Goal: Task Accomplishment & Management: Complete application form

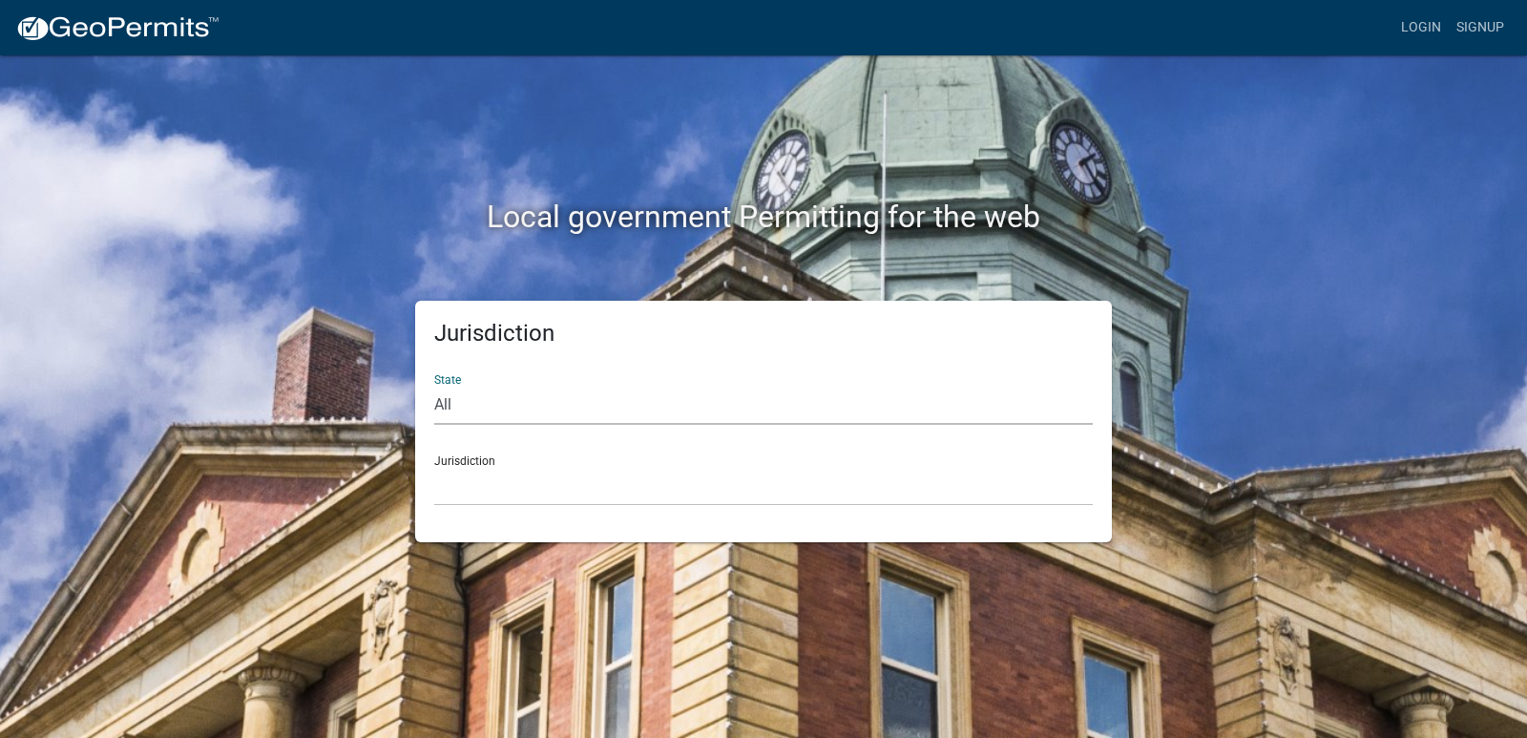
click at [455, 398] on select "All [US_STATE] [US_STATE] [US_STATE] [US_STATE] [US_STATE] [US_STATE] [US_STATE…" at bounding box center [763, 405] width 659 height 39
click at [993, 157] on div "Local government Permitting for the web" at bounding box center [764, 177] width 1088 height 244
click at [1415, 29] on link "Login" at bounding box center [1420, 28] width 55 height 36
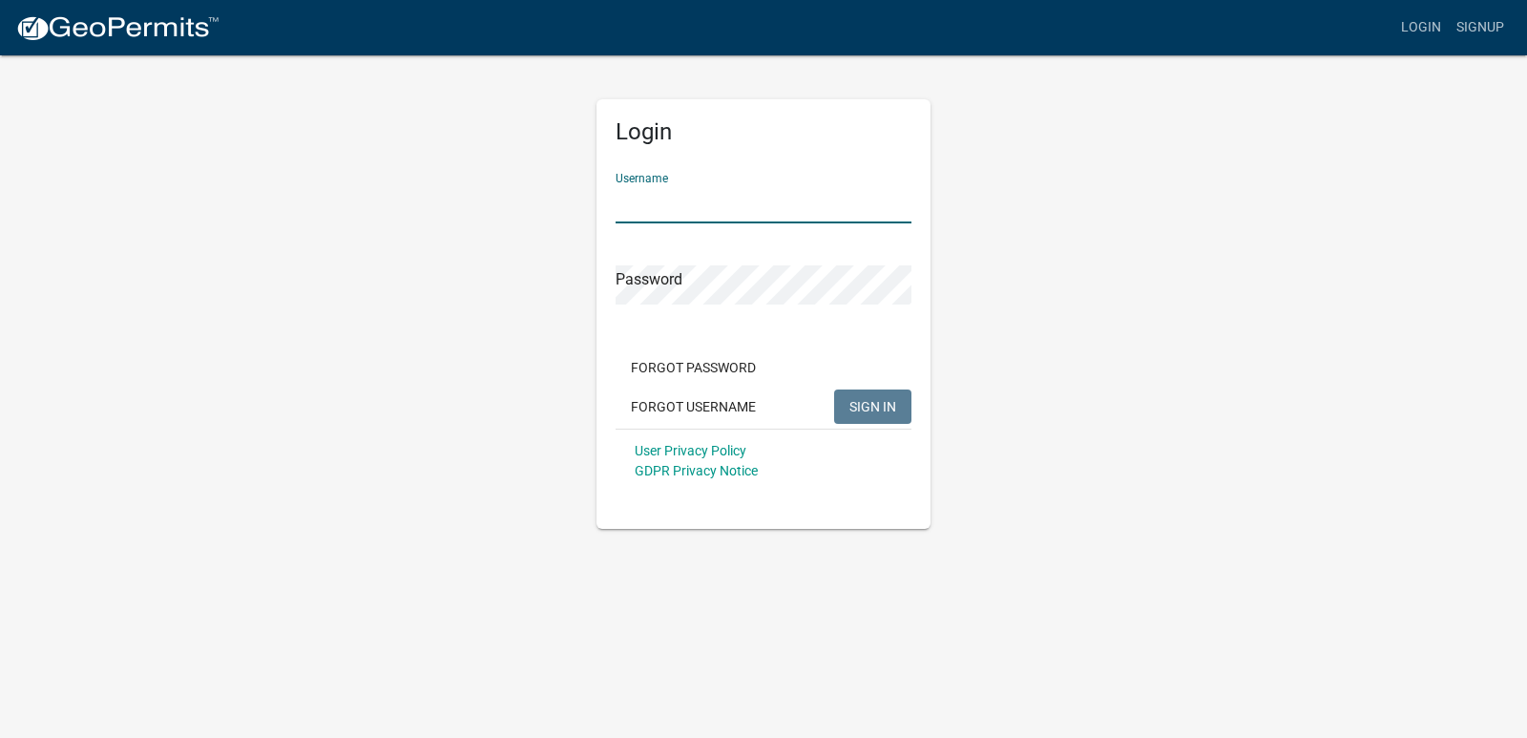
click at [714, 217] on input "Username" at bounding box center [764, 203] width 296 height 39
type input "hwilson"
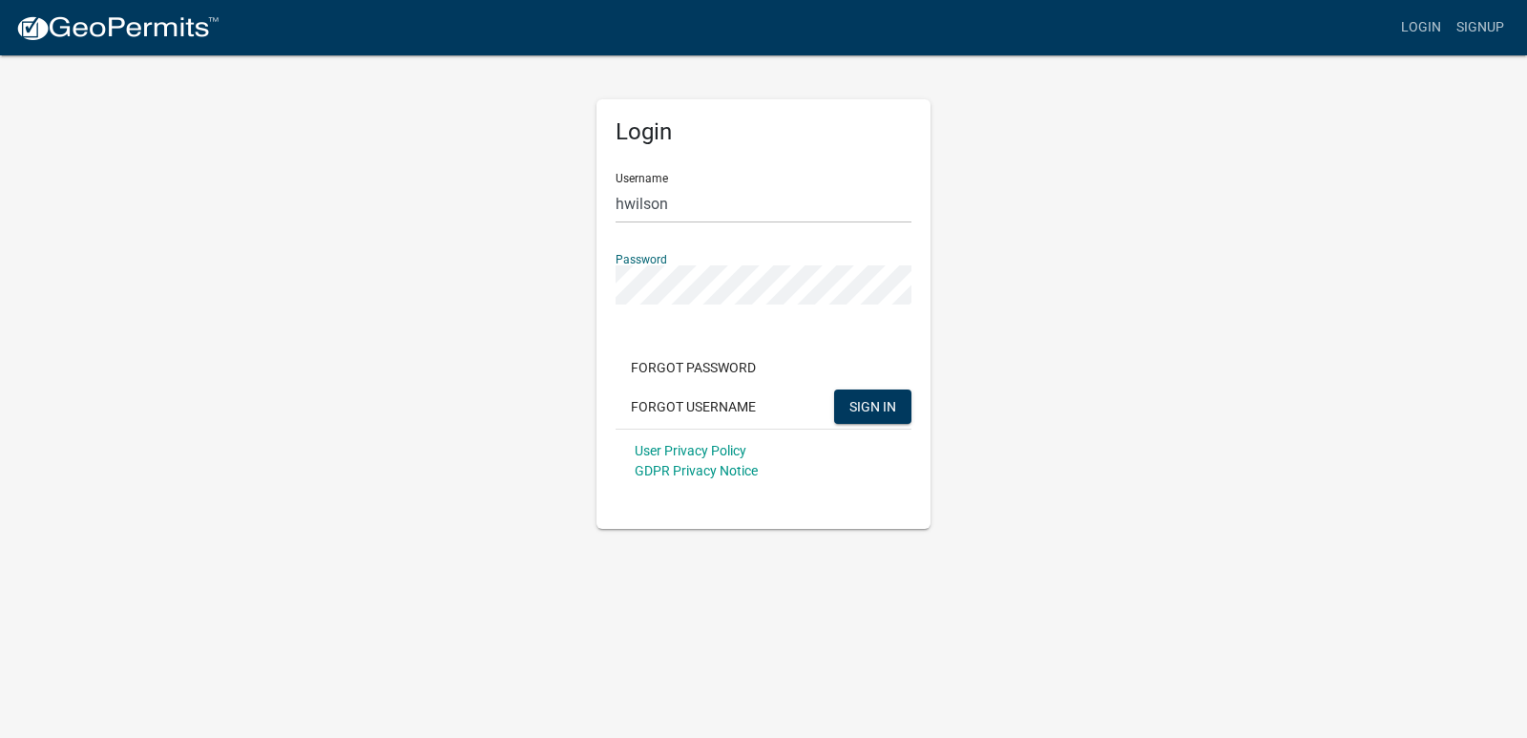
click at [834, 389] on button "SIGN IN" at bounding box center [872, 406] width 77 height 34
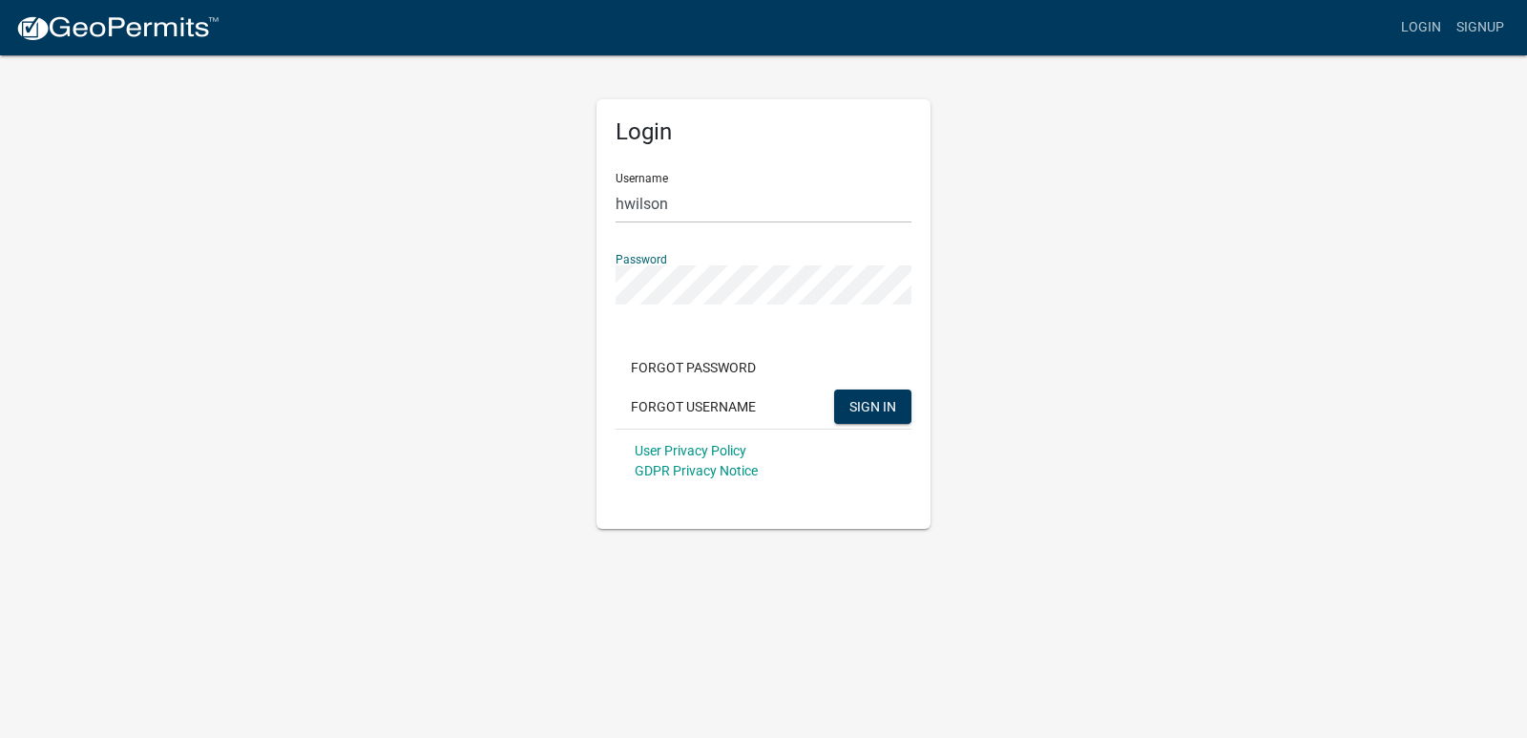
click at [834, 389] on button "SIGN IN" at bounding box center [872, 406] width 77 height 34
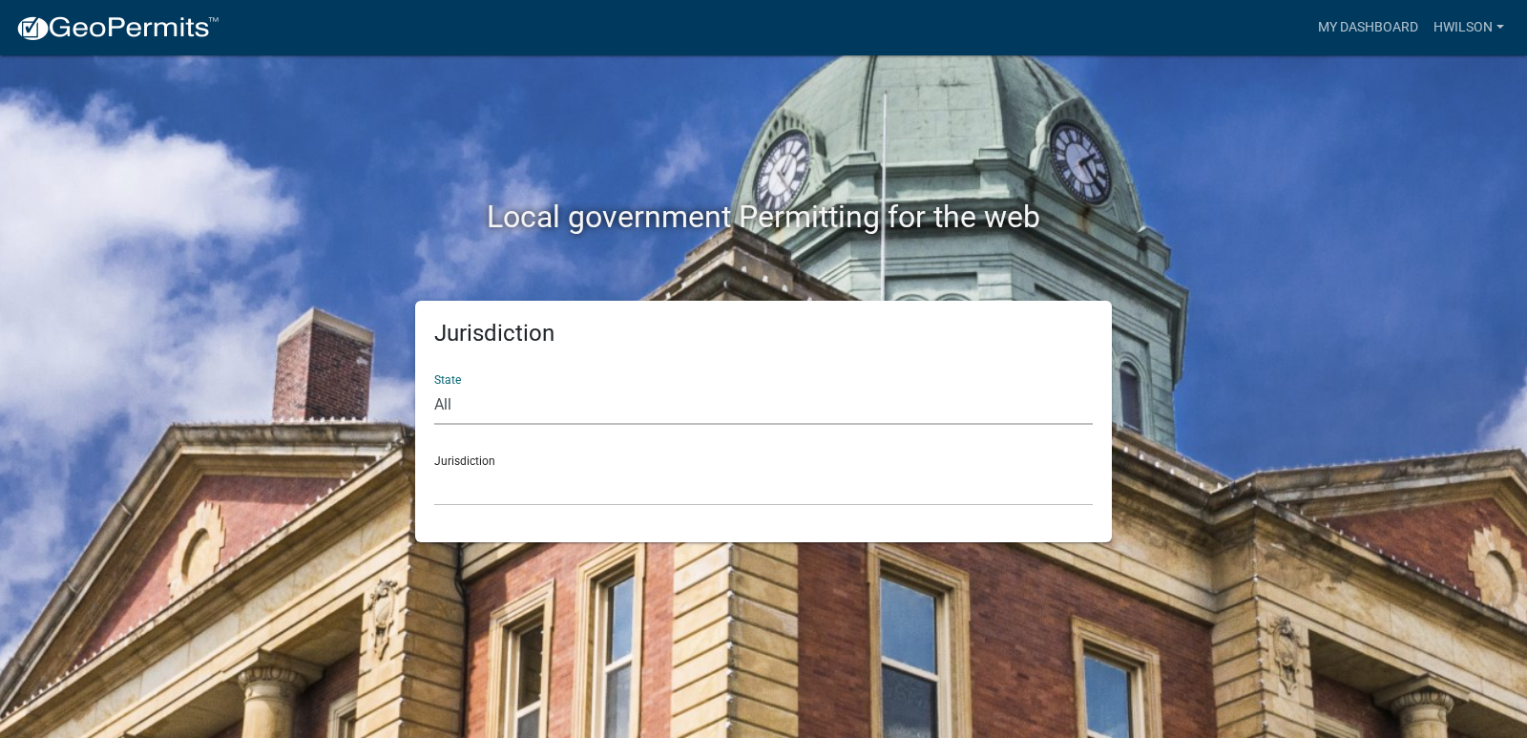
click at [547, 408] on select "All [US_STATE] [US_STATE] [US_STATE] [US_STATE] [US_STATE] [US_STATE] [US_STATE…" at bounding box center [763, 405] width 659 height 39
select select "[US_STATE]"
click at [434, 386] on select "All [US_STATE] [US_STATE] [US_STATE] [US_STATE] [US_STATE] [US_STATE] [US_STATE…" at bounding box center [763, 405] width 659 height 39
click at [501, 487] on select "[GEOGRAPHIC_DATA], [US_STATE][PERSON_NAME][GEOGRAPHIC_DATA], [US_STATE][PERSON_…" at bounding box center [763, 486] width 659 height 39
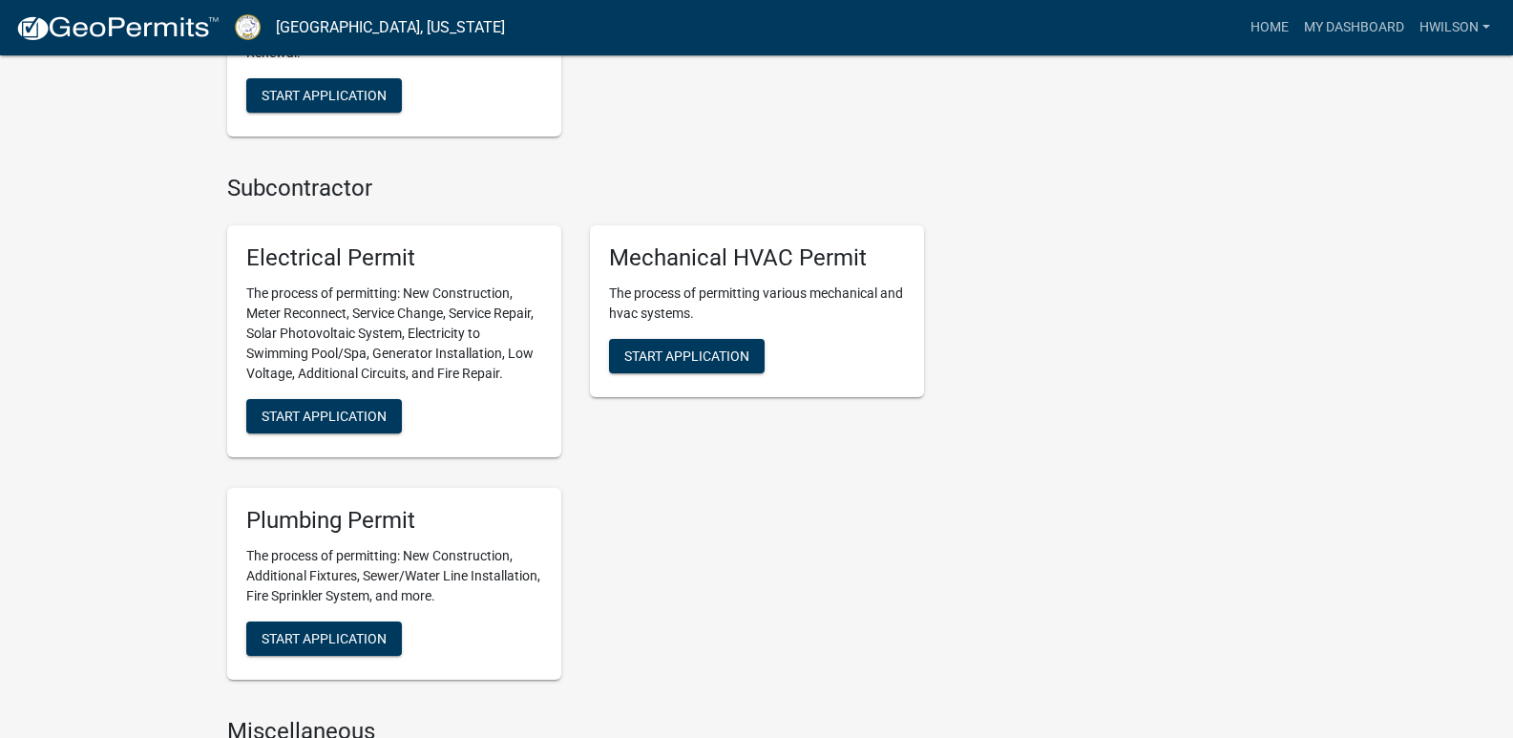
scroll to position [1110, 0]
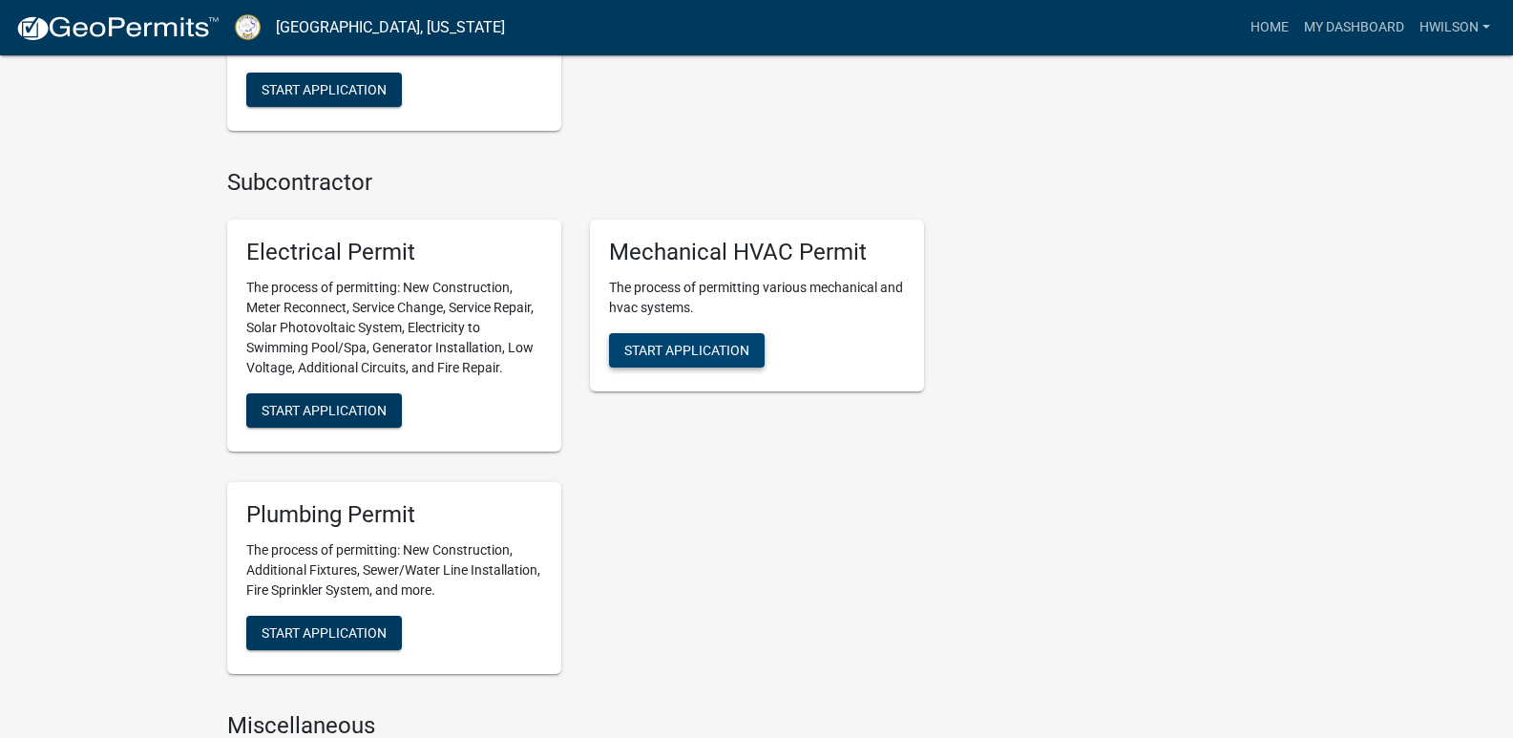
click at [689, 344] on span "Start Application" at bounding box center [686, 350] width 125 height 15
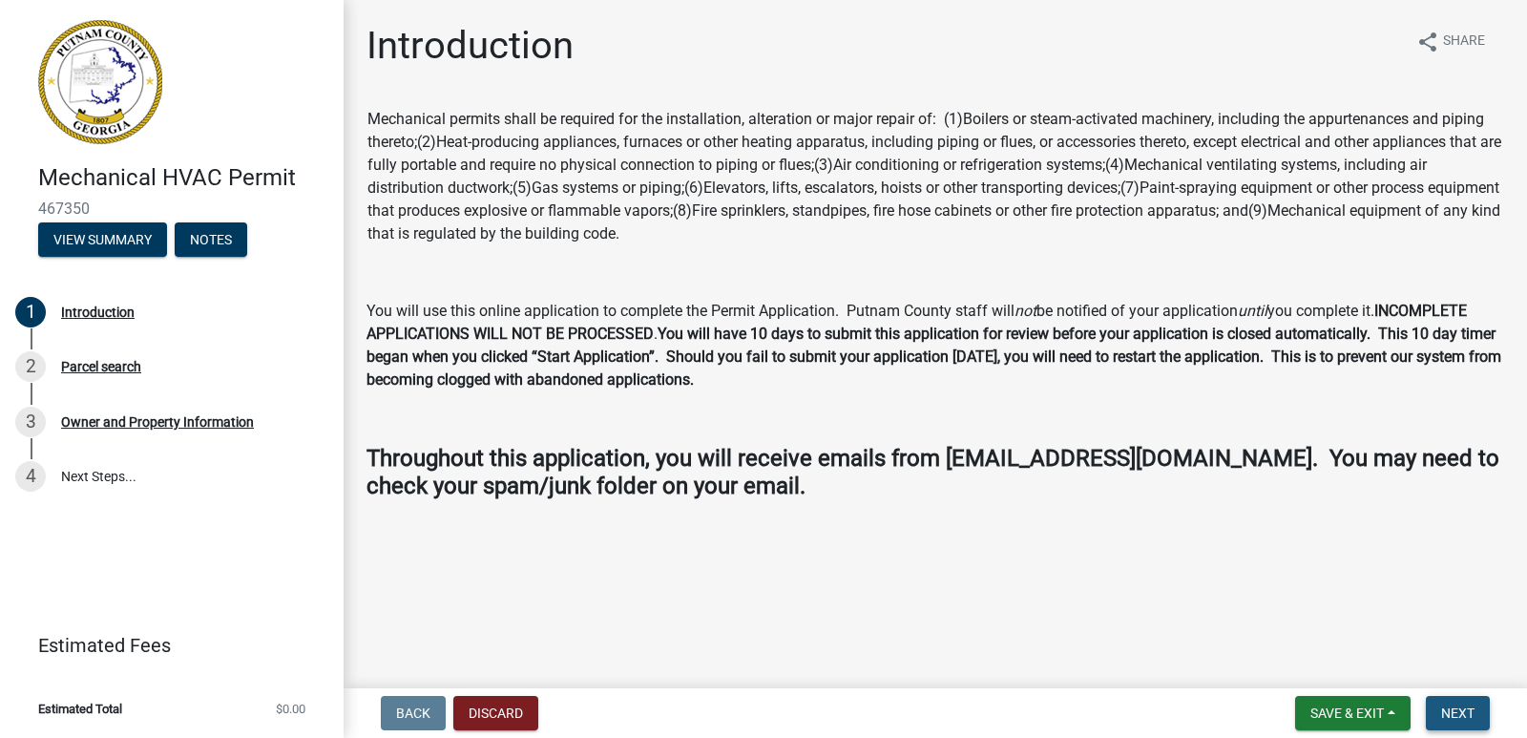
click at [1471, 722] on button "Next" at bounding box center [1458, 713] width 64 height 34
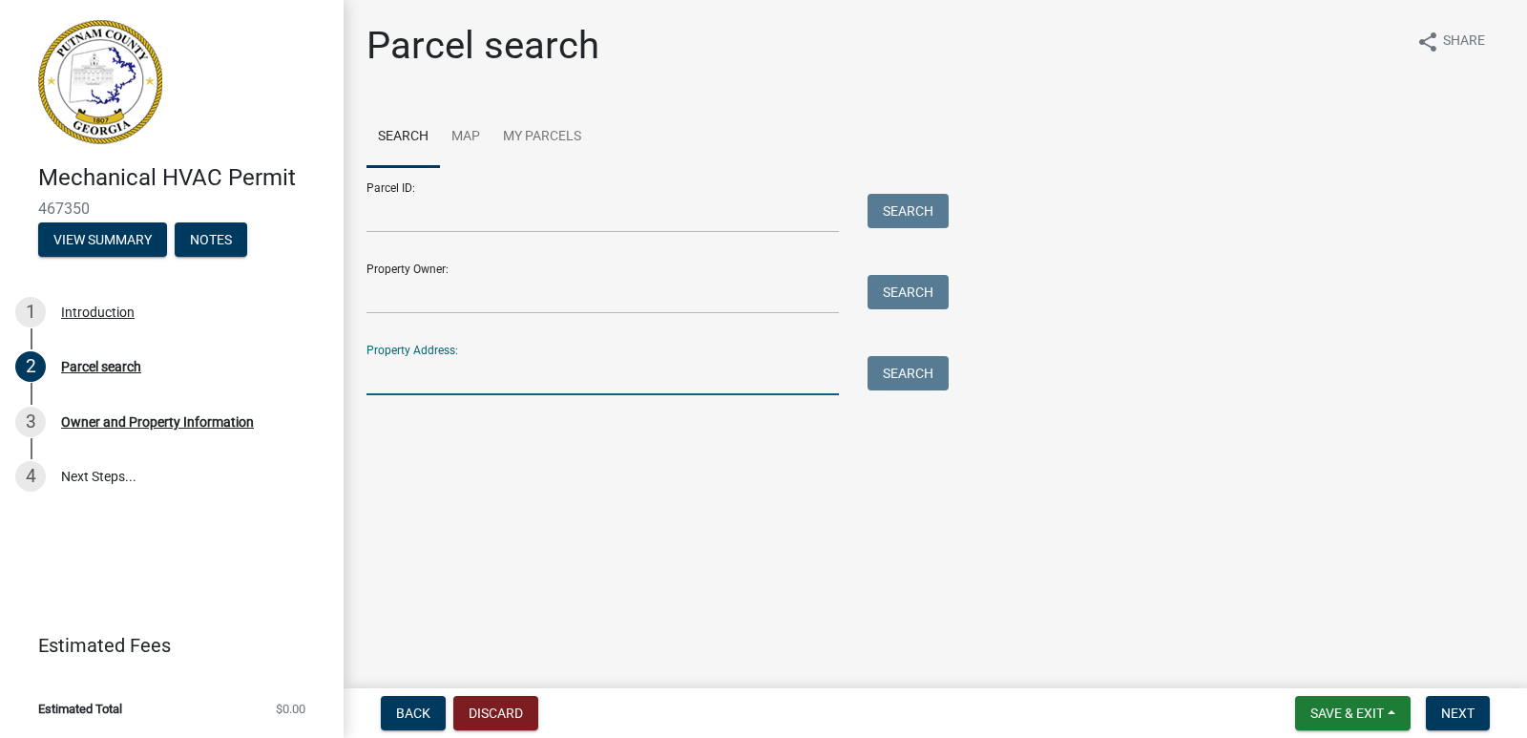
click at [412, 381] on input "Property Address:" at bounding box center [602, 375] width 472 height 39
type input "[STREET_ADDRESS]"
click at [907, 380] on button "Search" at bounding box center [908, 373] width 81 height 34
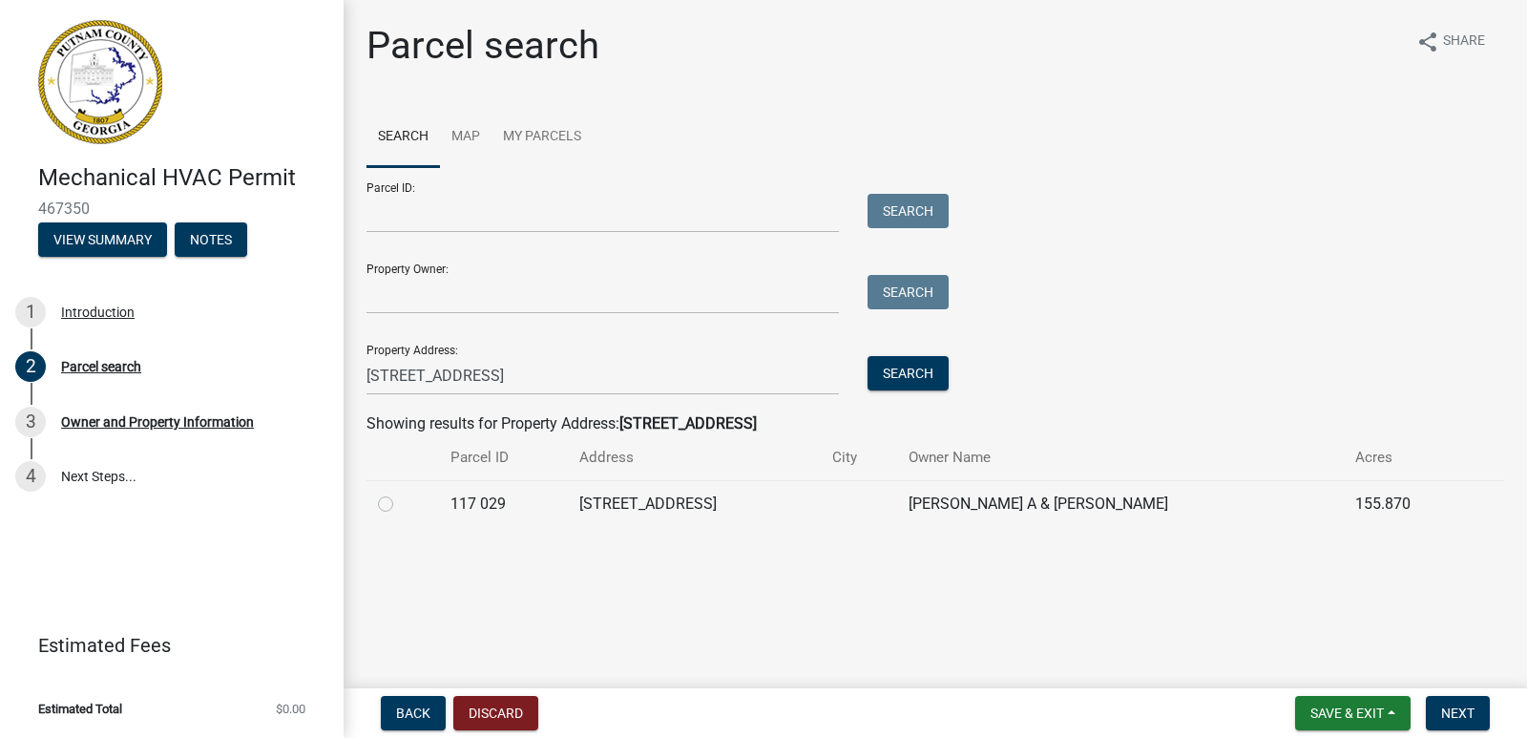
click at [401, 492] on label at bounding box center [401, 492] width 0 height 0
click at [401, 502] on 029 "radio" at bounding box center [407, 498] width 12 height 12
radio 029 "true"
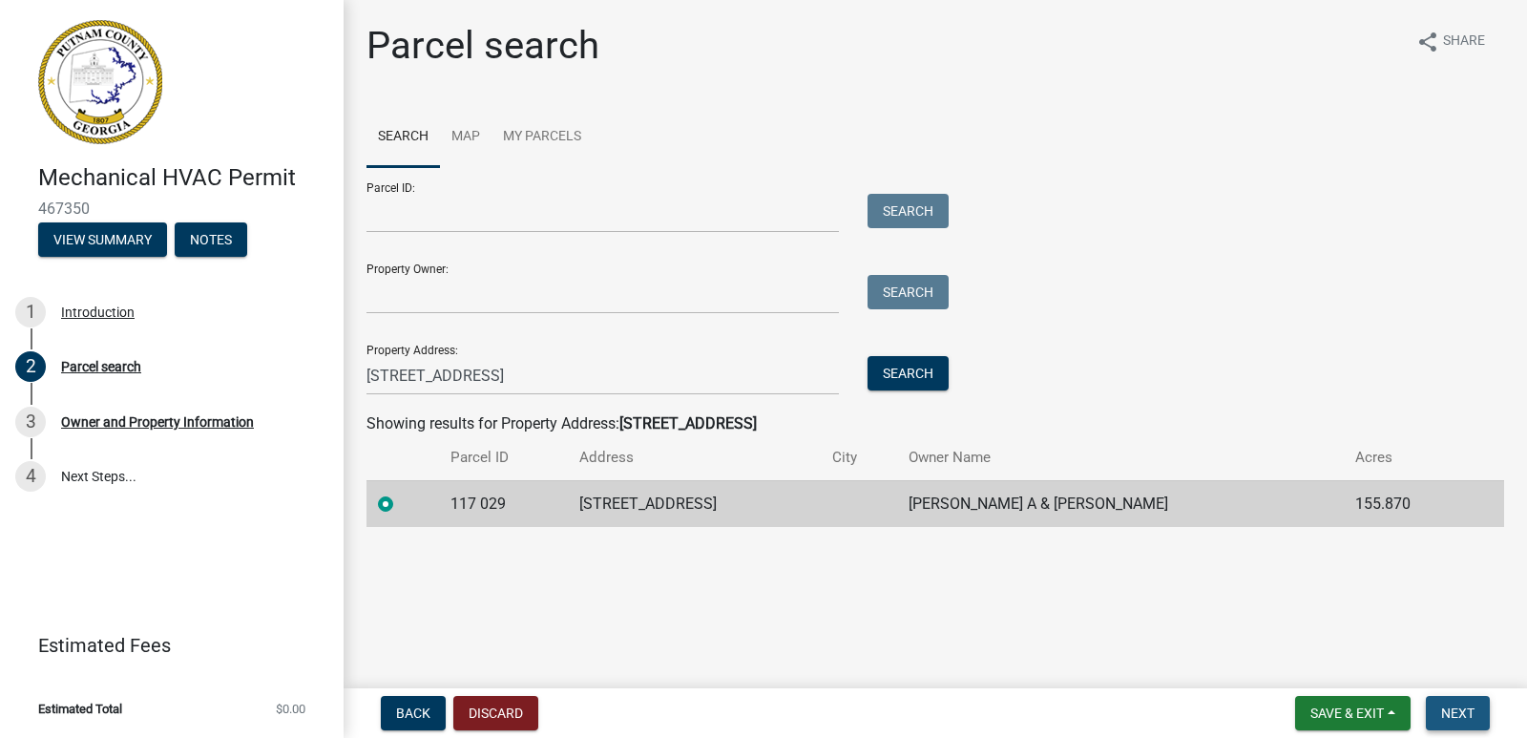
click at [1467, 707] on span "Next" at bounding box center [1457, 712] width 33 height 15
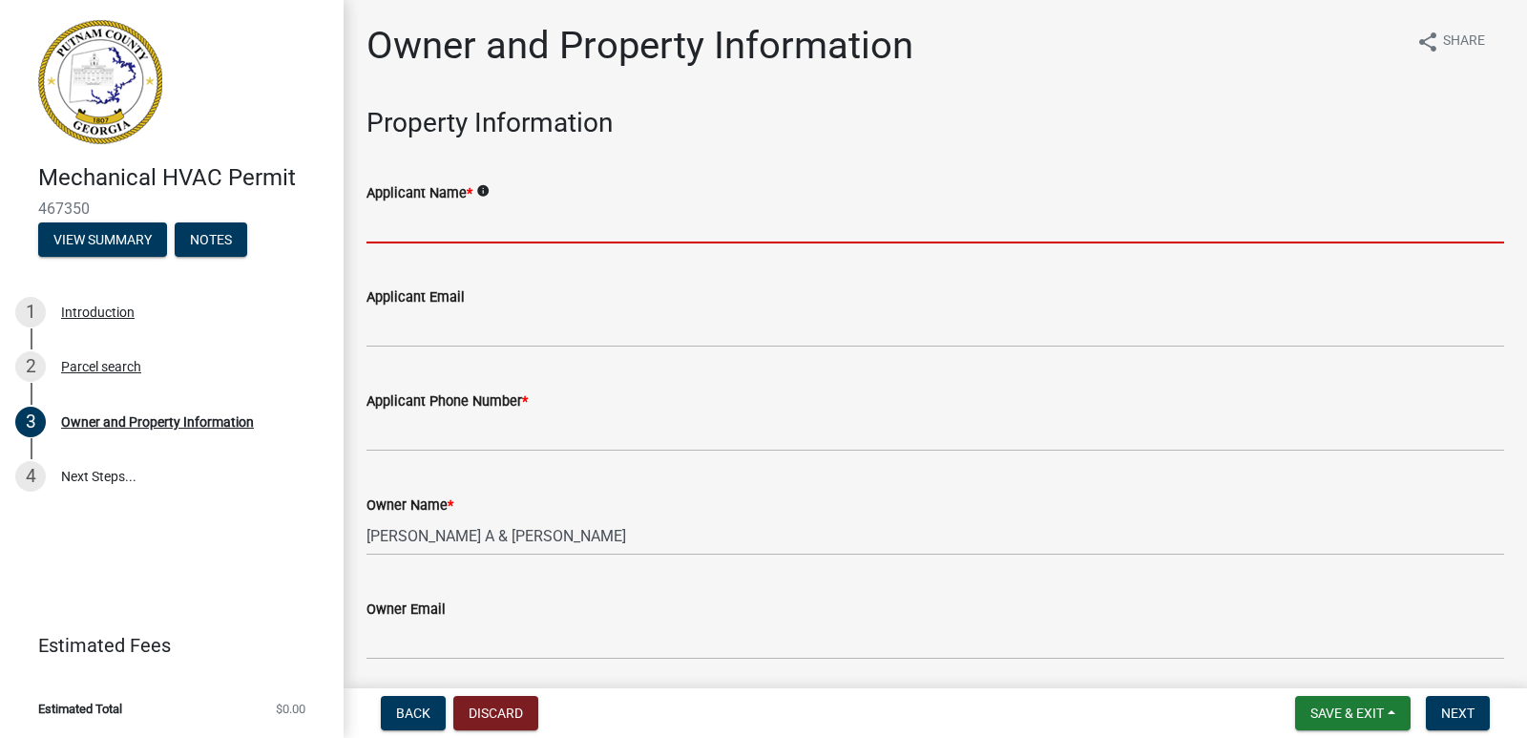
click at [430, 230] on input "Applicant Name *" at bounding box center [935, 223] width 1138 height 39
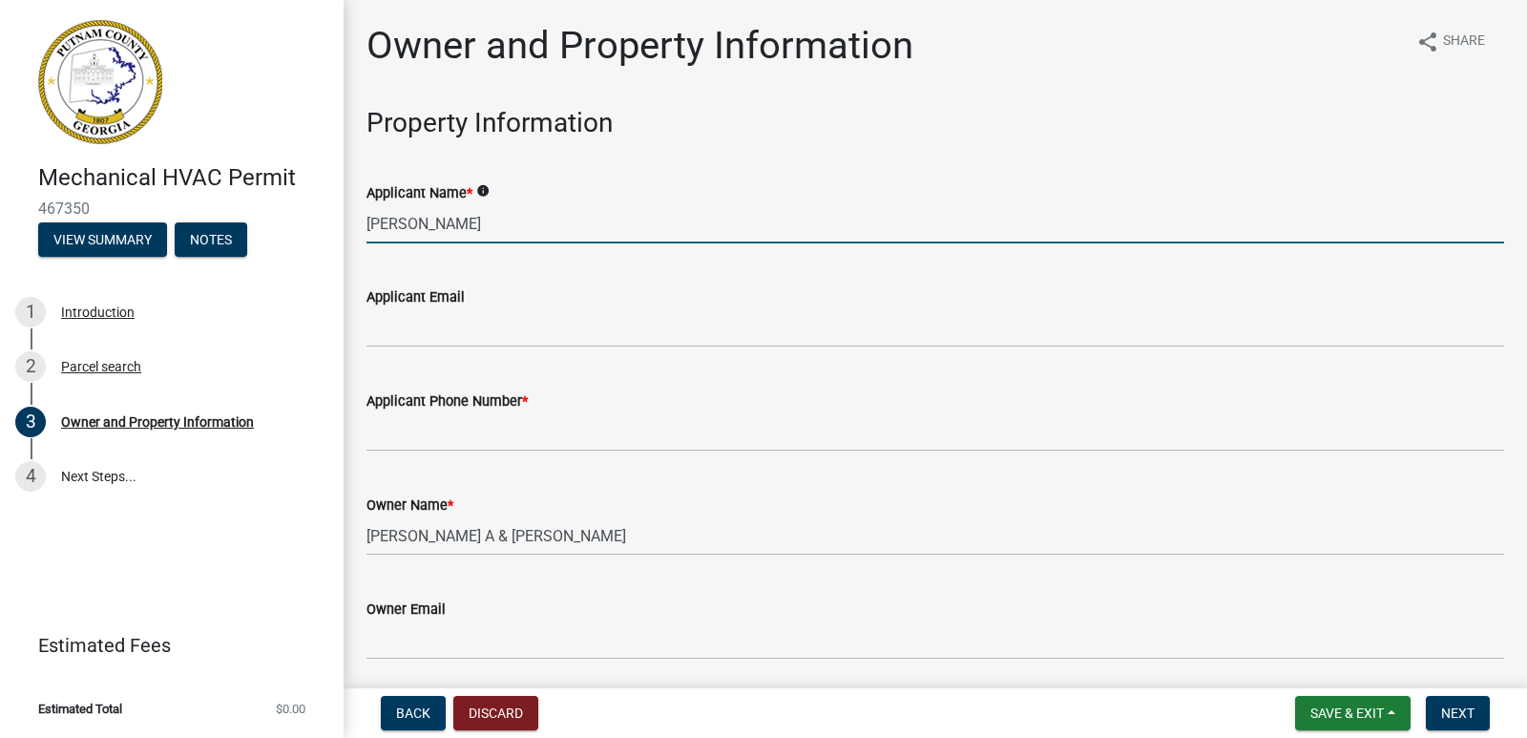
type input "[PERSON_NAME]"
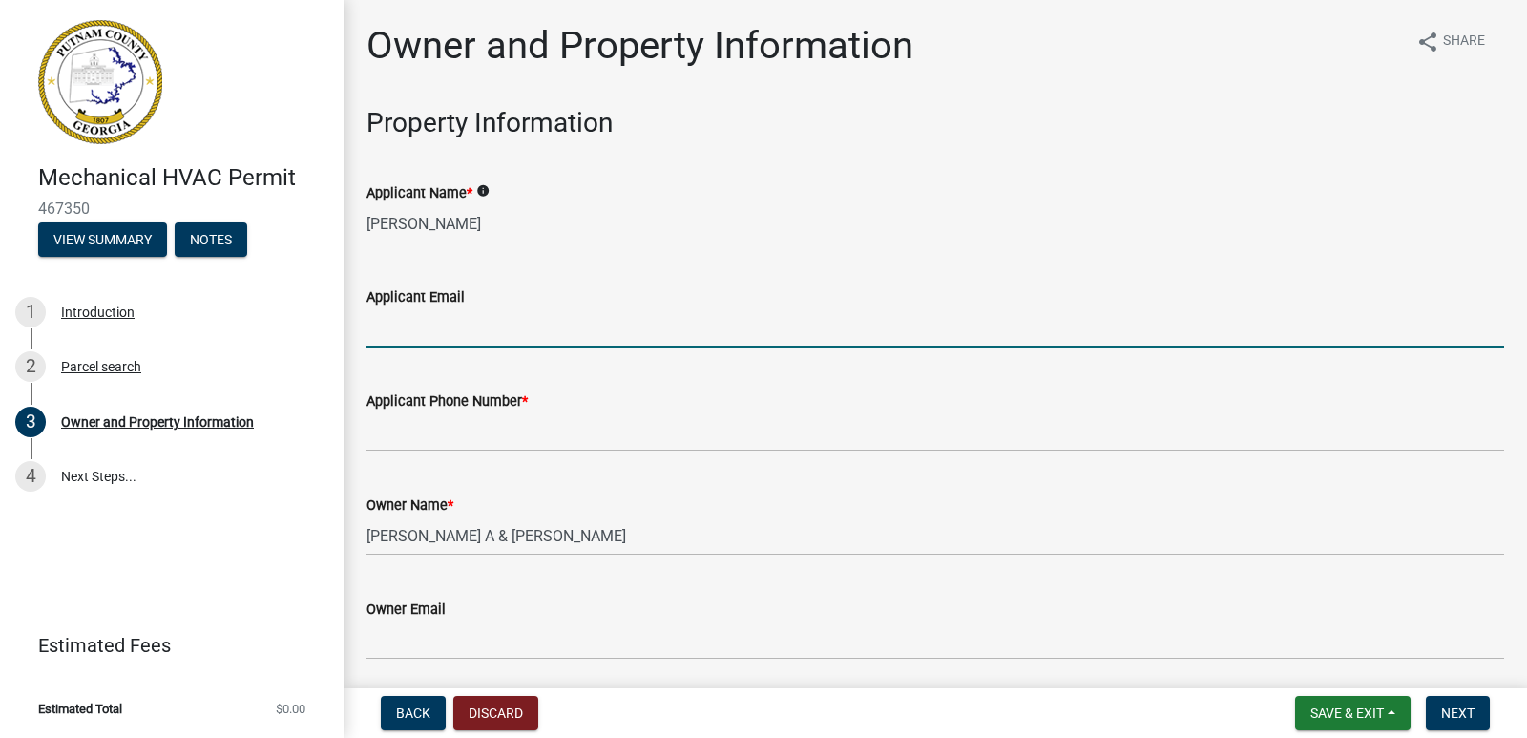
click at [390, 334] on input "Applicant Email" at bounding box center [935, 327] width 1138 height 39
click at [448, 332] on input "wbachaden @[DOMAIN_NAME]" at bounding box center [935, 327] width 1138 height 39
type input "[EMAIL_ADDRESS][DOMAIN_NAME]"
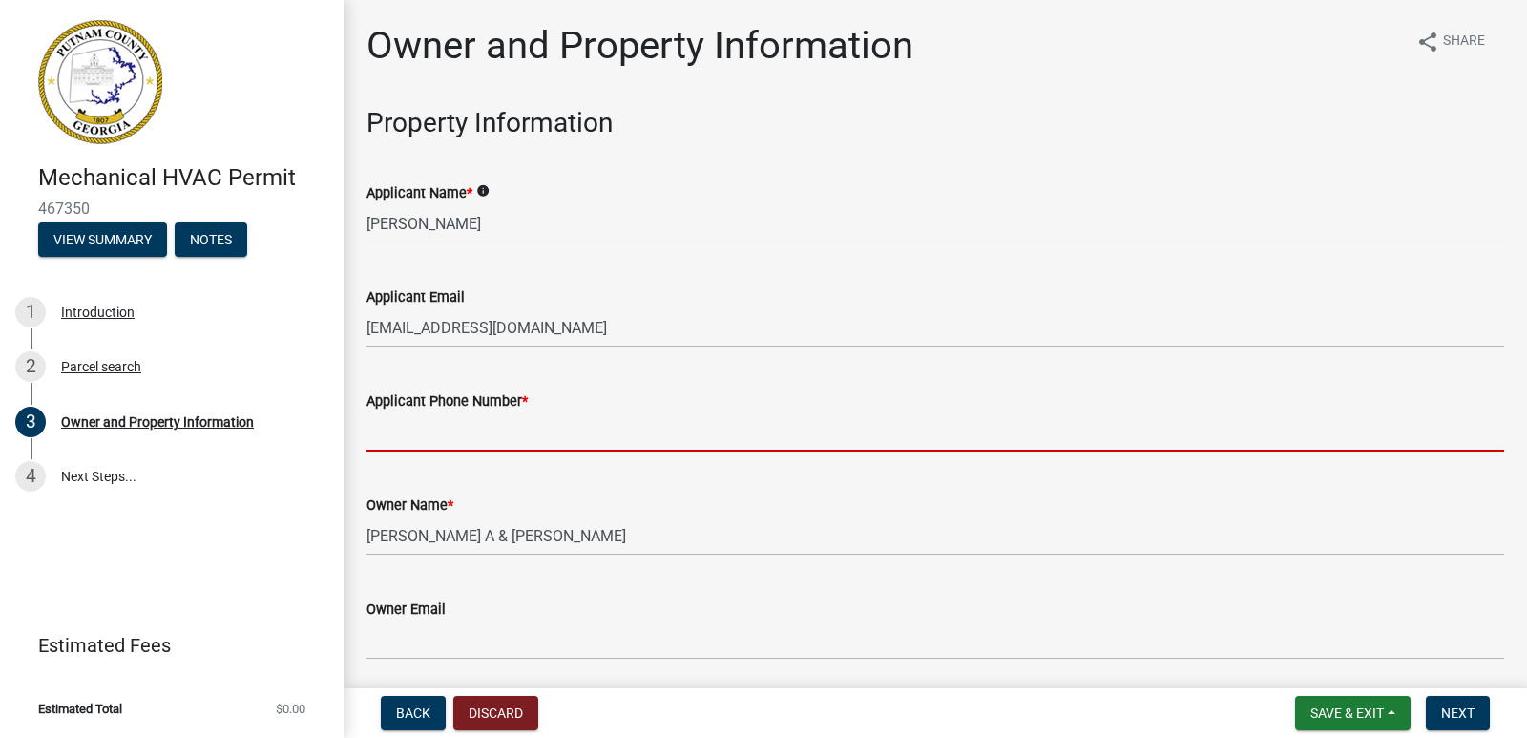
click at [439, 450] on input "Applicant Phone Number *" at bounding box center [935, 431] width 1138 height 39
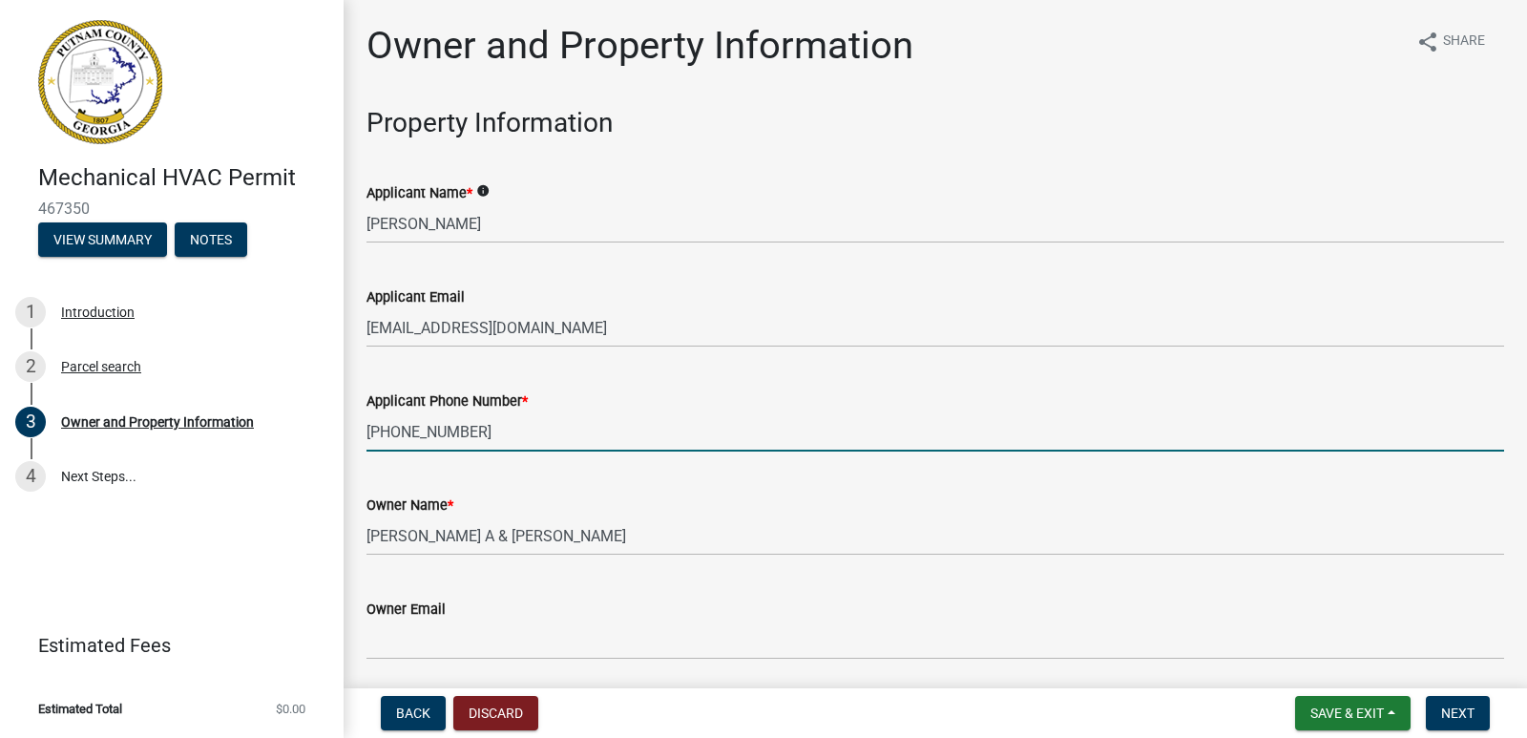
type input "[PHONE_NUMBER]"
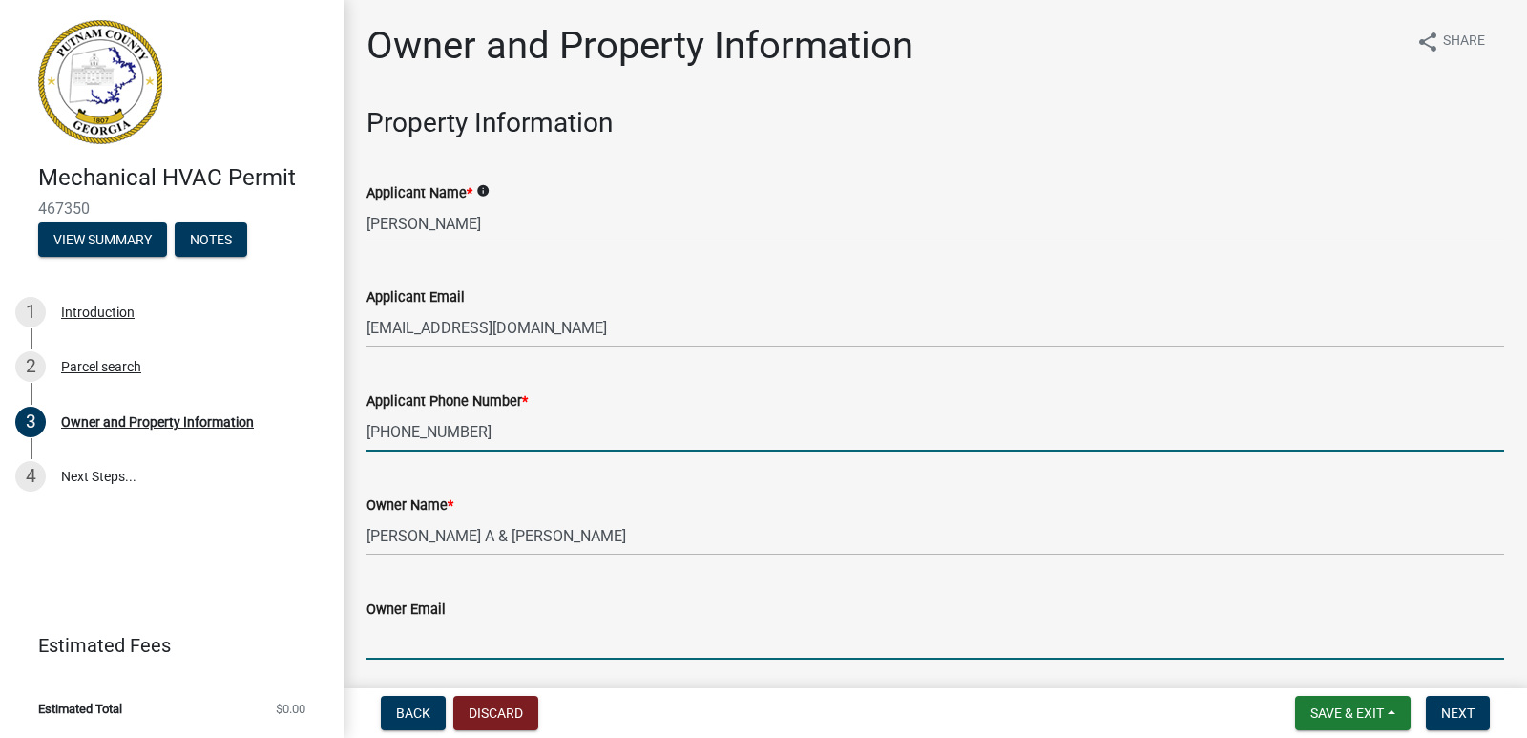
click at [440, 638] on input "Owner Email" at bounding box center [935, 639] width 1138 height 39
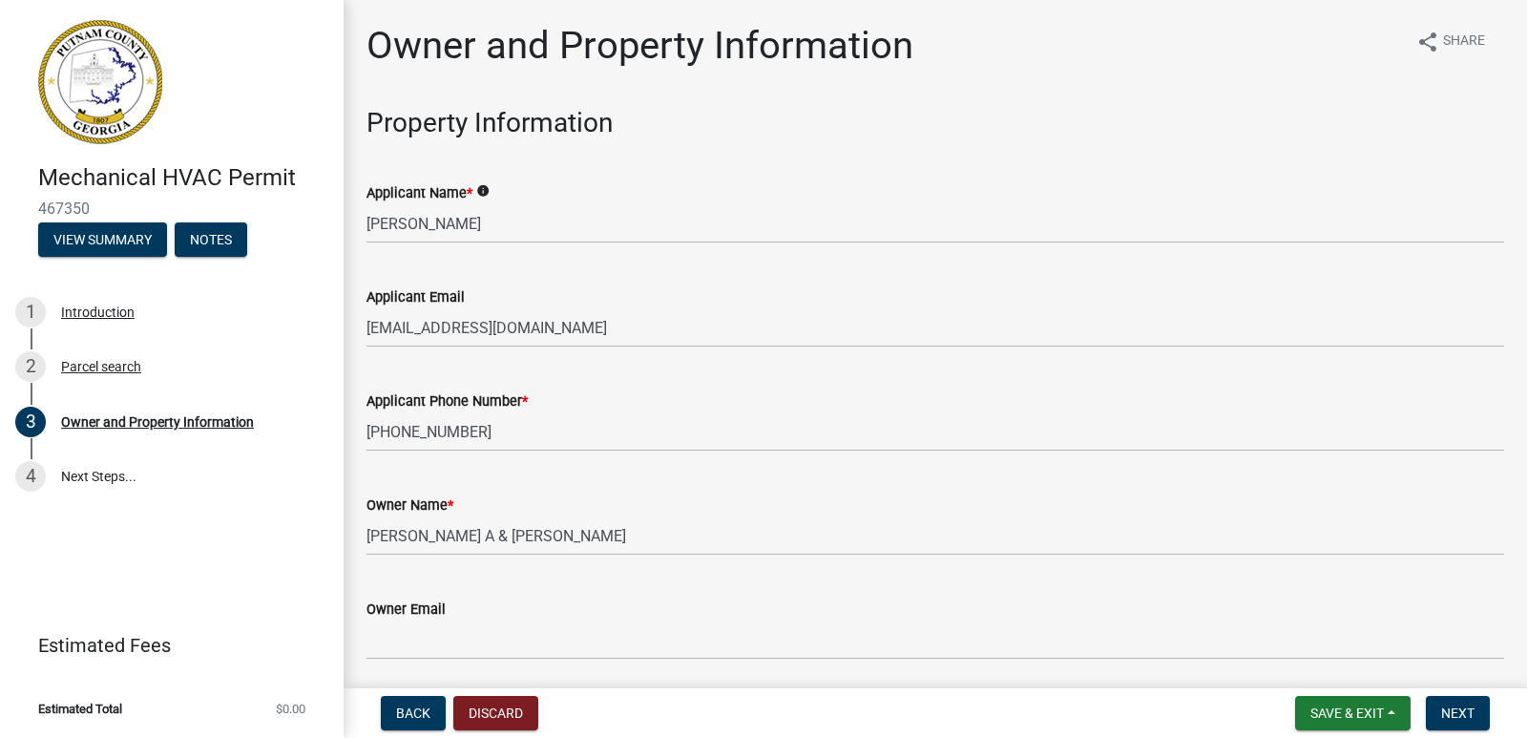
click at [941, 581] on div "Owner Email" at bounding box center [935, 615] width 1138 height 89
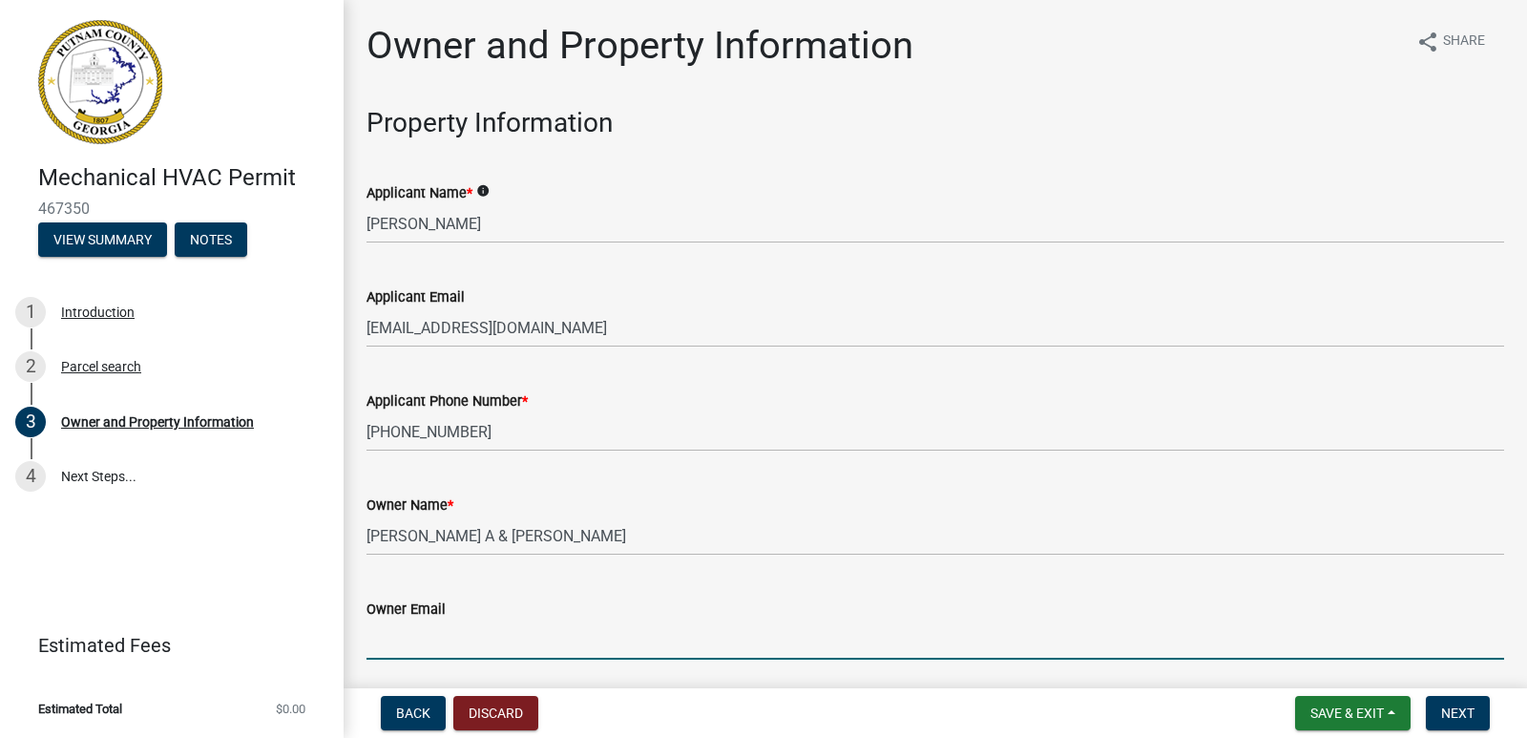
click at [1015, 640] on input "Owner Email" at bounding box center [935, 639] width 1138 height 39
type input "[EMAIL_ADDRESS][DOMAIN_NAME]"
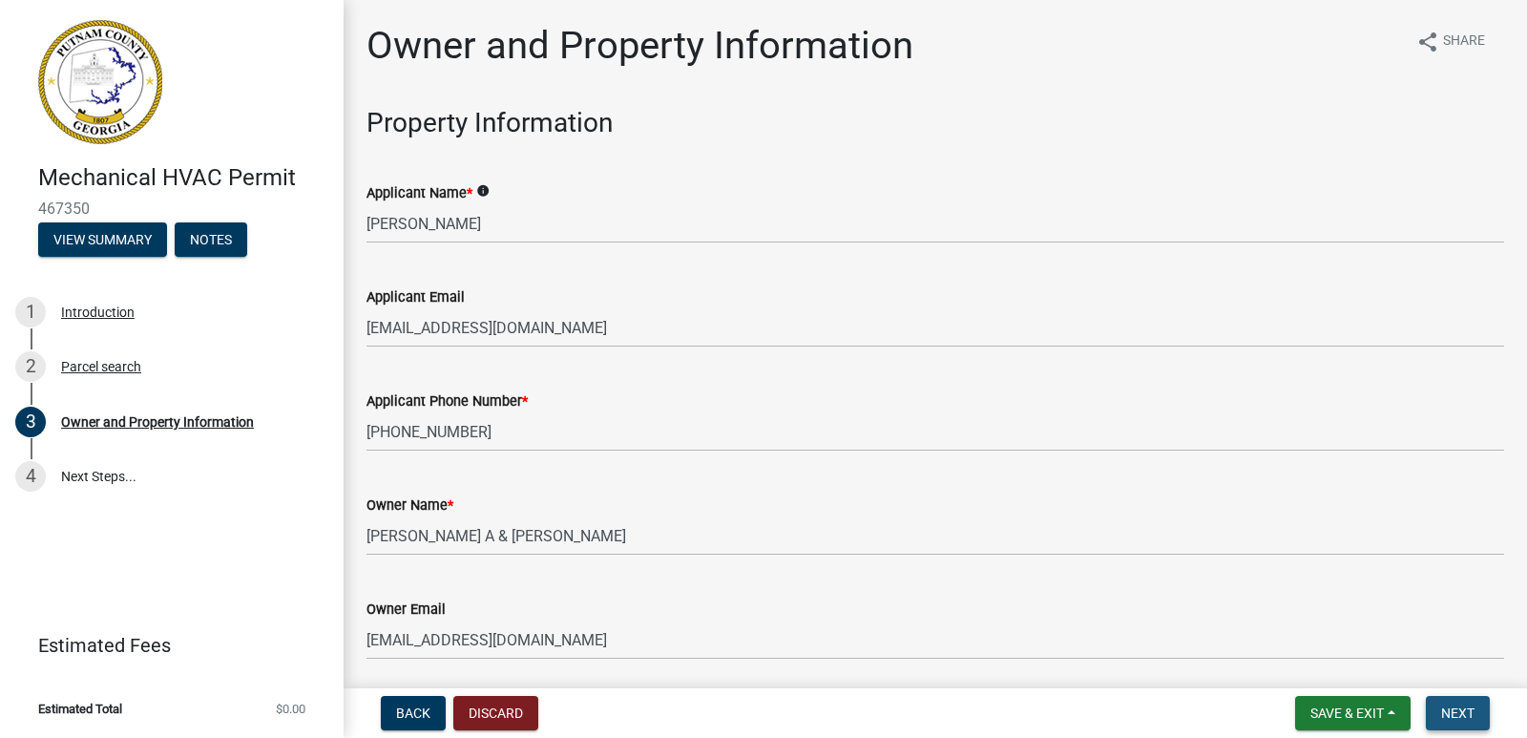
click at [1464, 710] on span "Next" at bounding box center [1457, 712] width 33 height 15
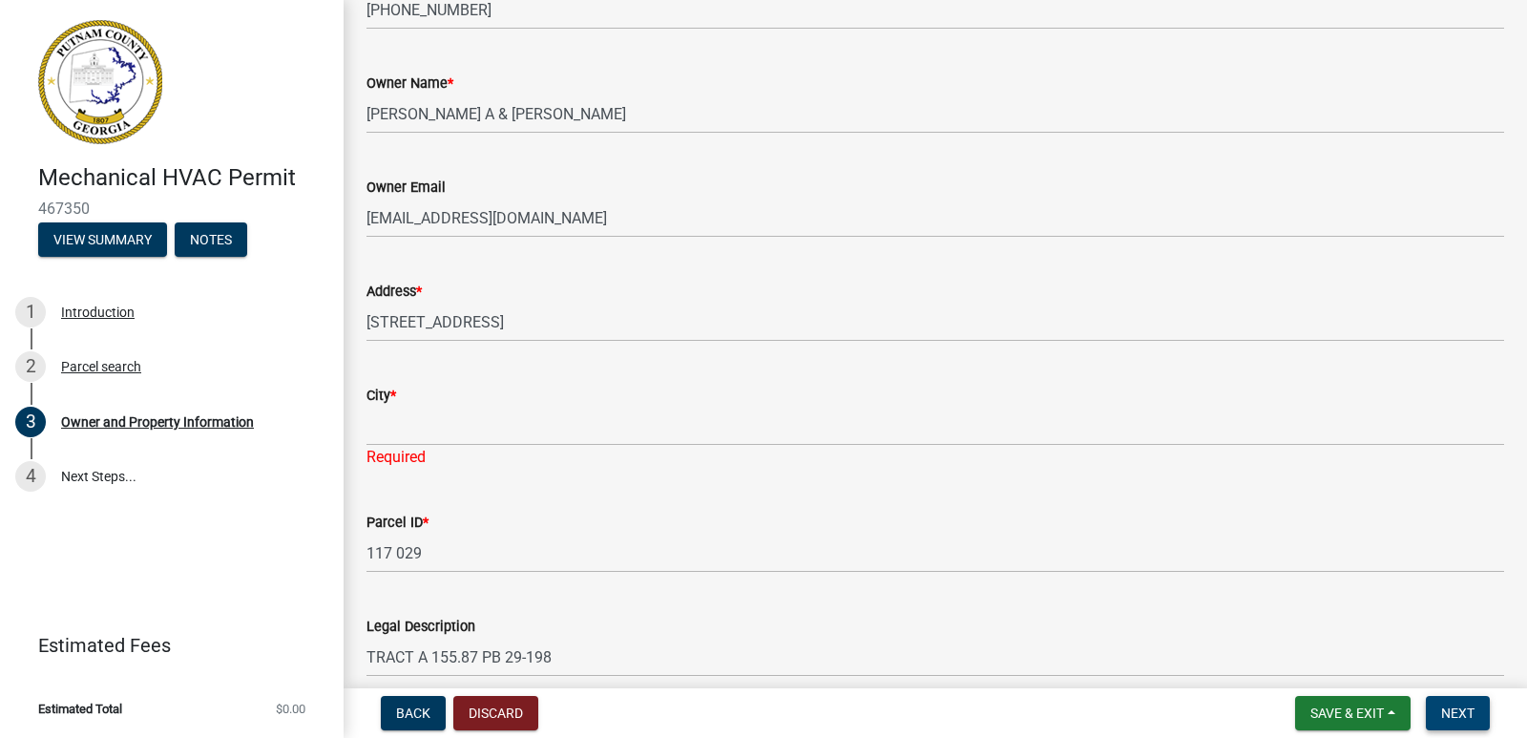
scroll to position [413, 0]
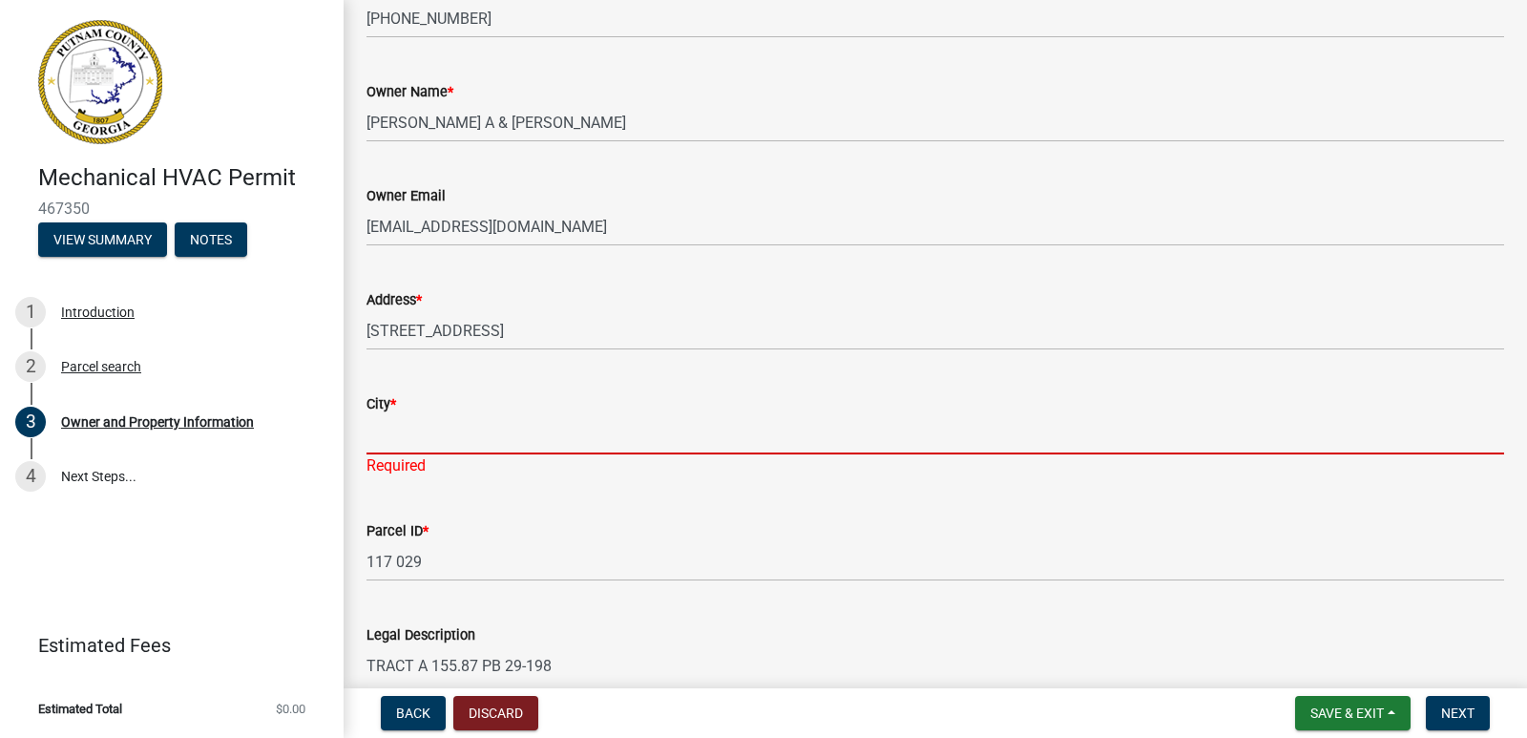
click at [485, 442] on input "City *" at bounding box center [935, 434] width 1138 height 39
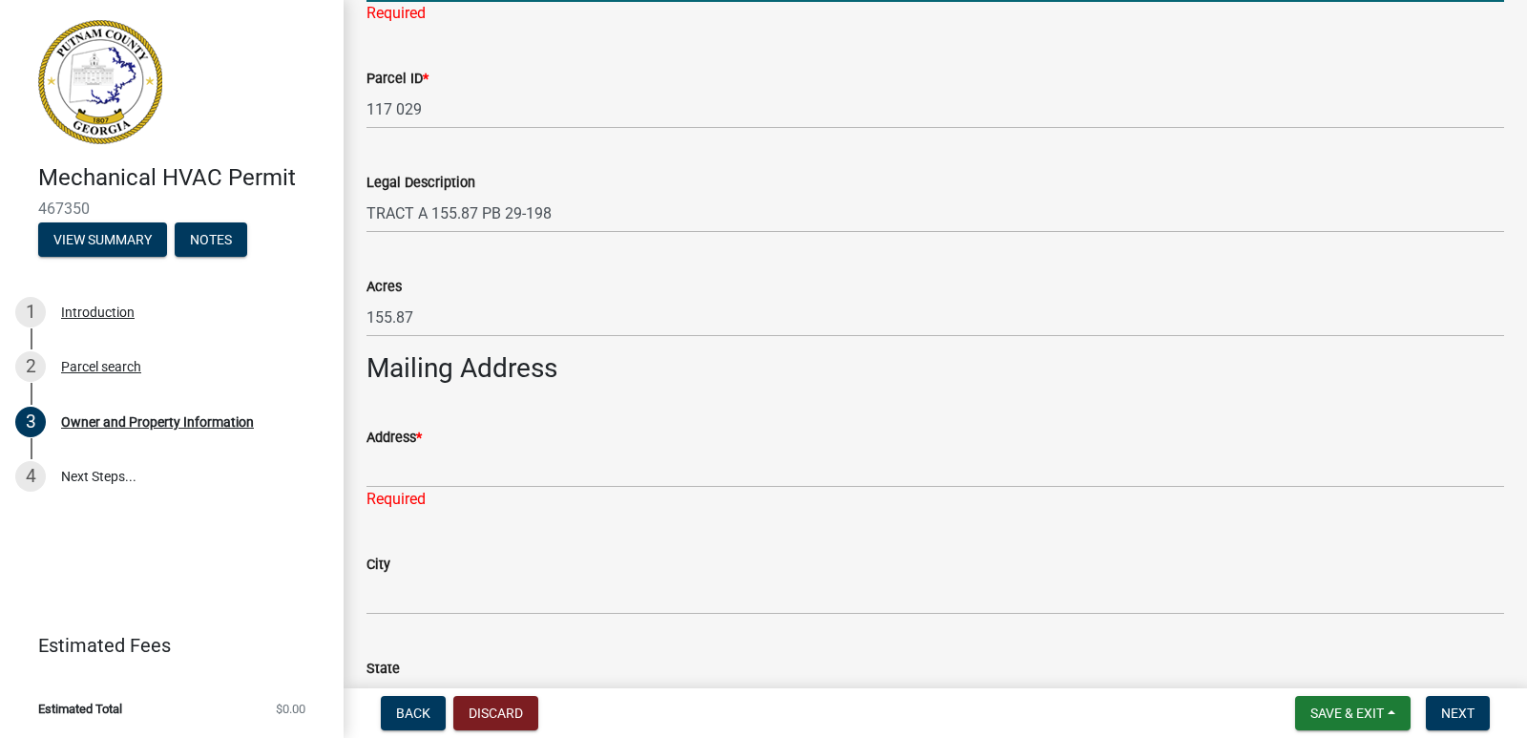
scroll to position [867, 0]
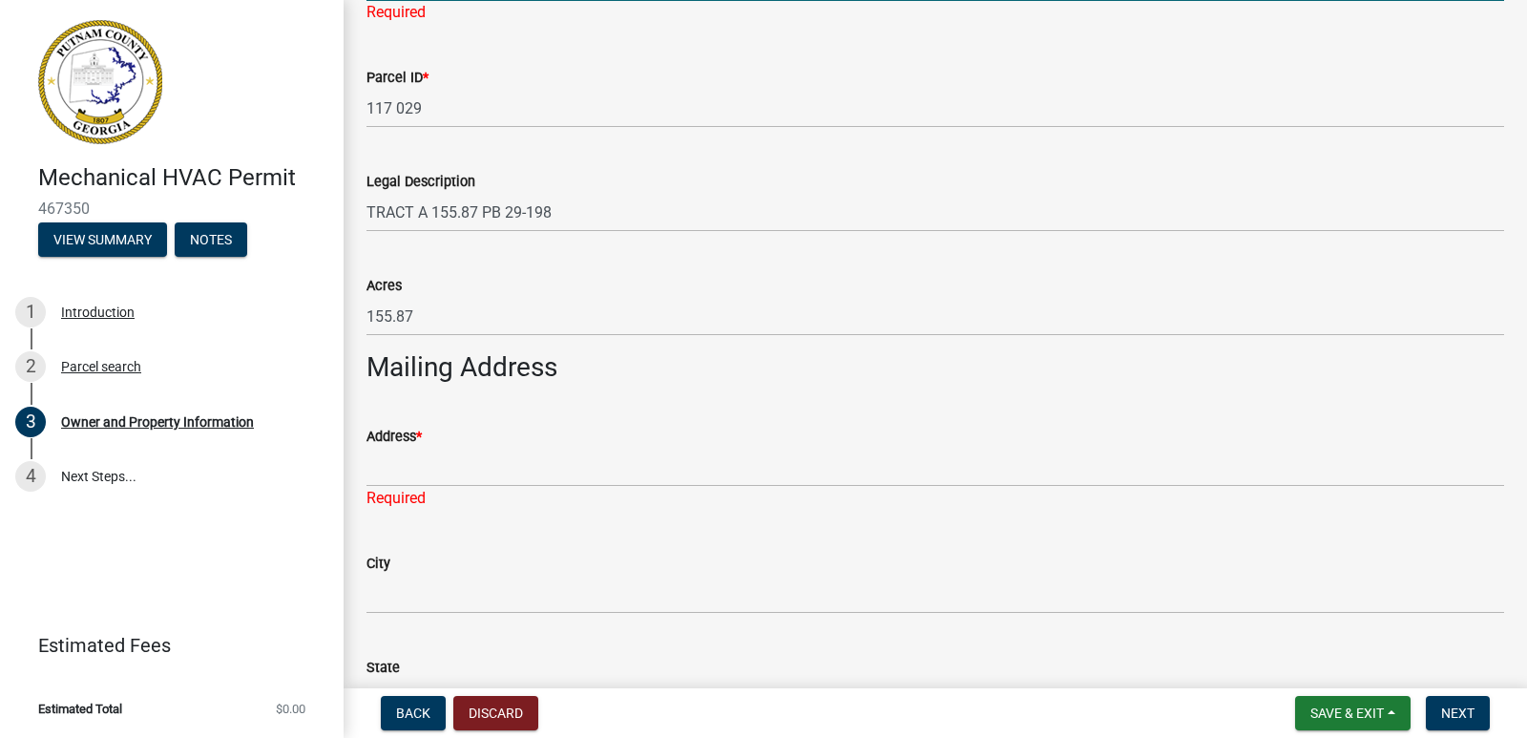
type input "Eatonton"
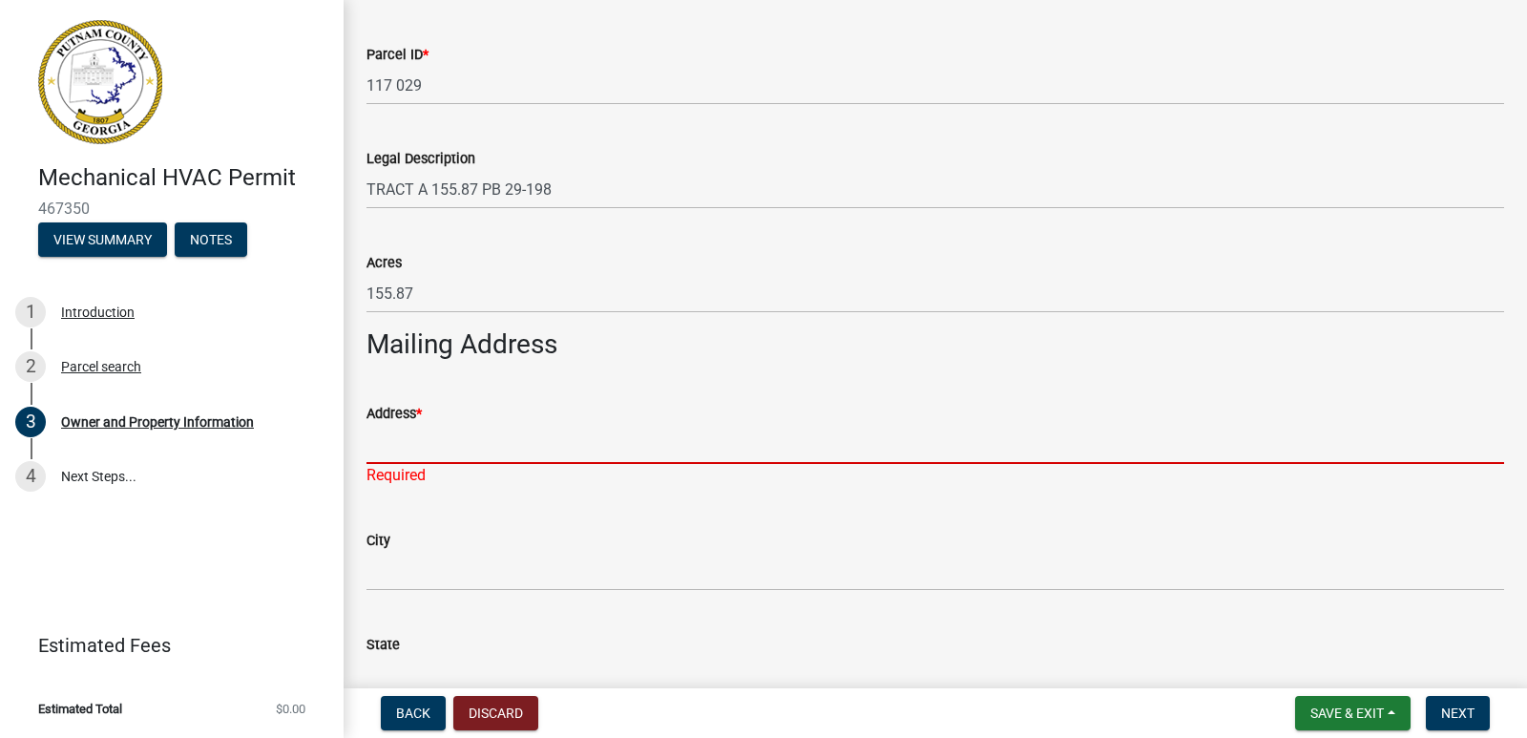
click at [388, 473] on div "Address * Required" at bounding box center [935, 431] width 1138 height 112
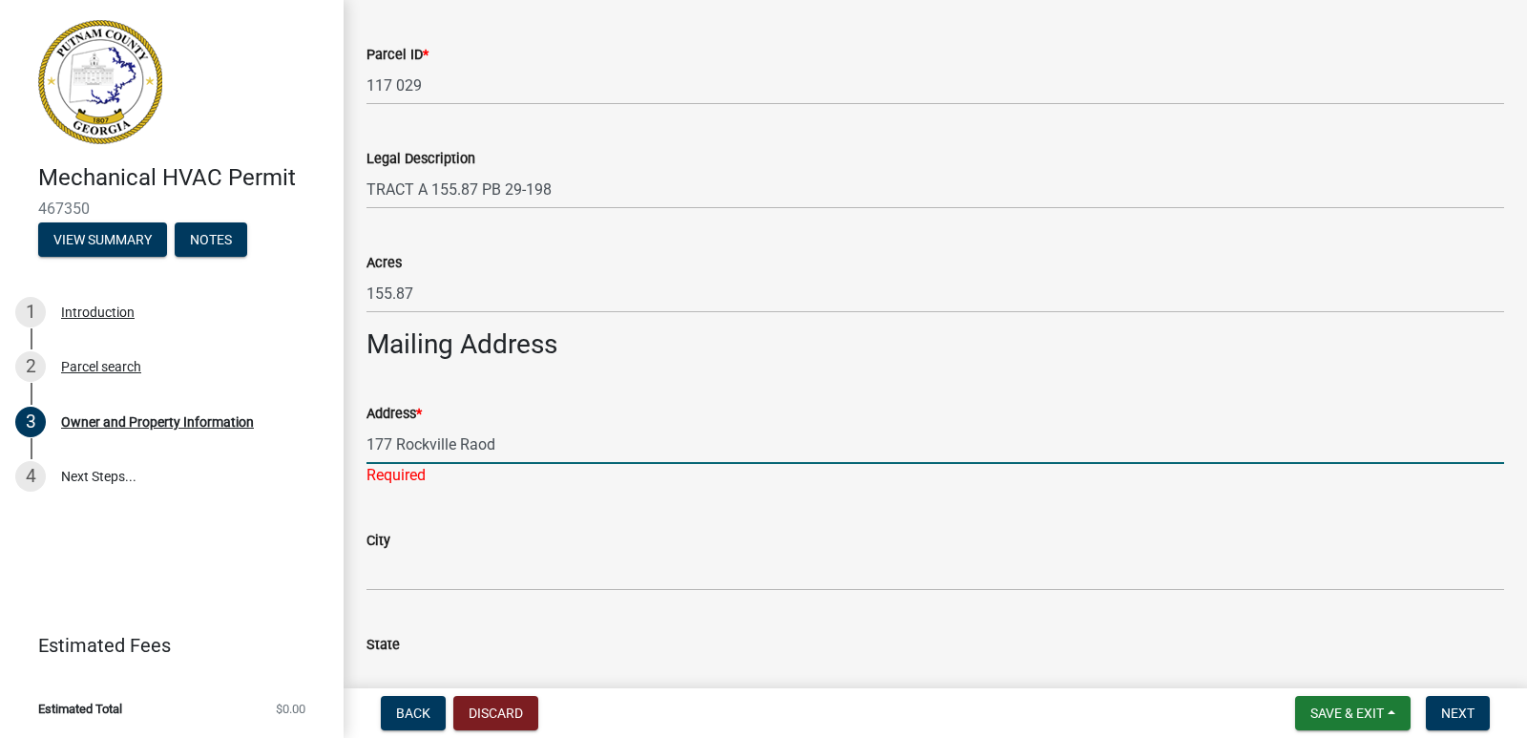
type input "177 Rockville Raod"
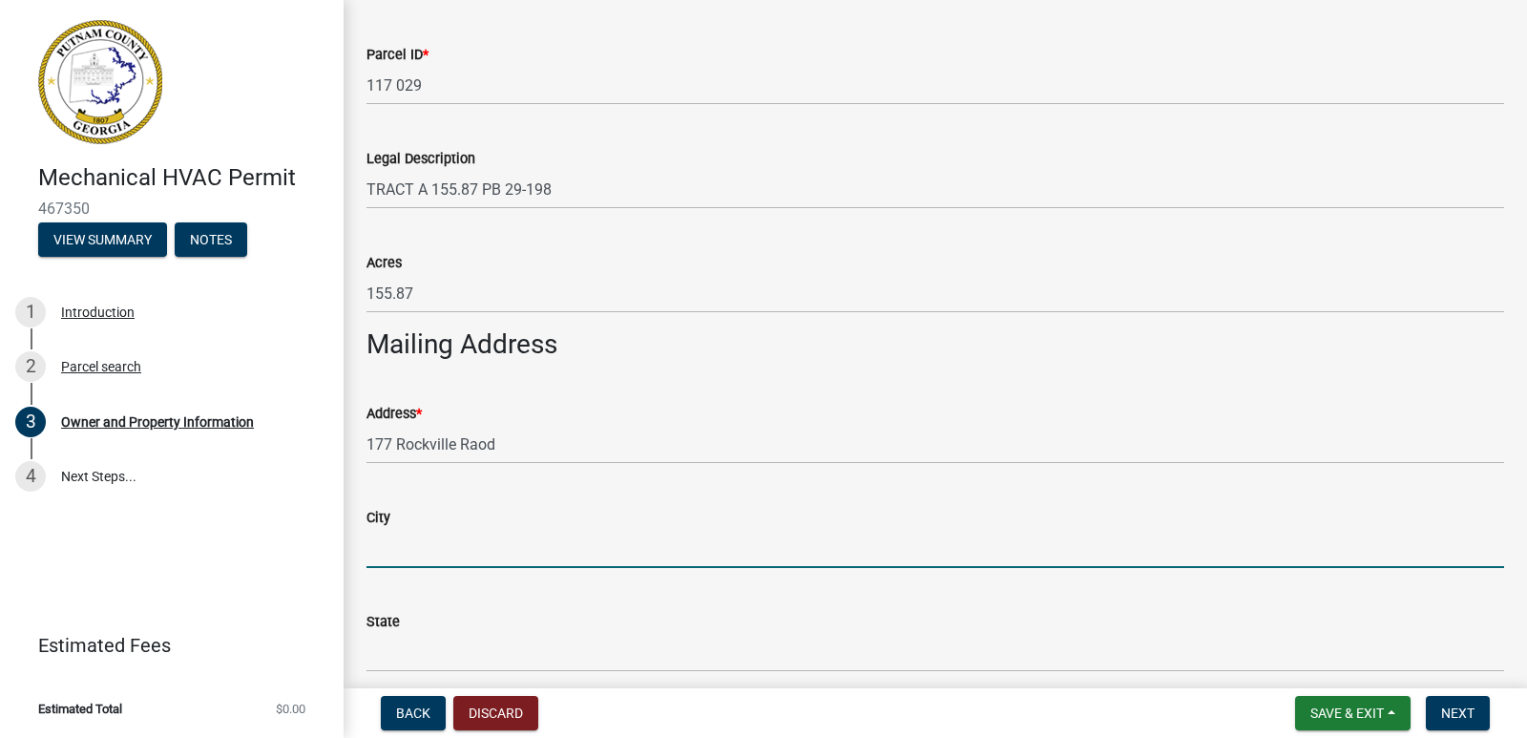
click at [387, 575] on wm-data-entity-input "City" at bounding box center [935, 531] width 1138 height 104
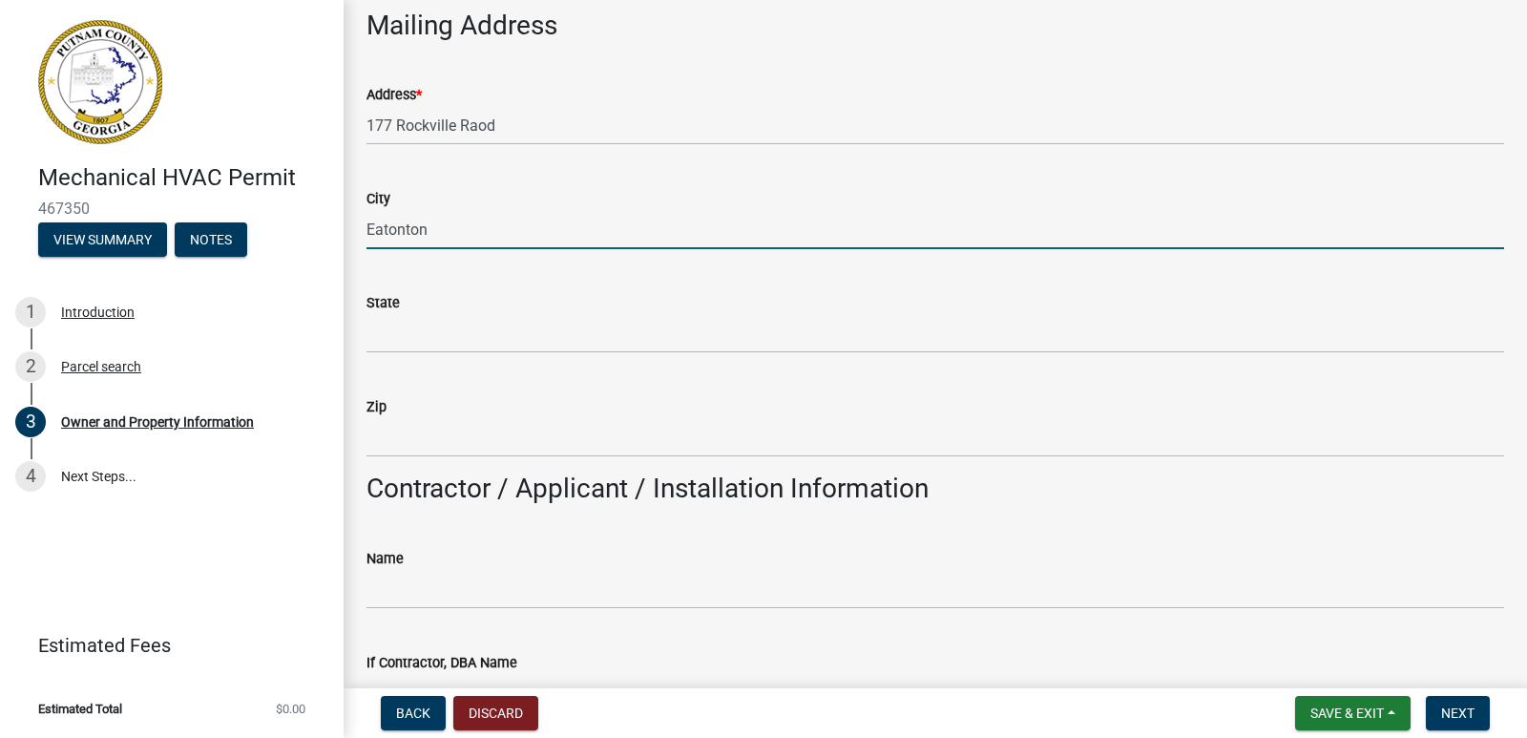
scroll to position [1352, 0]
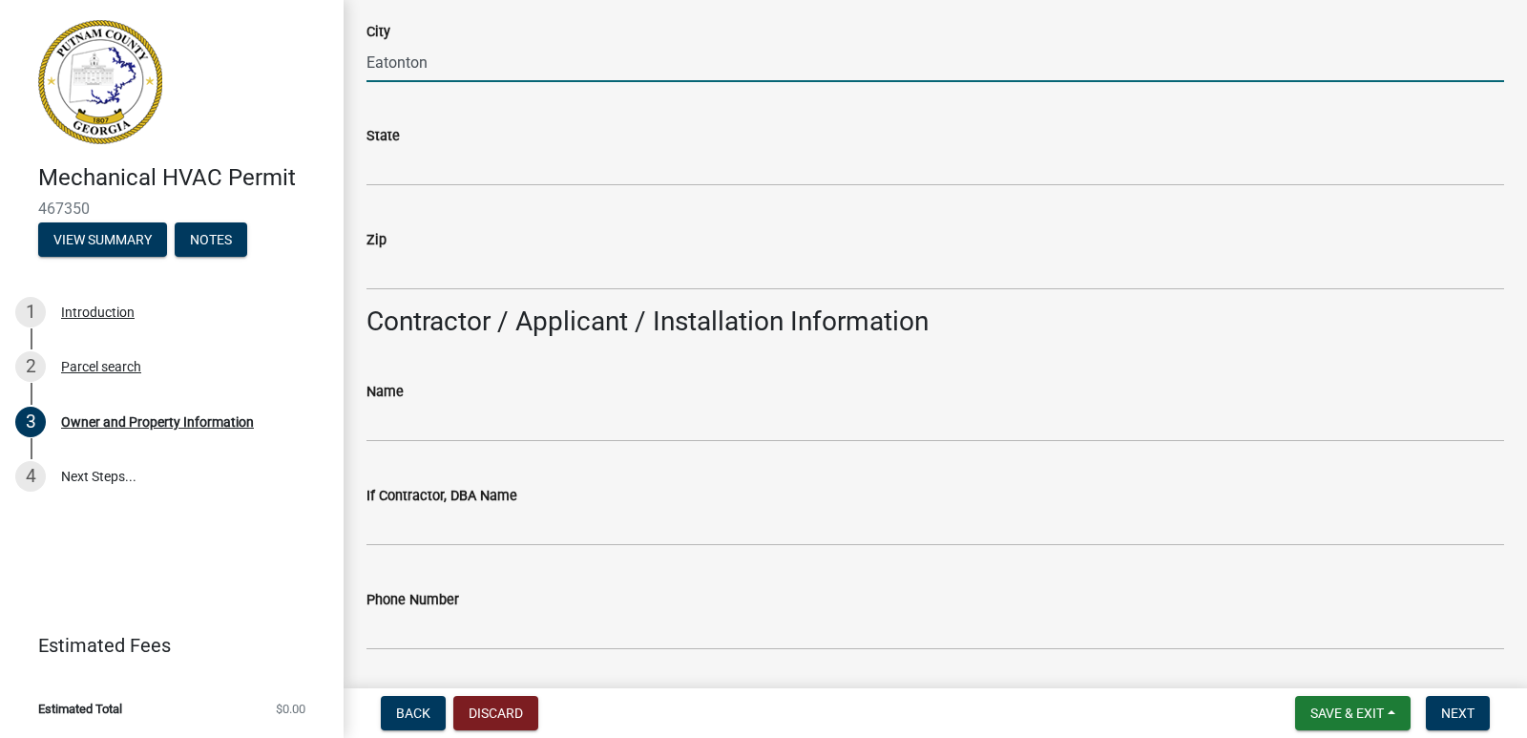
type input "Eatonton"
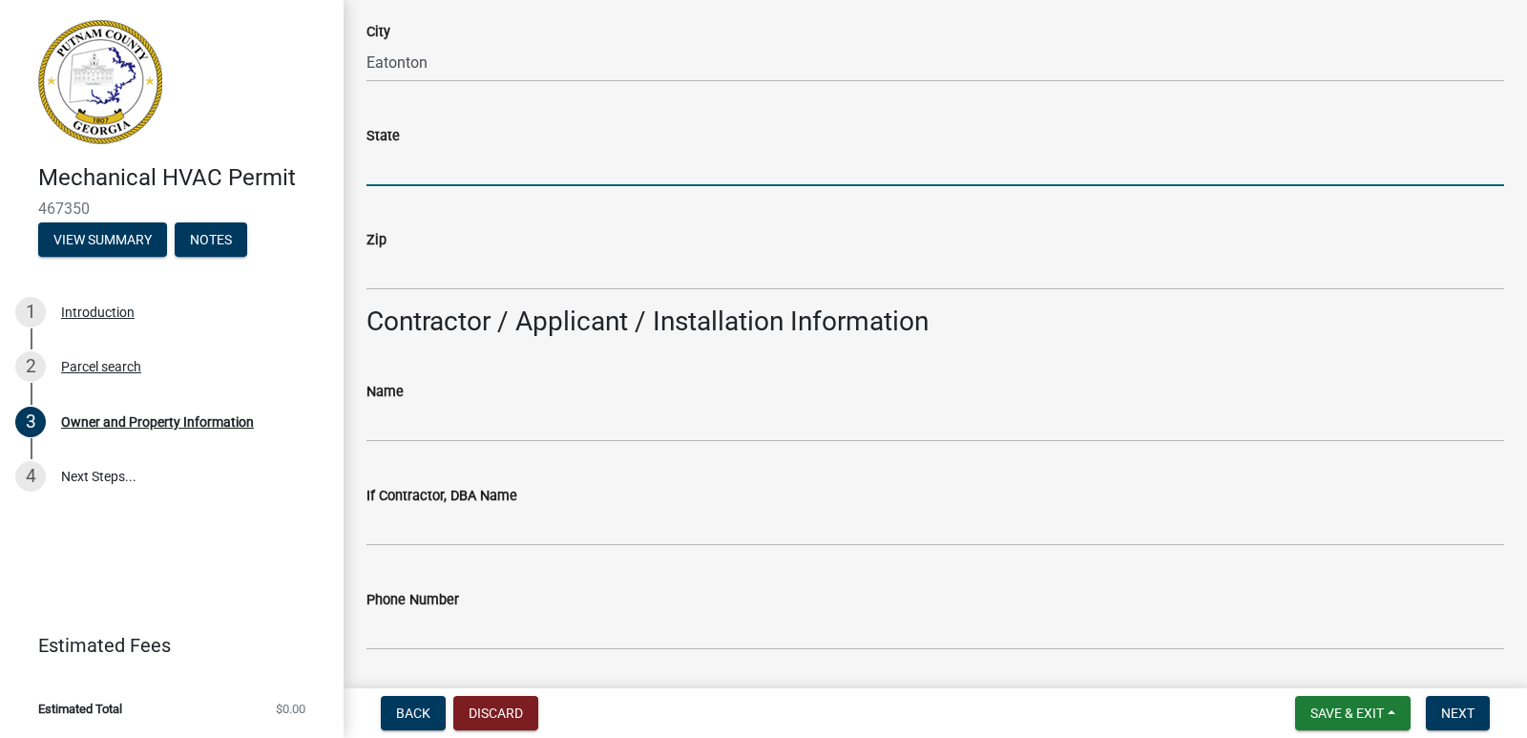
click at [425, 156] on input "State" at bounding box center [935, 166] width 1138 height 39
type input "[US_STATE]"
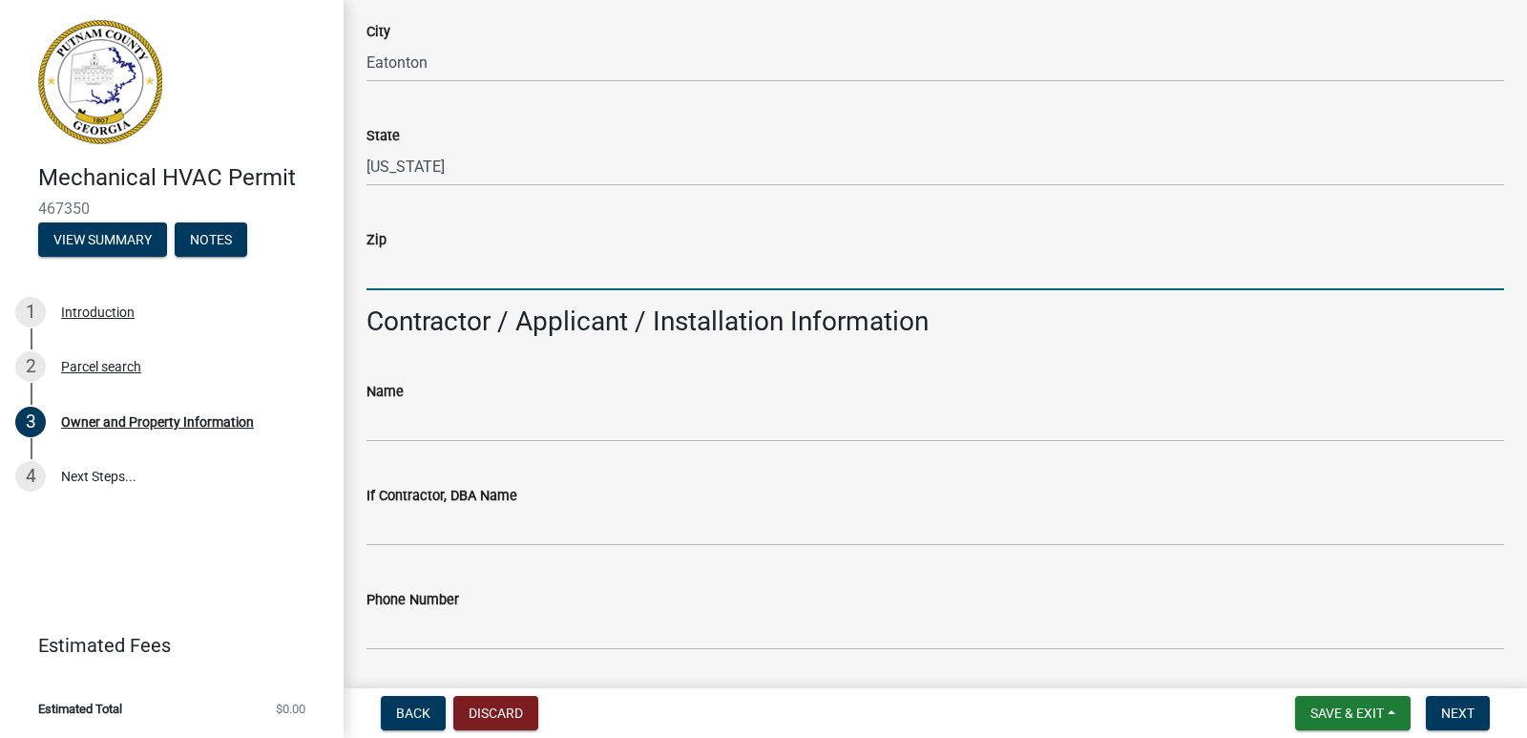
click at [409, 275] on input "Zip" at bounding box center [935, 270] width 1138 height 39
type input "31024"
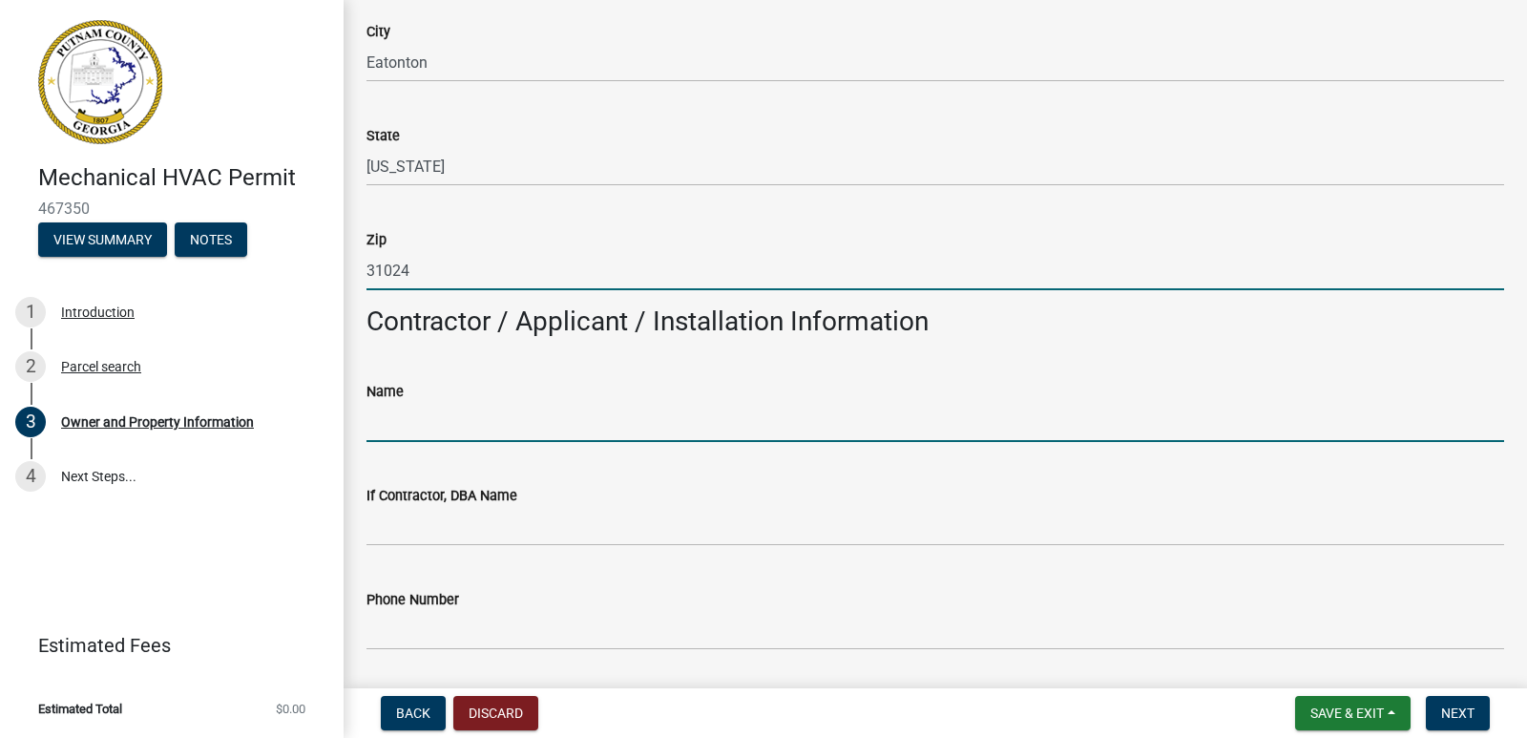
click at [408, 422] on input "Name" at bounding box center [935, 422] width 1138 height 39
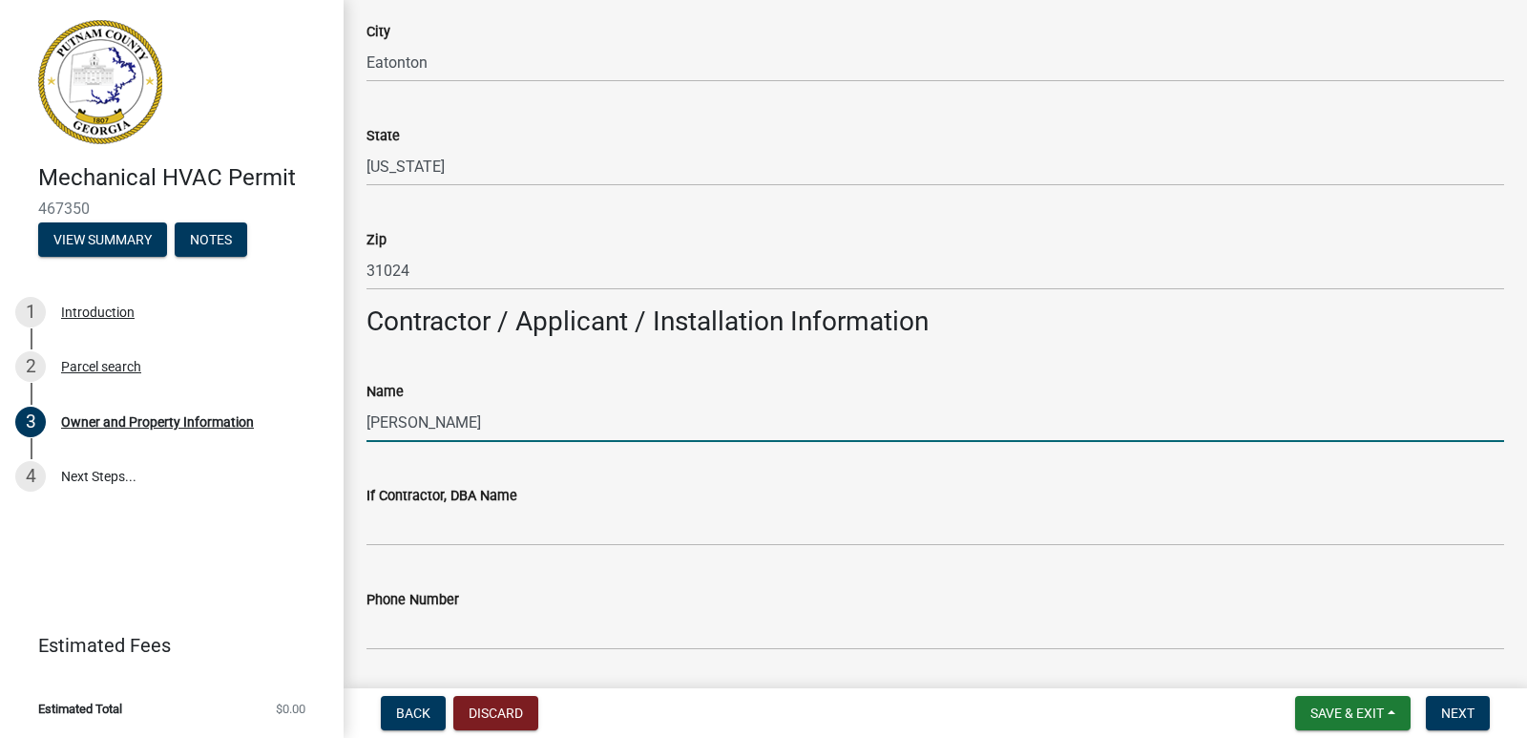
type input "[PERSON_NAME]"
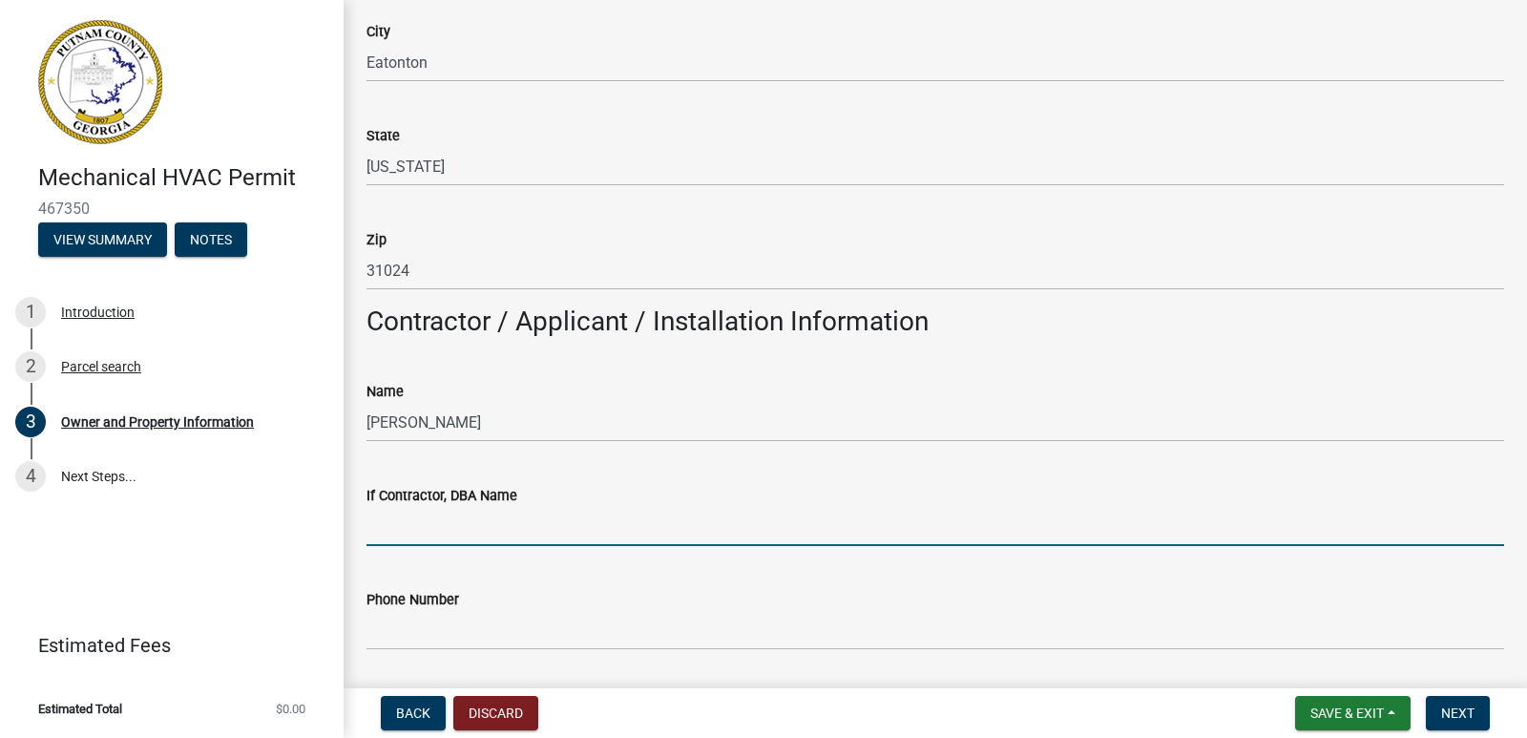
click at [418, 527] on input "If Contractor, DBA Name" at bounding box center [935, 526] width 1138 height 39
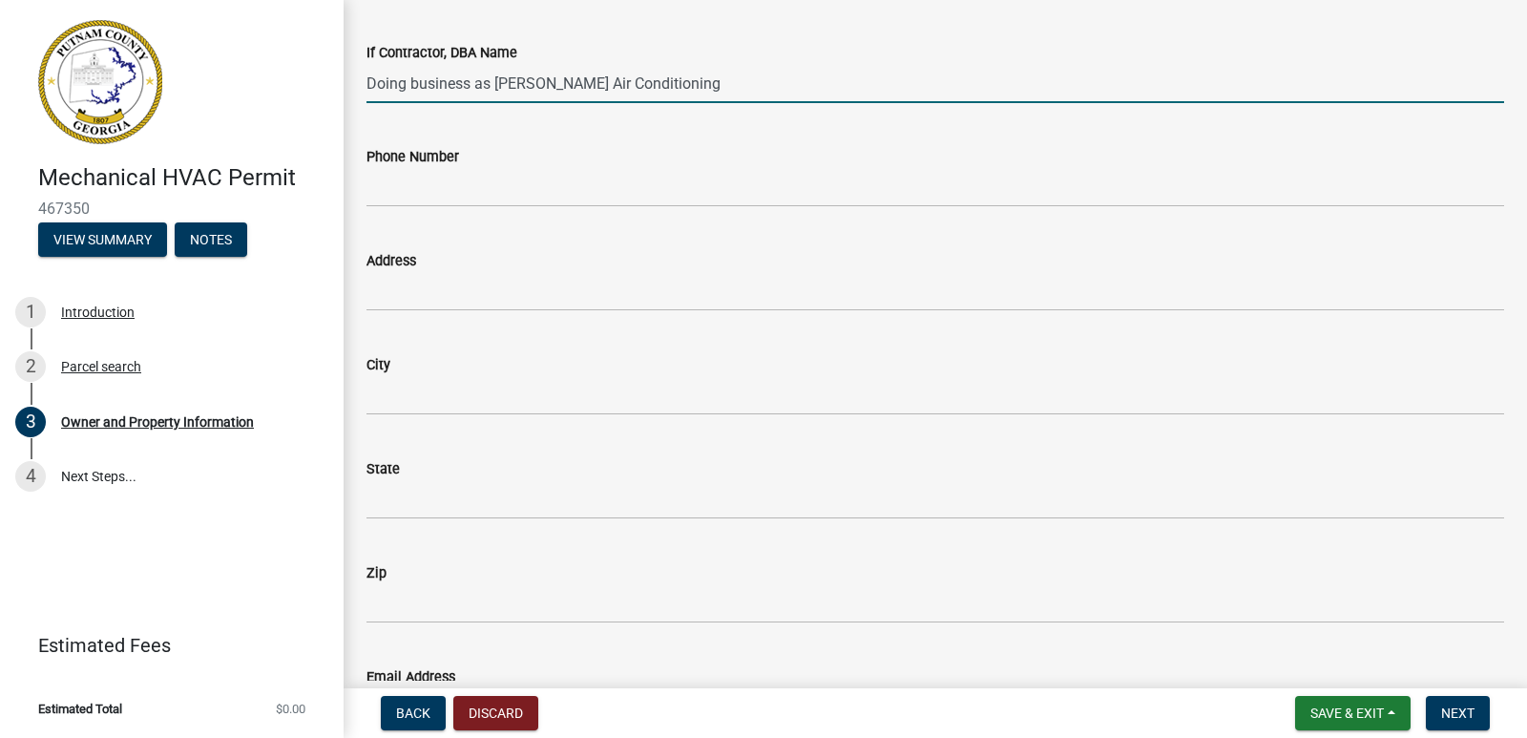
scroll to position [1807, 0]
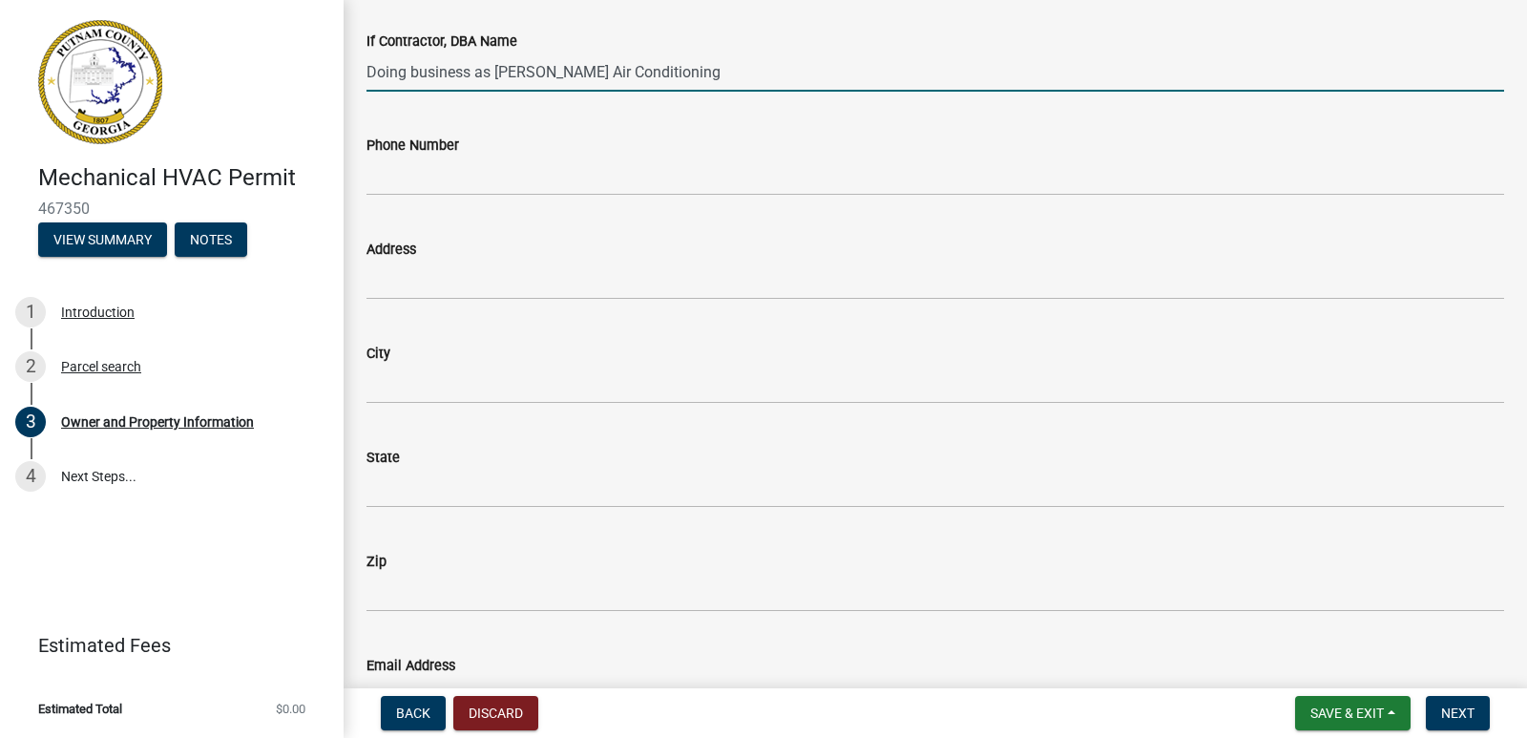
type input "Doing business as [PERSON_NAME] Air Conditioning"
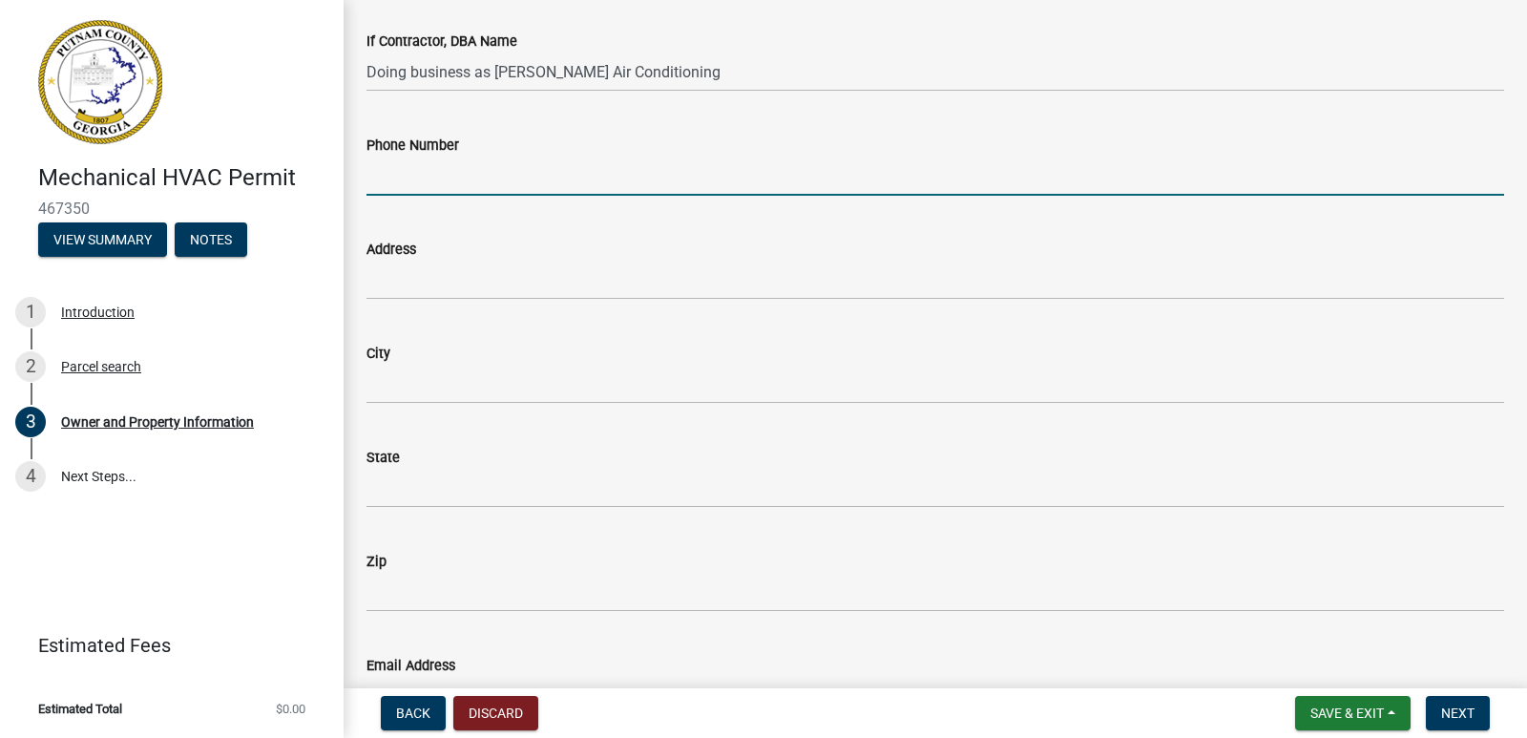
click at [405, 180] on input "Phone Number" at bounding box center [935, 176] width 1138 height 39
click at [417, 178] on input "7064585456" at bounding box center [935, 176] width 1138 height 39
type input "7064855456"
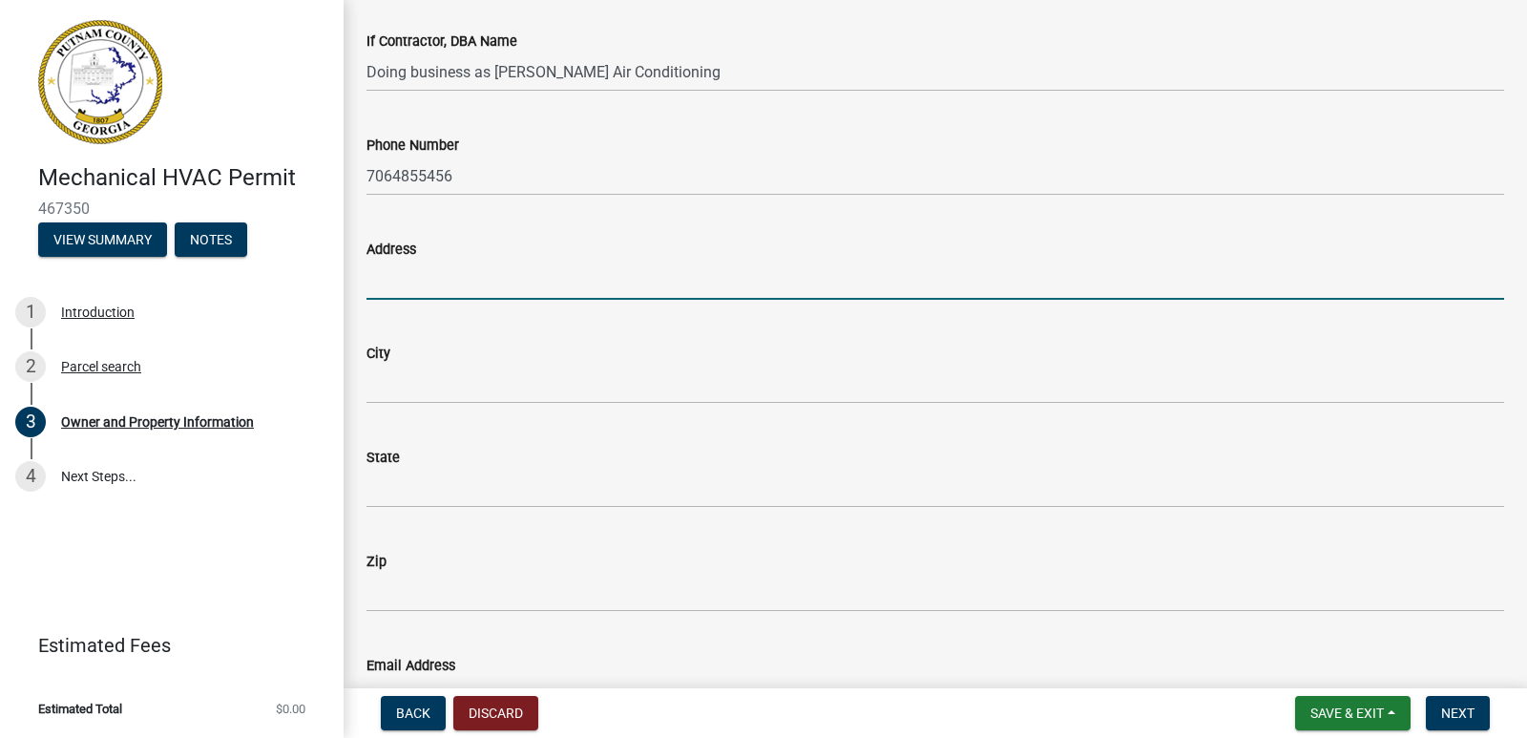
click at [397, 282] on input "Address" at bounding box center [935, 280] width 1138 height 39
type input "[STREET_ADDRESS]"
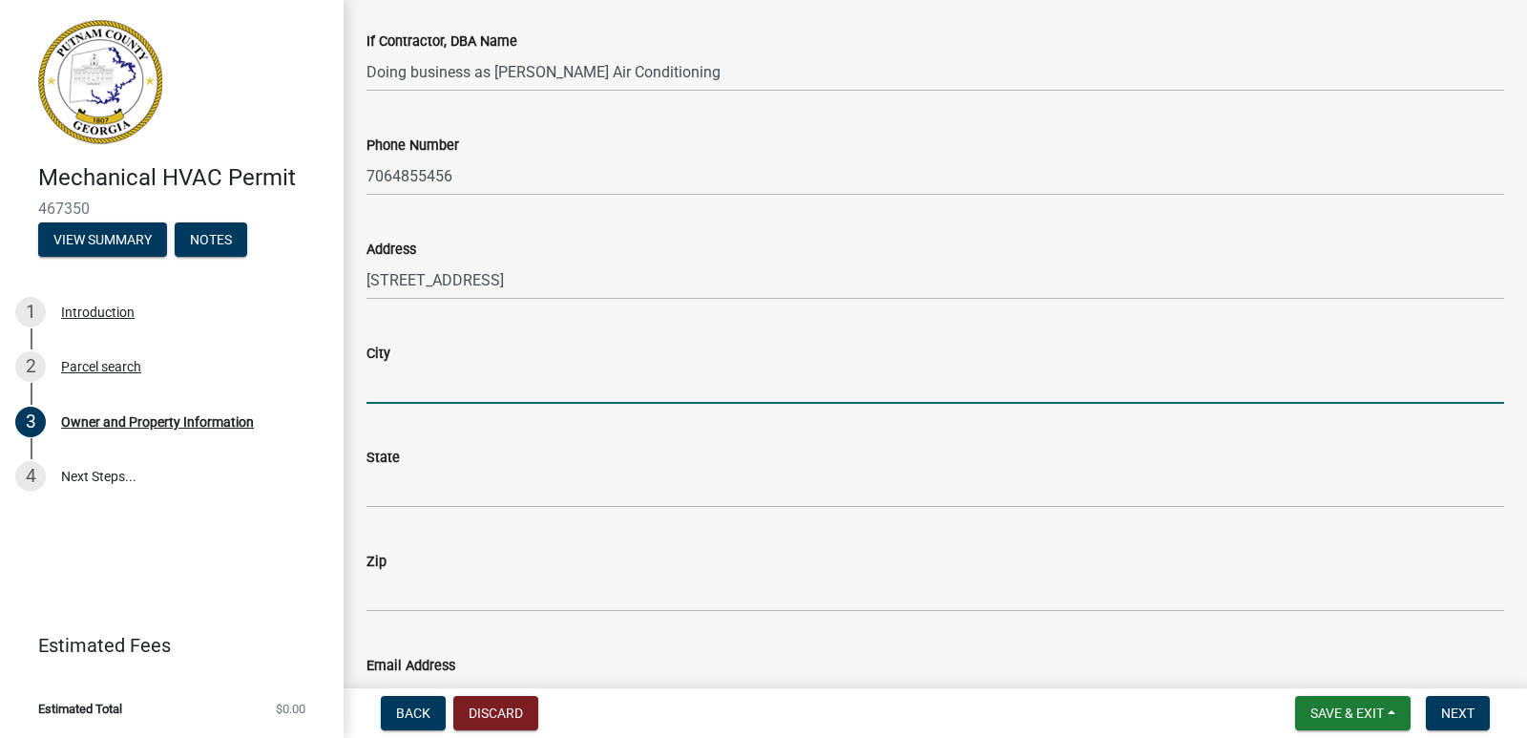
click at [399, 390] on input "City" at bounding box center [935, 384] width 1138 height 39
type input "Macon"
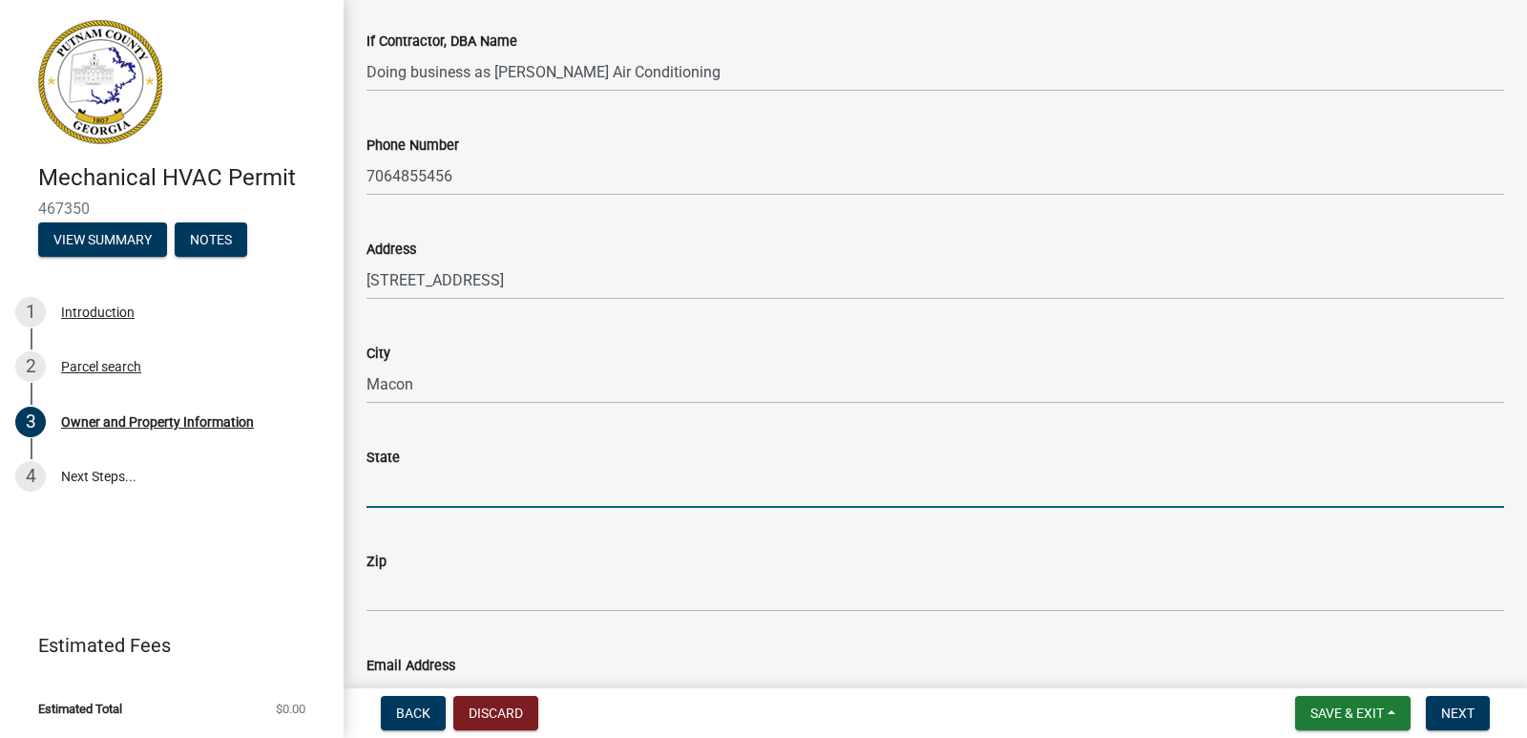
click at [408, 491] on input "State" at bounding box center [935, 488] width 1138 height 39
type input "g"
type input "GA"
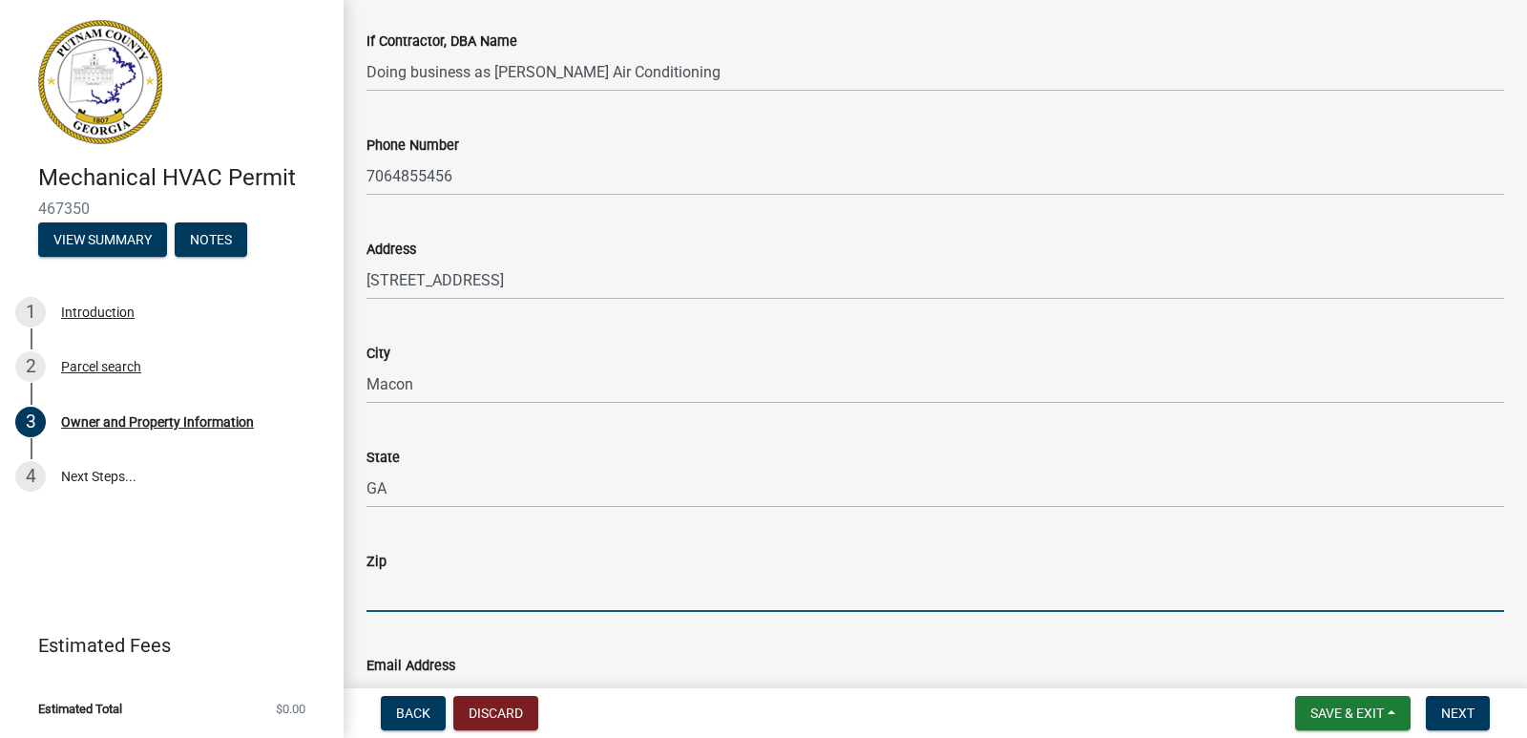
click at [397, 592] on input "Zip" at bounding box center [935, 592] width 1138 height 39
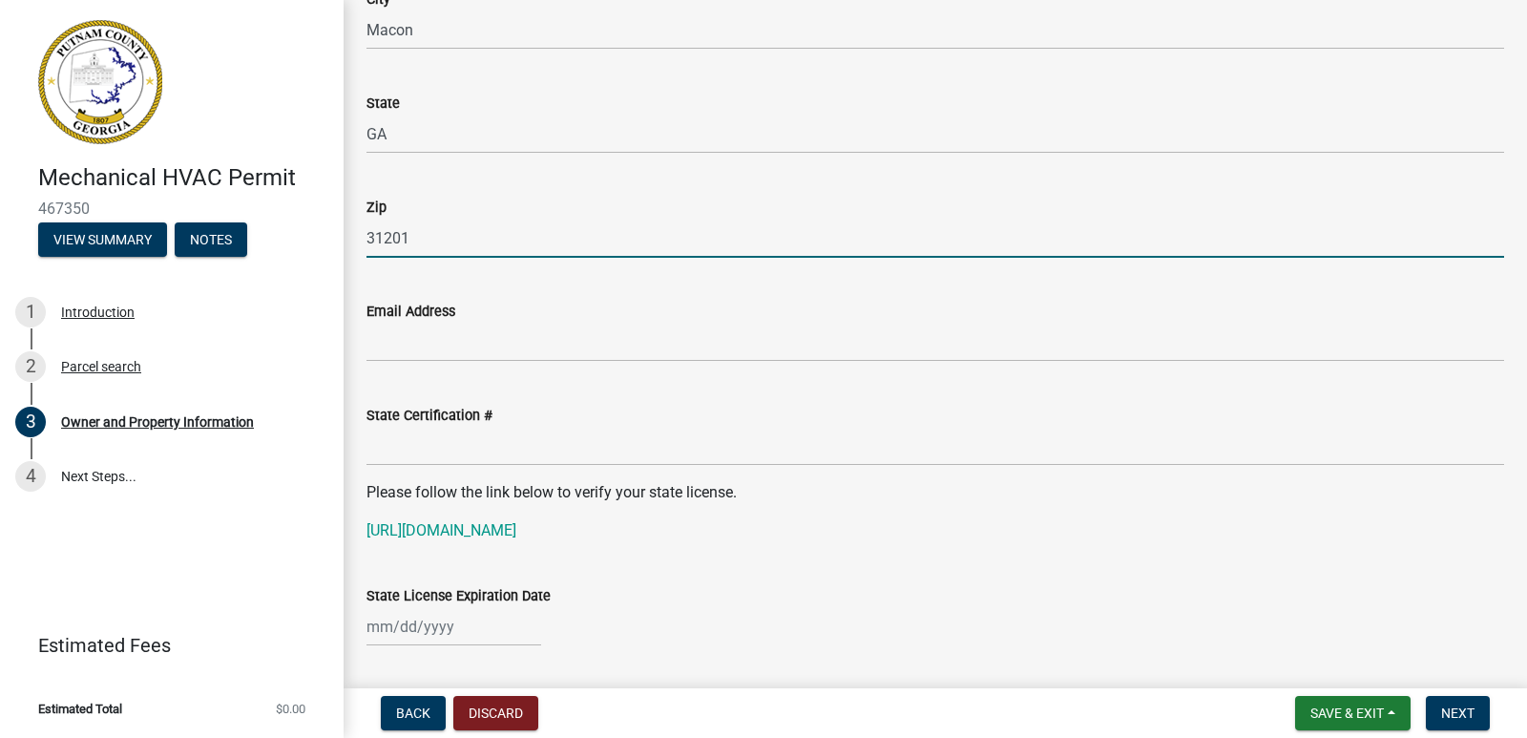
scroll to position [2162, 0]
type input "31201"
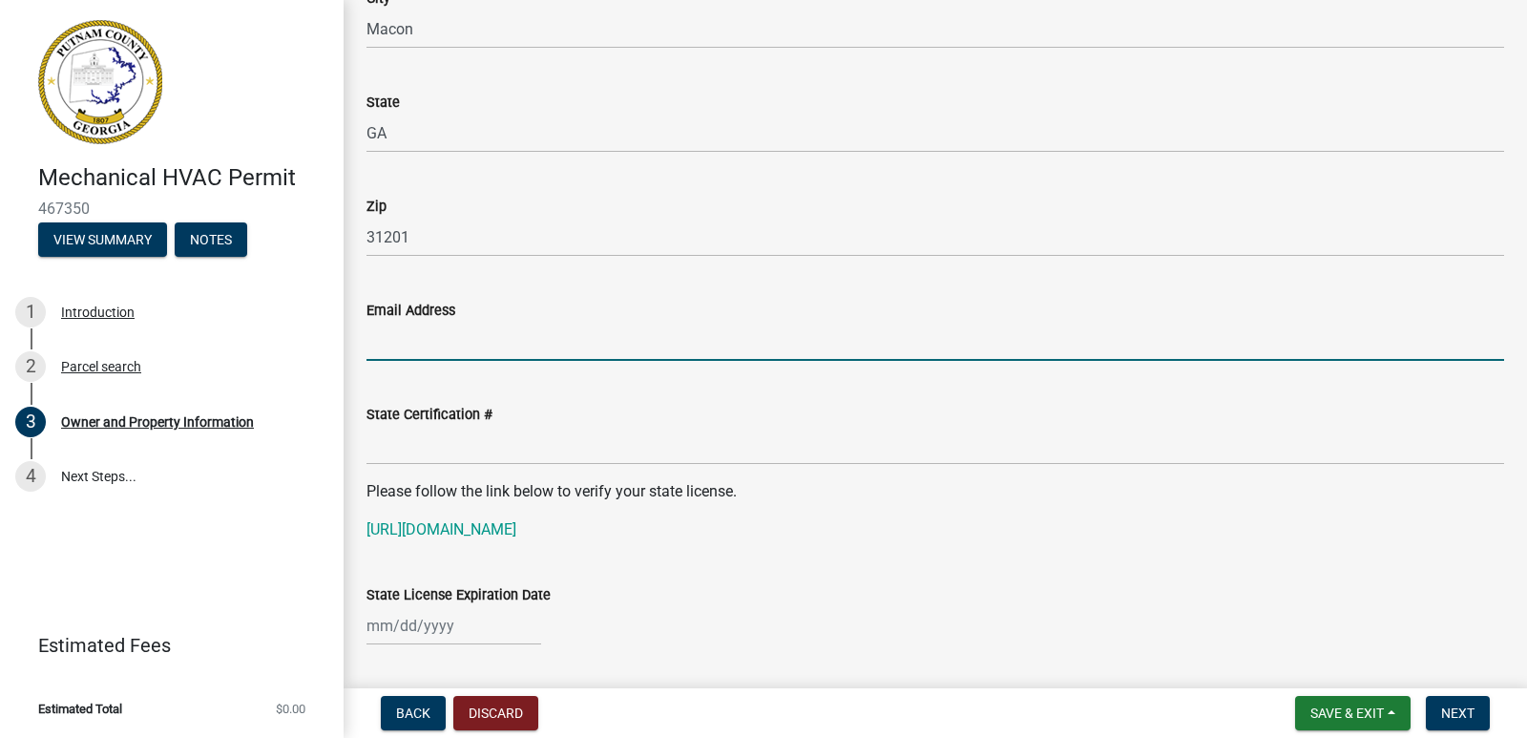
click at [386, 348] on input "Email Address" at bounding box center [935, 341] width 1138 height 39
type input "[EMAIL_ADDRESS][DOMAIN_NAME]"
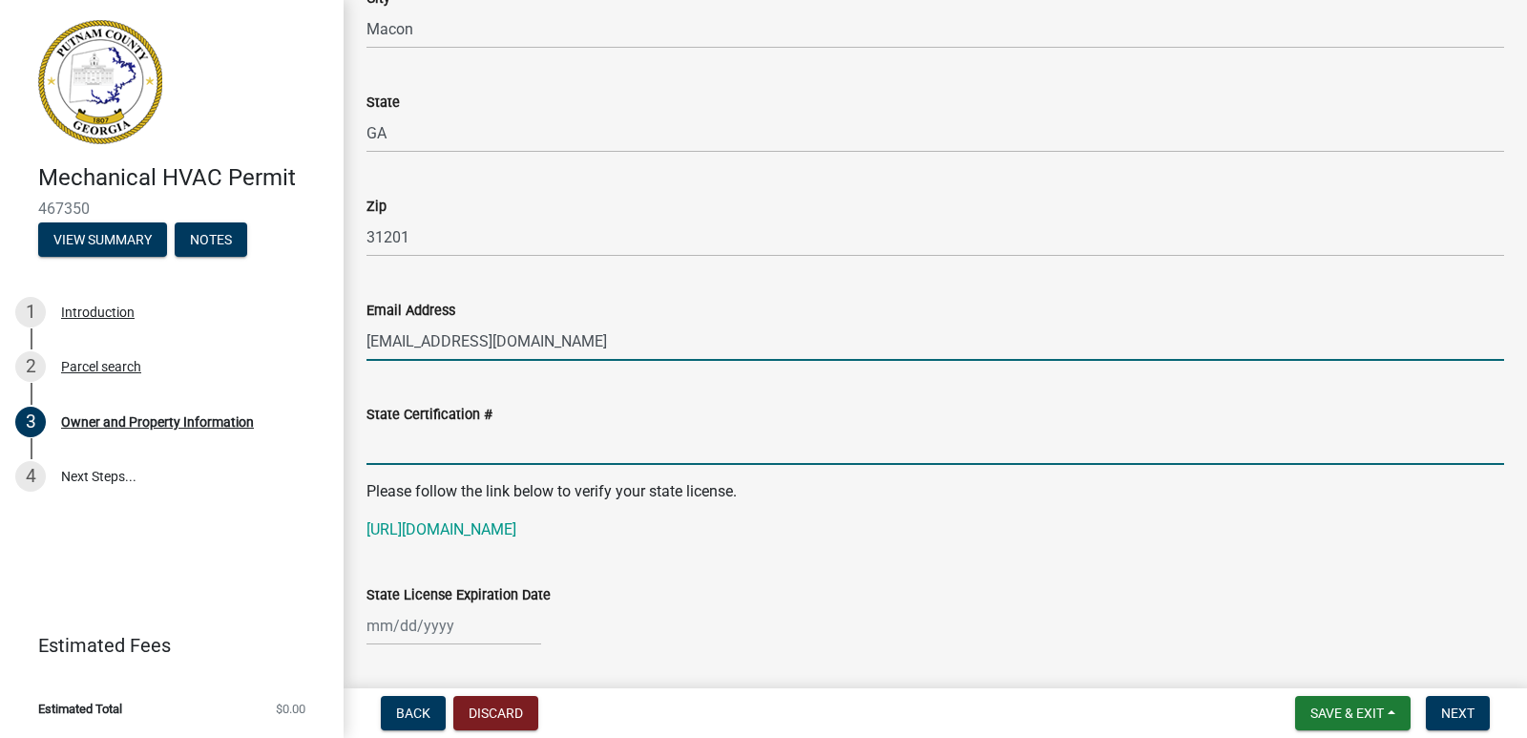
click at [401, 457] on input "State Certification #" at bounding box center [935, 445] width 1138 height 39
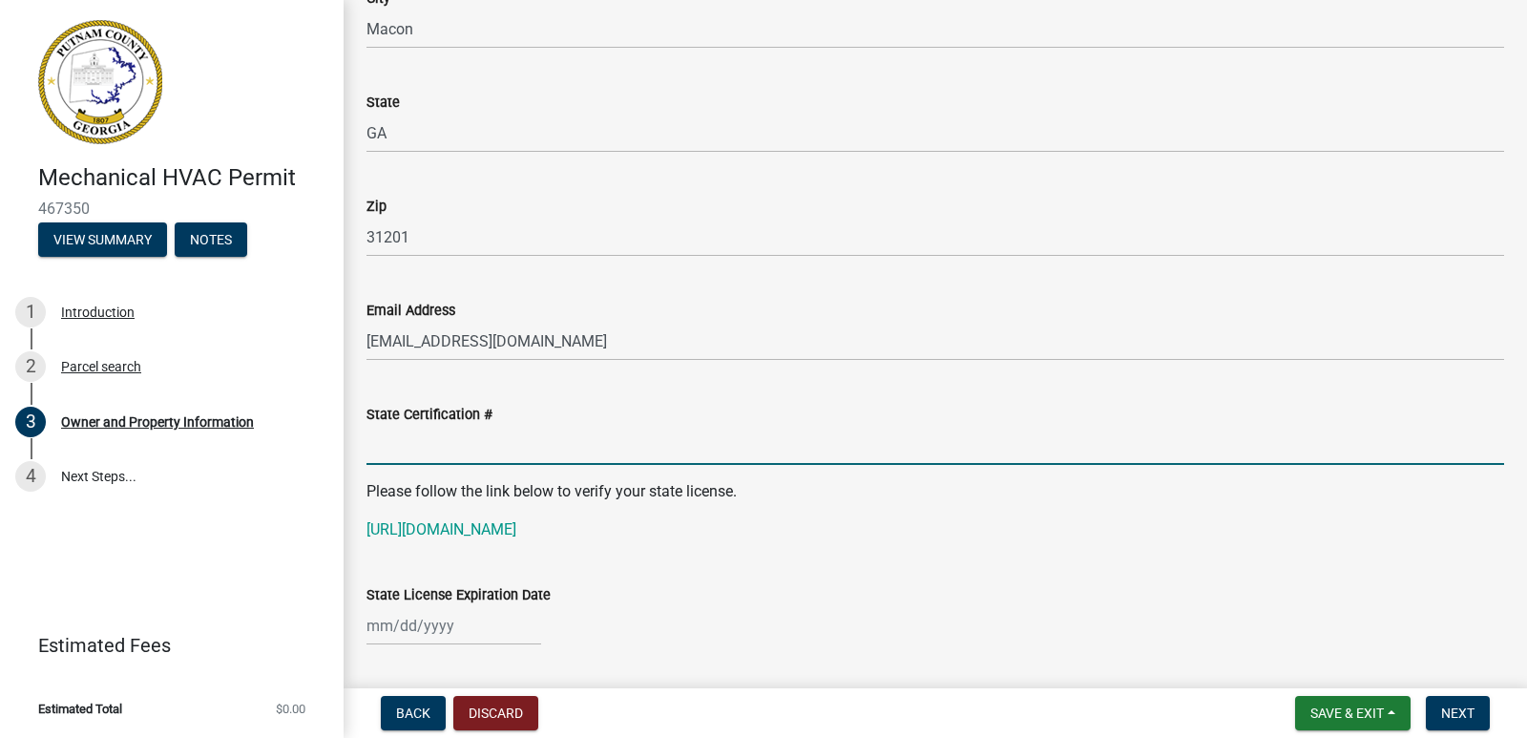
click at [401, 457] on input "State Certification #" at bounding box center [935, 445] width 1138 height 39
type input "CN208169"
click at [394, 626] on div at bounding box center [453, 625] width 175 height 39
select select "8"
select select "2025"
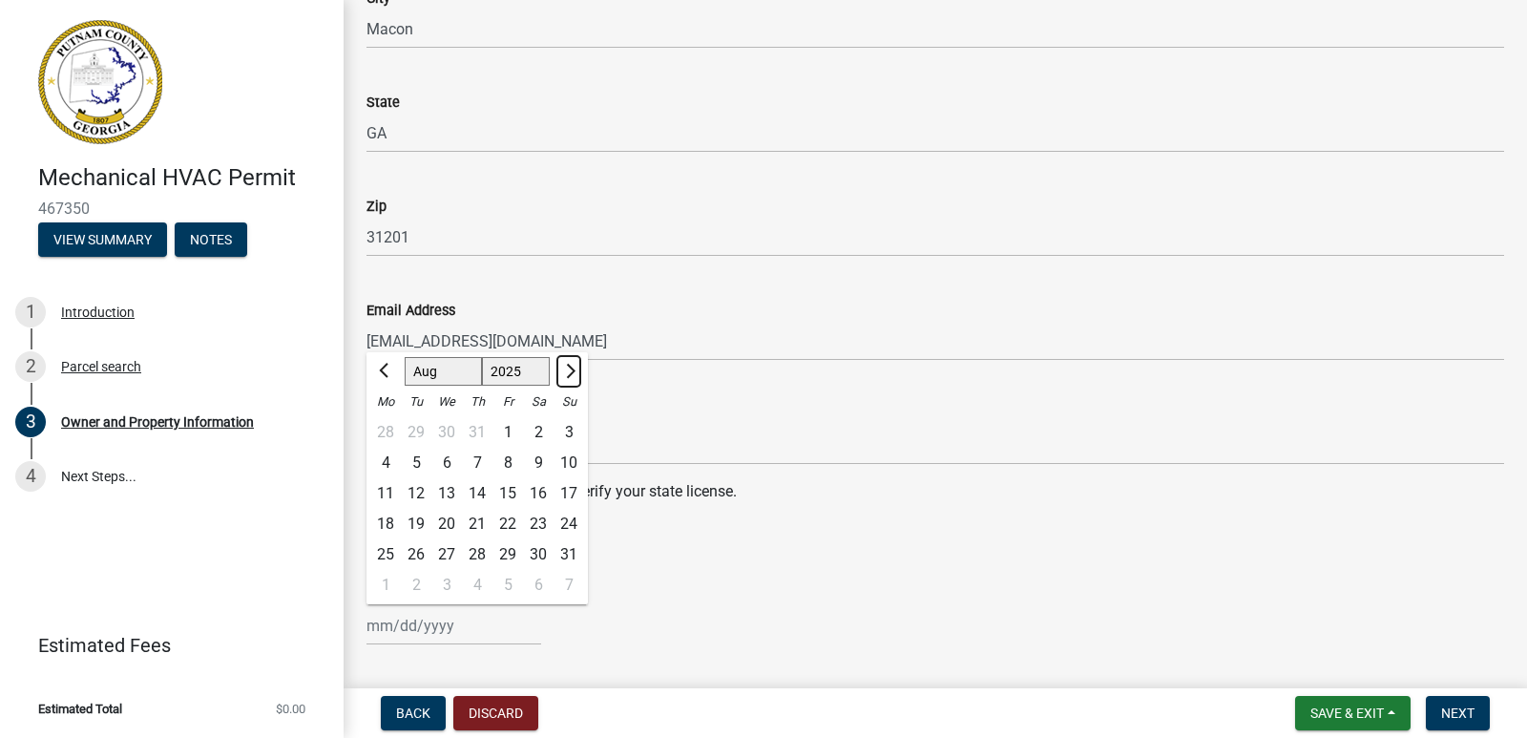
click at [575, 371] on button "Next month" at bounding box center [568, 371] width 23 height 31
select select "11"
click at [595, 675] on div "Occupational Tax / Business Registration #" at bounding box center [935, 706] width 1138 height 89
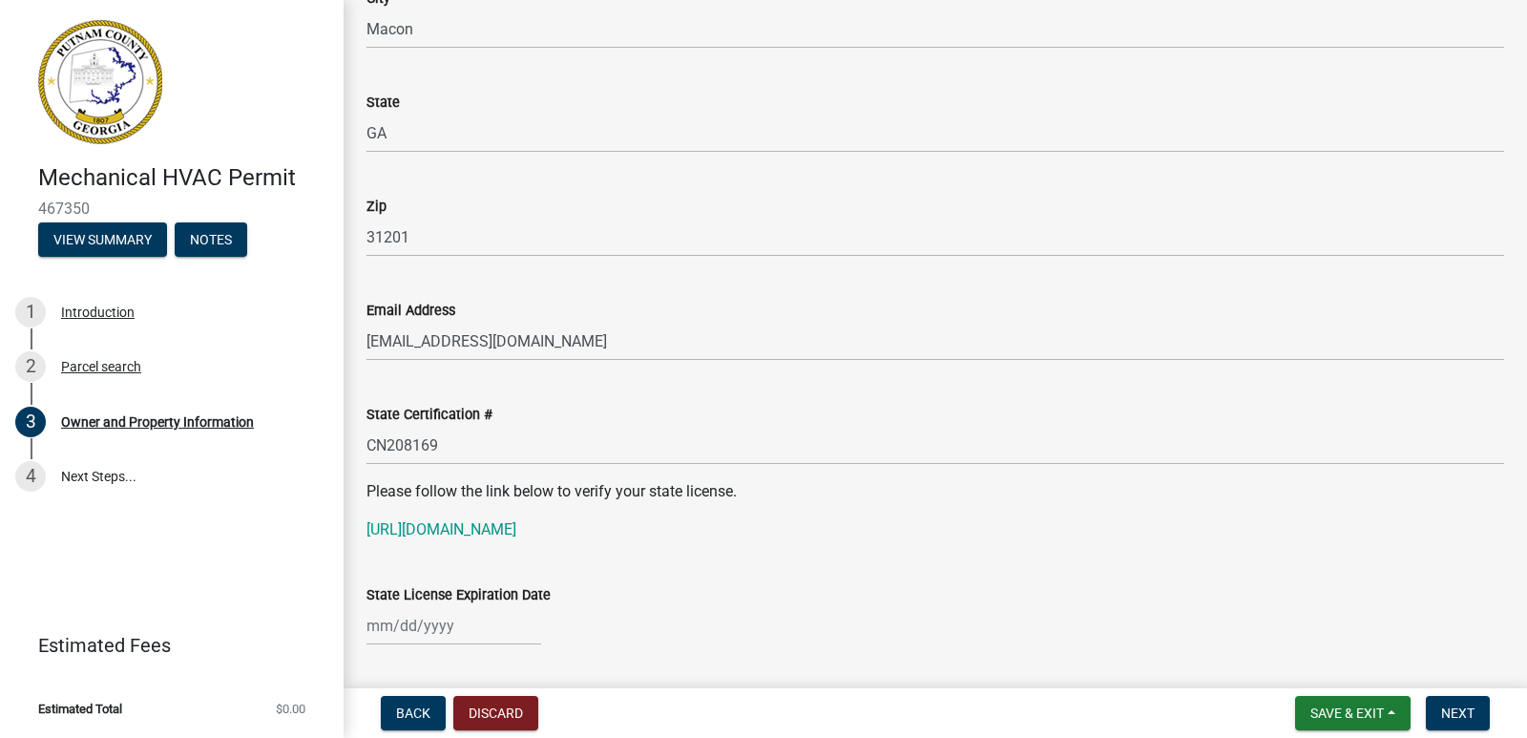
select select "8"
select select "2025"
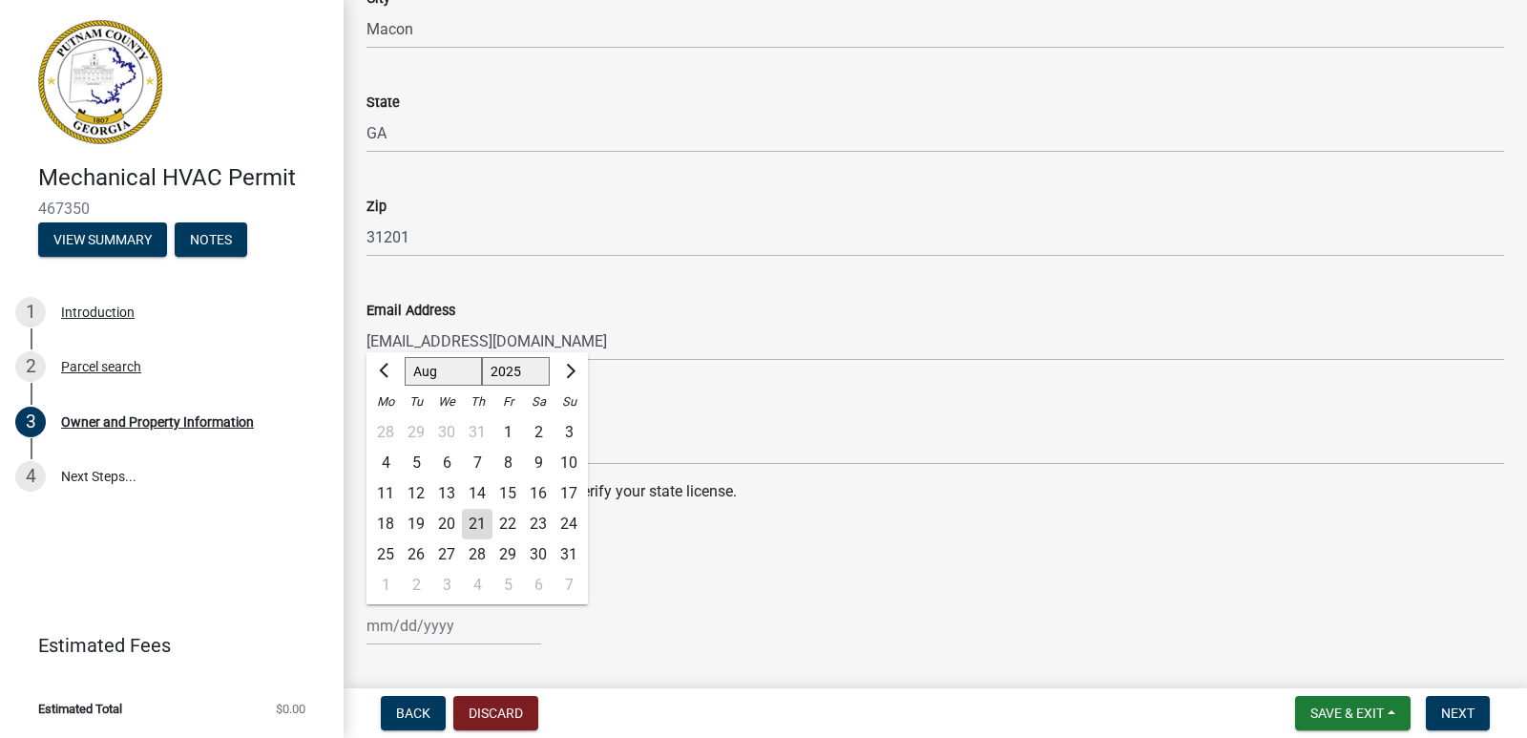
click at [421, 624] on div "[PERSON_NAME] Feb Mar Apr [PERSON_NAME][DATE] Oct Nov [DATE] 1526 1527 1528 152…" at bounding box center [453, 625] width 175 height 39
click at [567, 367] on span "Next month" at bounding box center [568, 371] width 14 height 14
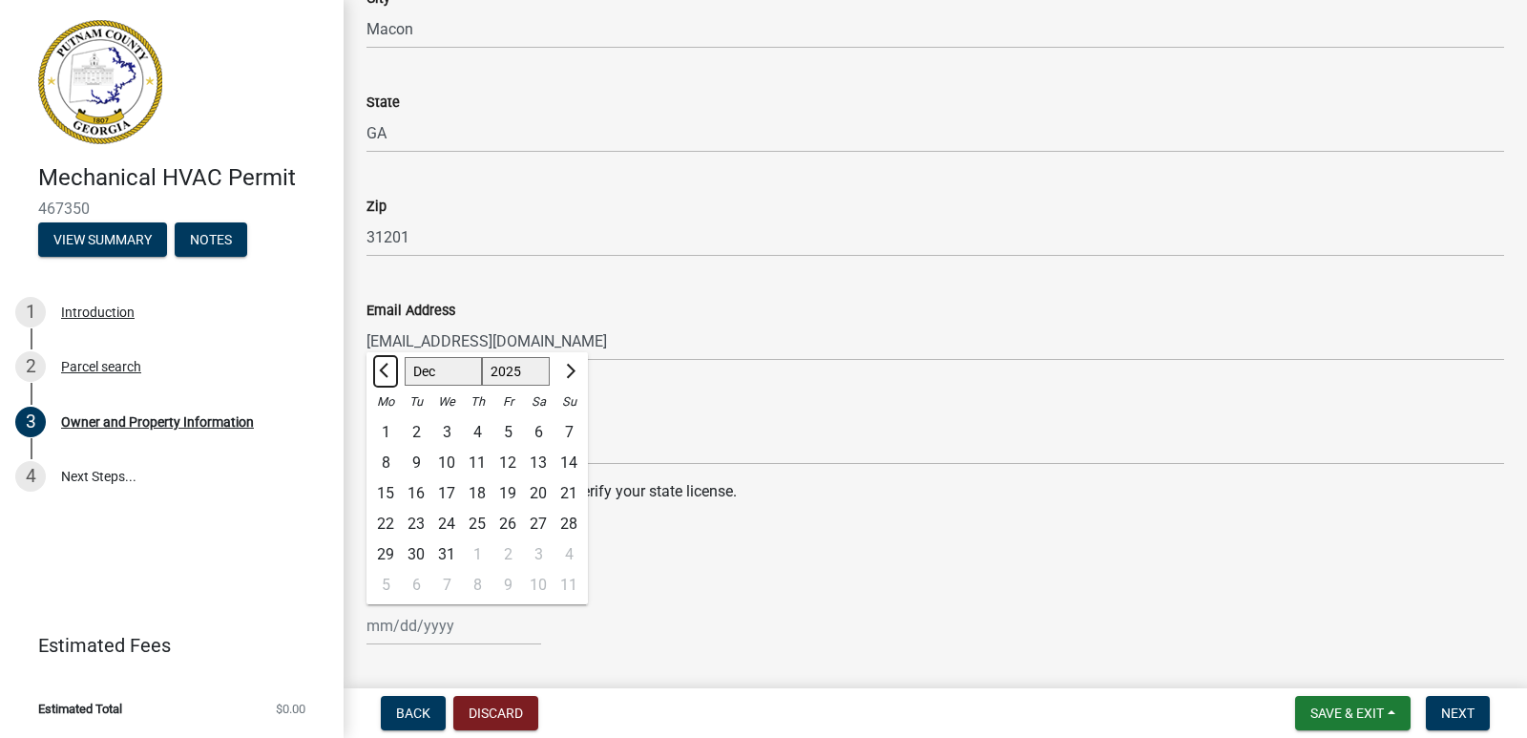
click at [387, 371] on span "Previous month" at bounding box center [386, 371] width 14 height 14
select select "11"
click at [535, 425] on div "1" at bounding box center [538, 432] width 31 height 31
type input "[DATE]"
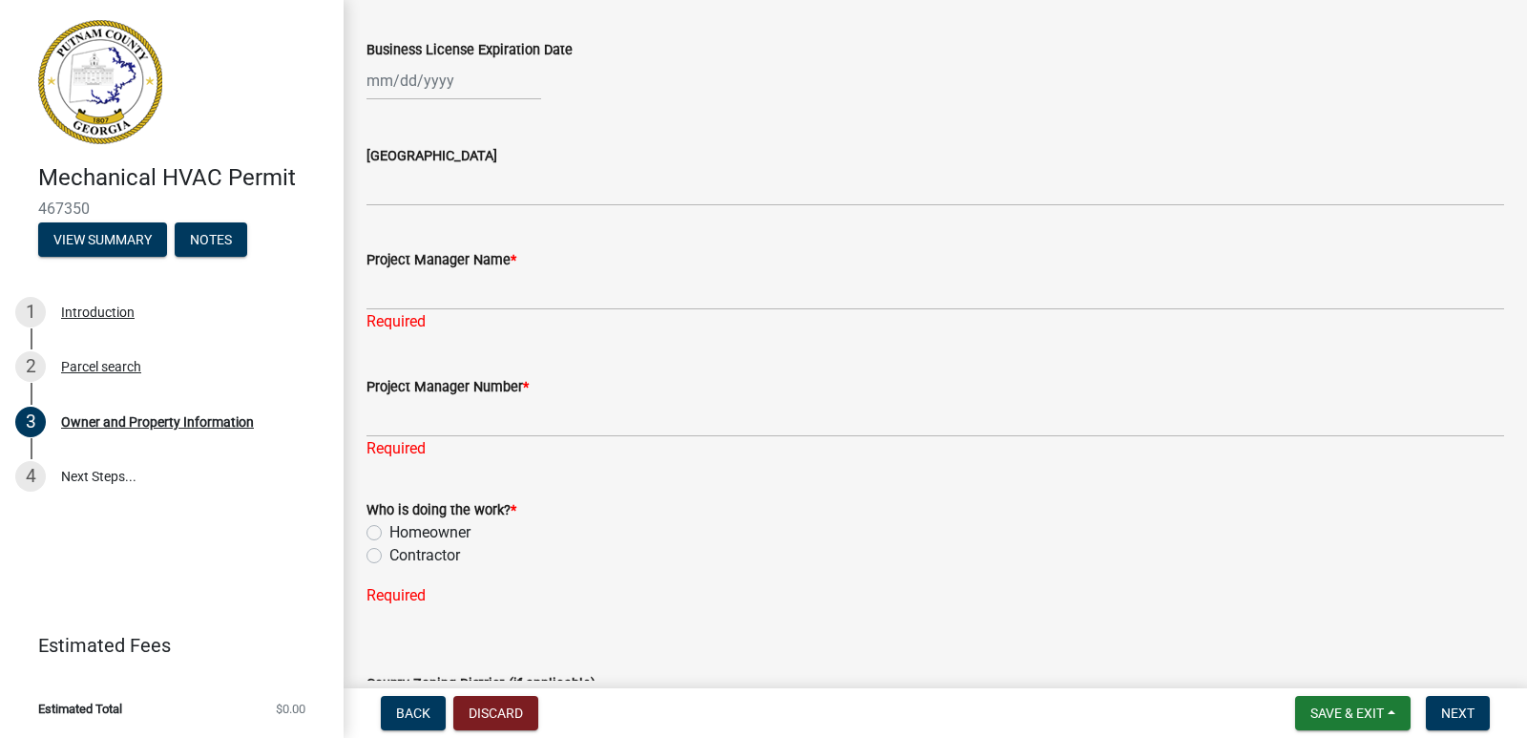
scroll to position [2927, 0]
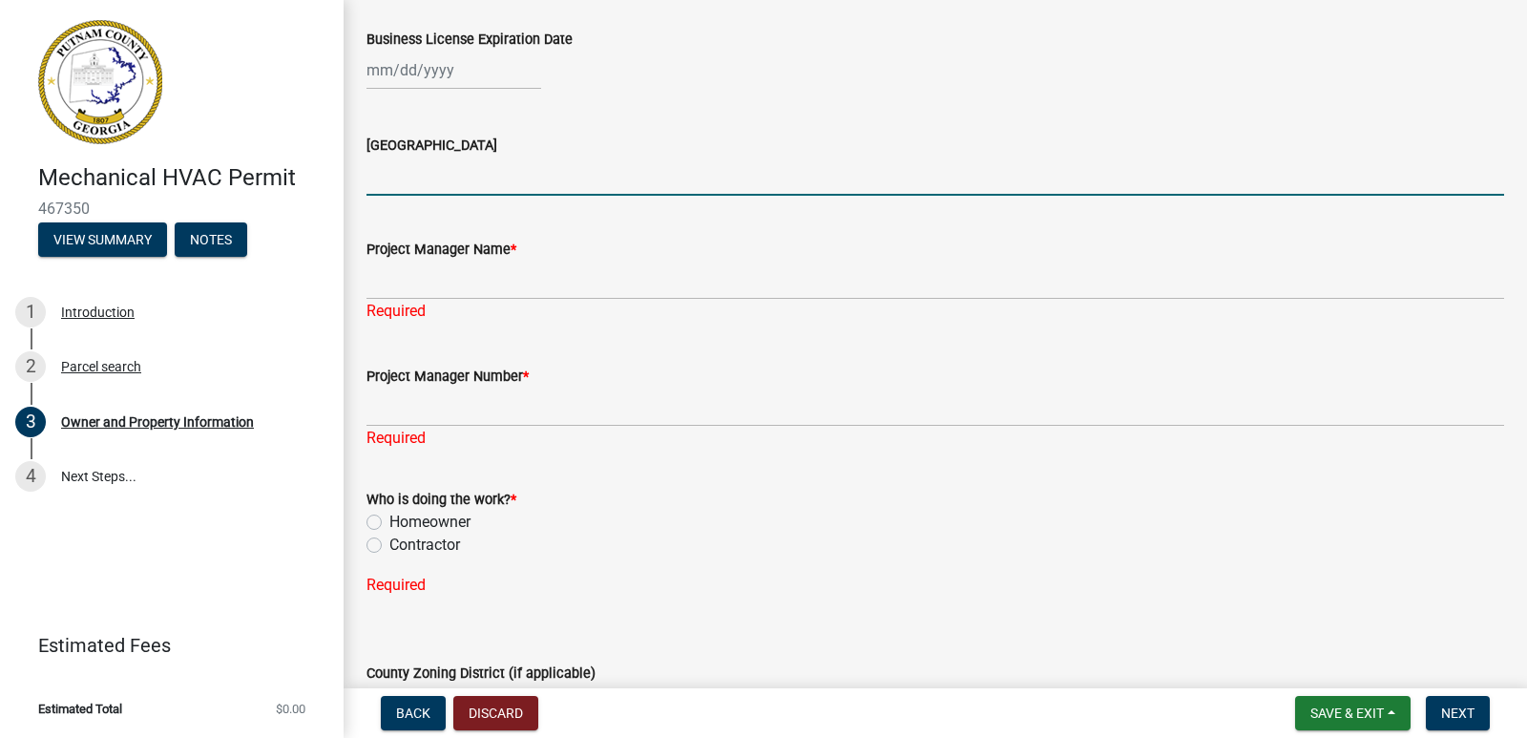
click at [500, 183] on input "[GEOGRAPHIC_DATA]" at bounding box center [935, 176] width 1138 height 39
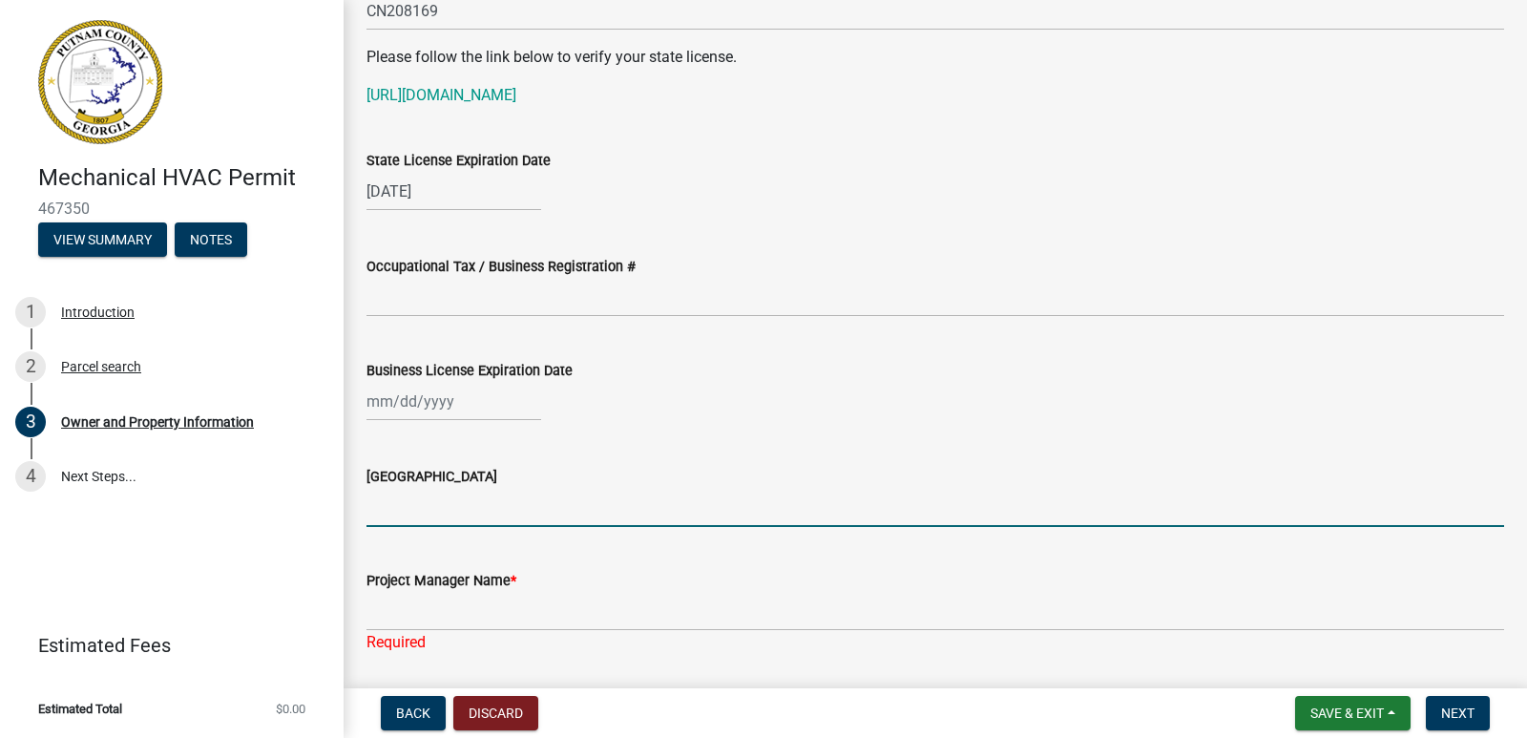
scroll to position [2594, 0]
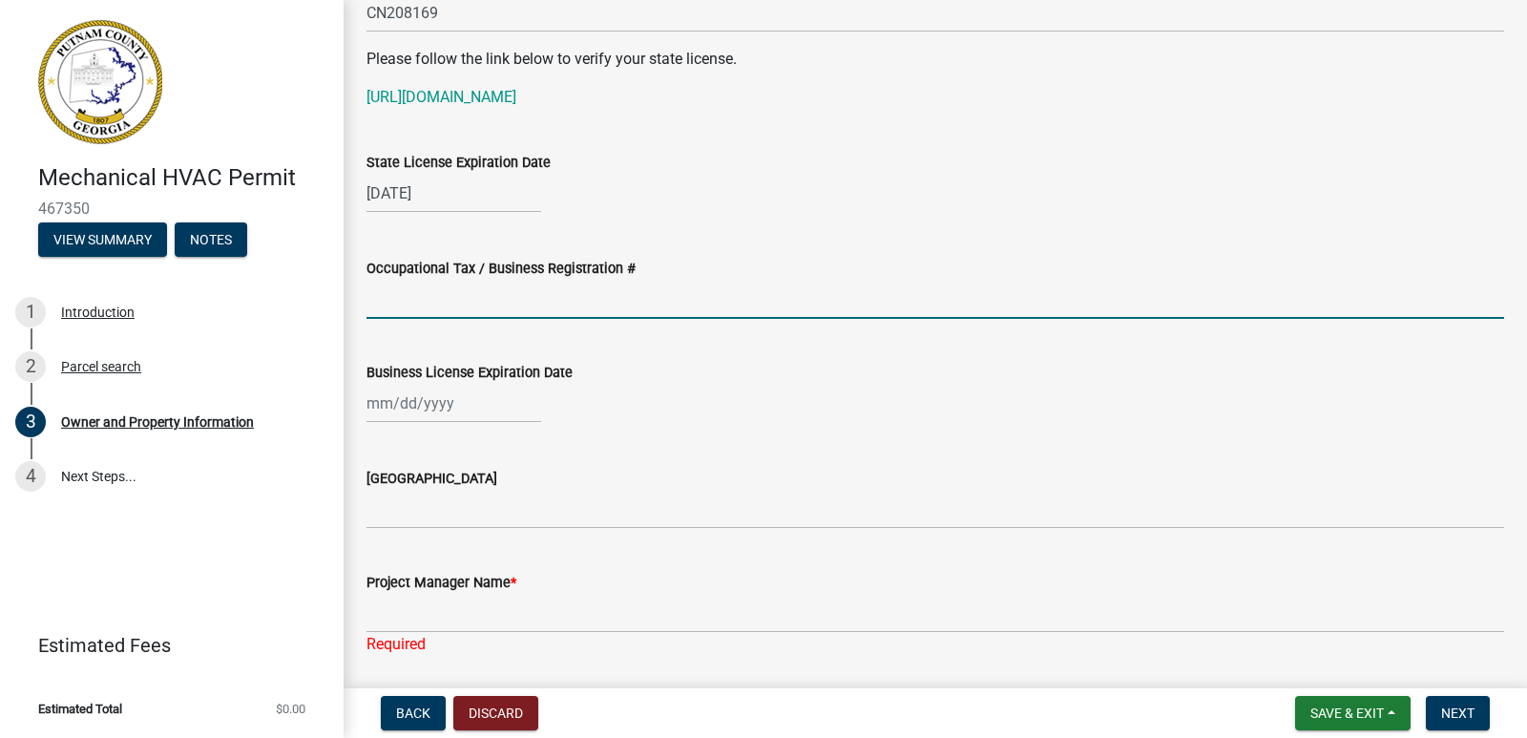
click at [415, 305] on input "Occupational Tax / Business Registration #" at bounding box center [935, 299] width 1138 height 39
type input "GB000355"
select select "8"
select select "2025"
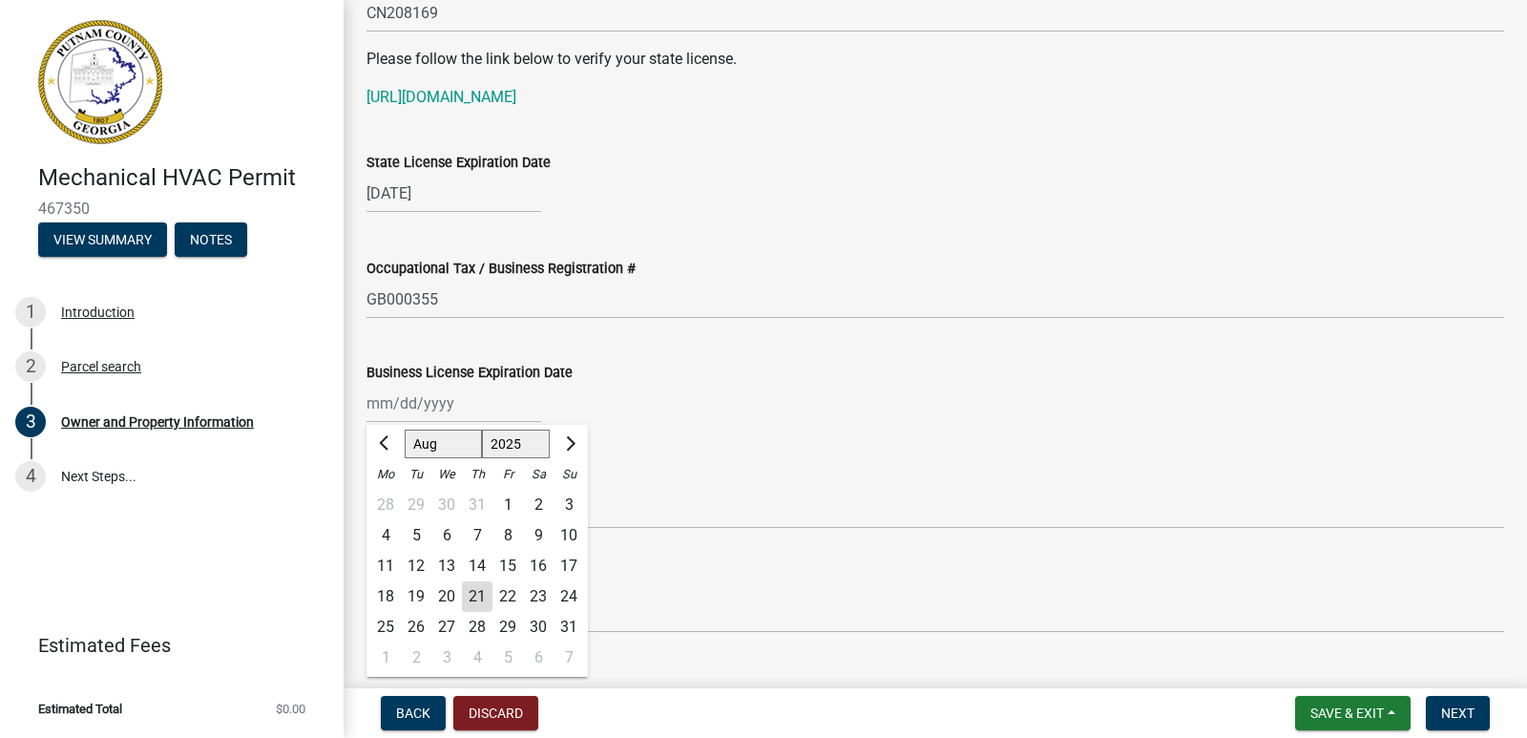
click at [393, 416] on div "[PERSON_NAME] Feb Mar Apr [PERSON_NAME][DATE] Oct Nov [DATE] 1526 1527 1528 152…" at bounding box center [453, 403] width 175 height 39
click at [569, 442] on span "Next month" at bounding box center [568, 443] width 14 height 14
click at [449, 444] on select "Jan Feb Mar Apr May Jun [DATE] Aug Sep Oct Nov Dec" at bounding box center [443, 443] width 77 height 29
select select "3"
click at [405, 429] on select "Jan Feb Mar Apr May Jun [DATE] Aug Sep Oct Nov Dec" at bounding box center [443, 443] width 77 height 29
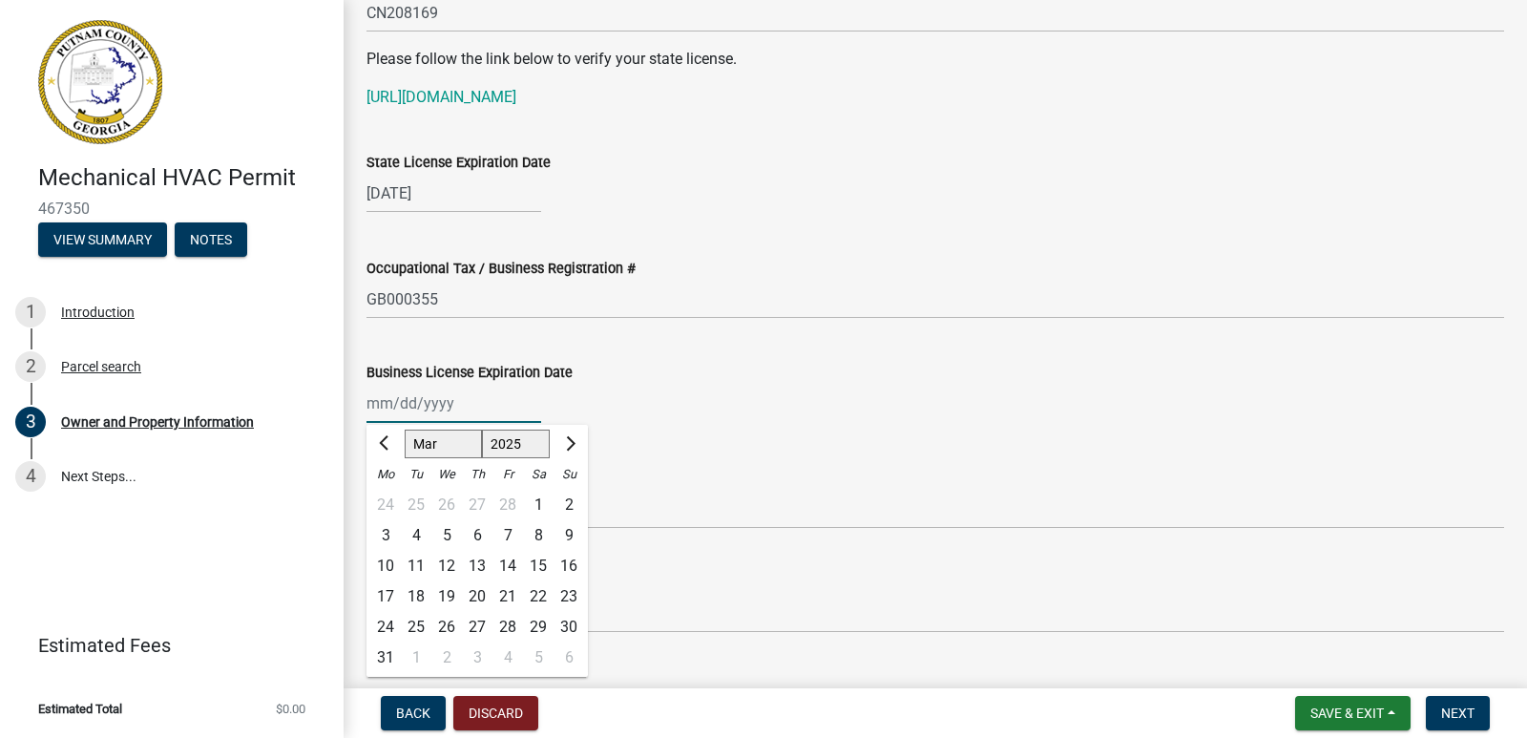
click at [512, 442] on select "1525 1526 1527 1528 1529 1530 1531 1532 1533 1534 1535 1536 1537 1538 1539 1540…" at bounding box center [516, 443] width 69 height 29
click at [482, 429] on select "1525 1526 1527 1528 1529 1530 1531 1532 1533 1534 1535 1536 1537 1538 1539 1540…" at bounding box center [516, 443] width 69 height 29
click at [521, 441] on select "1531 1532 1533 1534 1535 1536 1537 1538 1539 1540 1541 1542 1543 1544 1545 1546…" at bounding box center [516, 443] width 69 height 29
select select "2026"
click at [482, 429] on select "1531 1532 1533 1534 1535 1536 1537 1538 1539 1540 1541 1542 1543 1544 1545 1546…" at bounding box center [516, 443] width 69 height 29
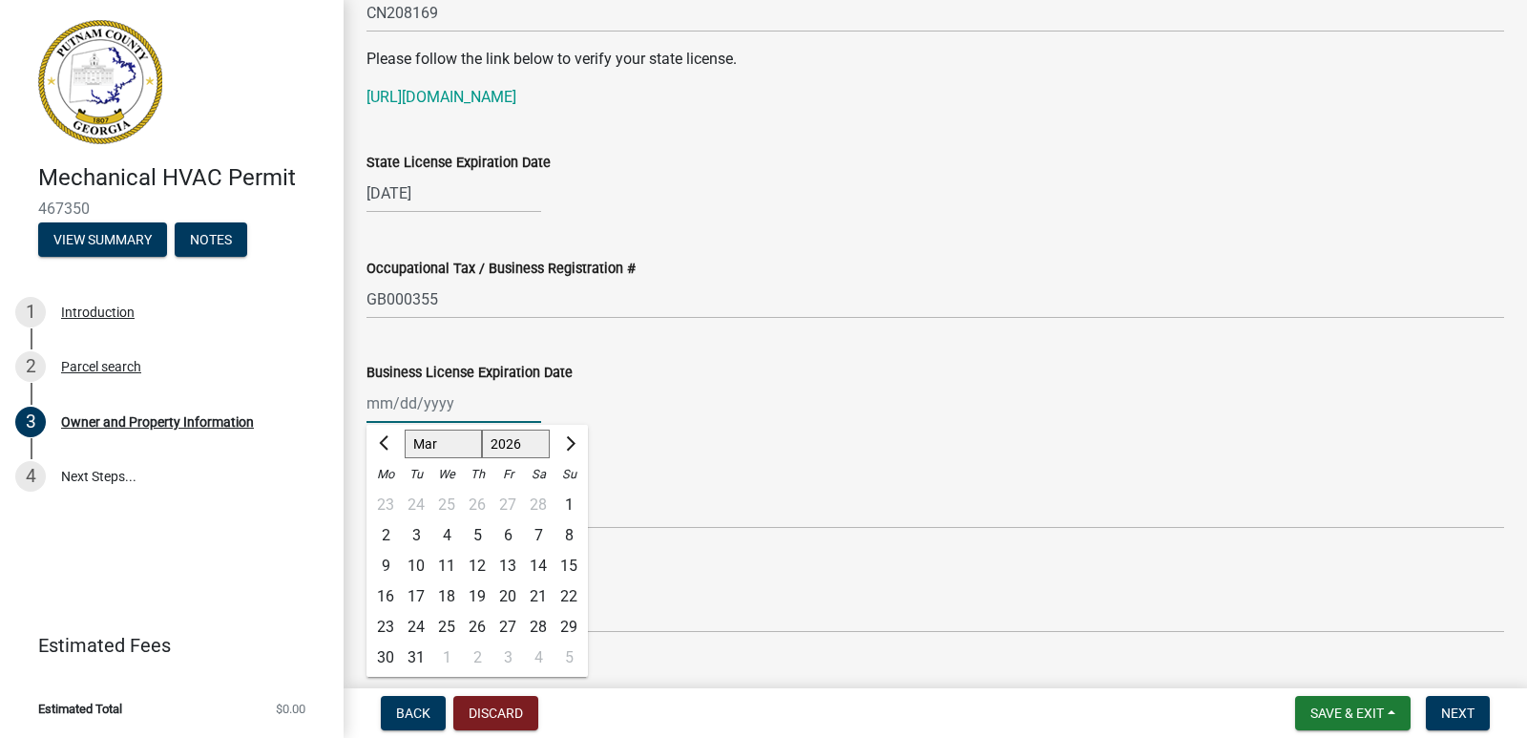
click at [415, 655] on div "31" at bounding box center [416, 657] width 31 height 31
type input "[DATE]"
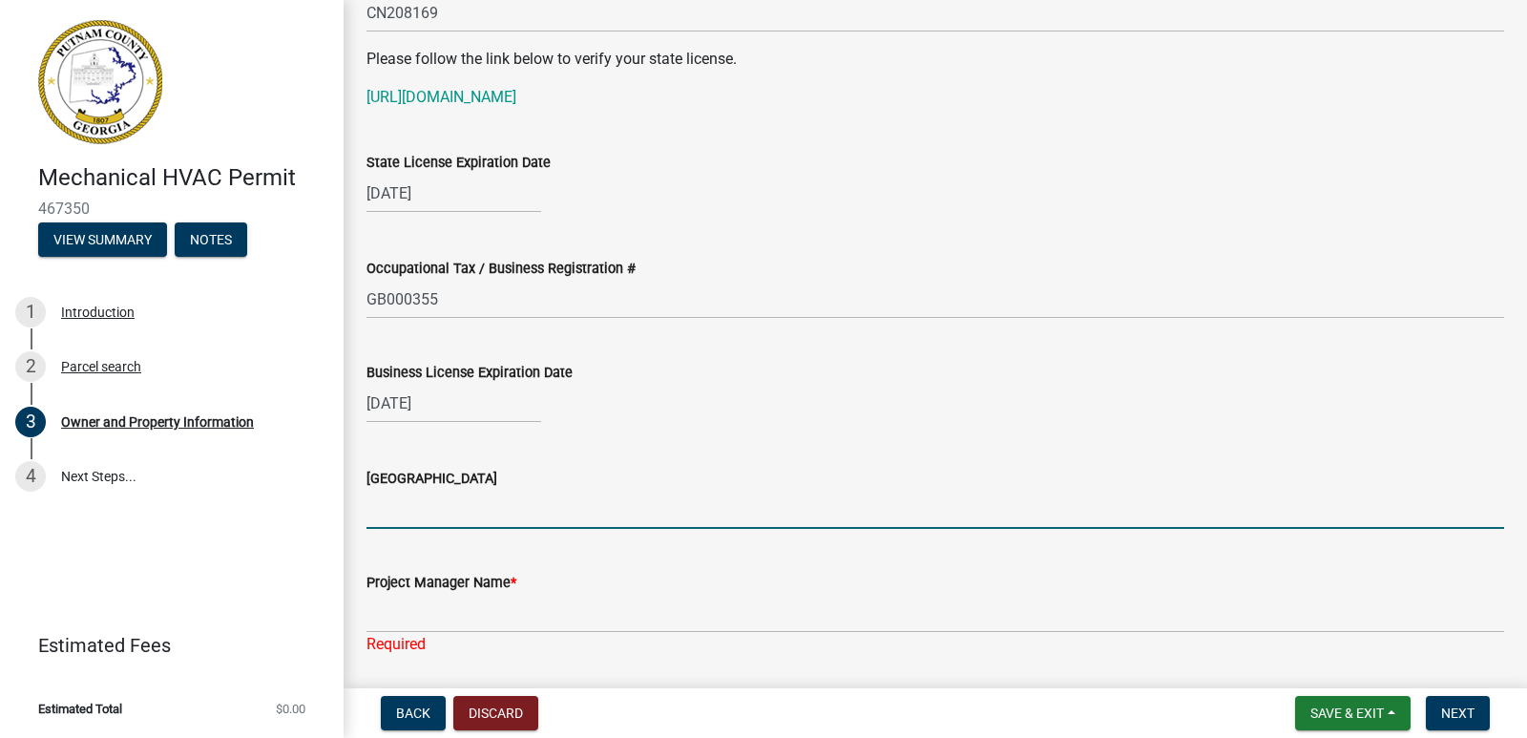
click at [447, 509] on input "[GEOGRAPHIC_DATA]" at bounding box center [935, 509] width 1138 height 39
type input "M"
type input "[PERSON_NAME]"
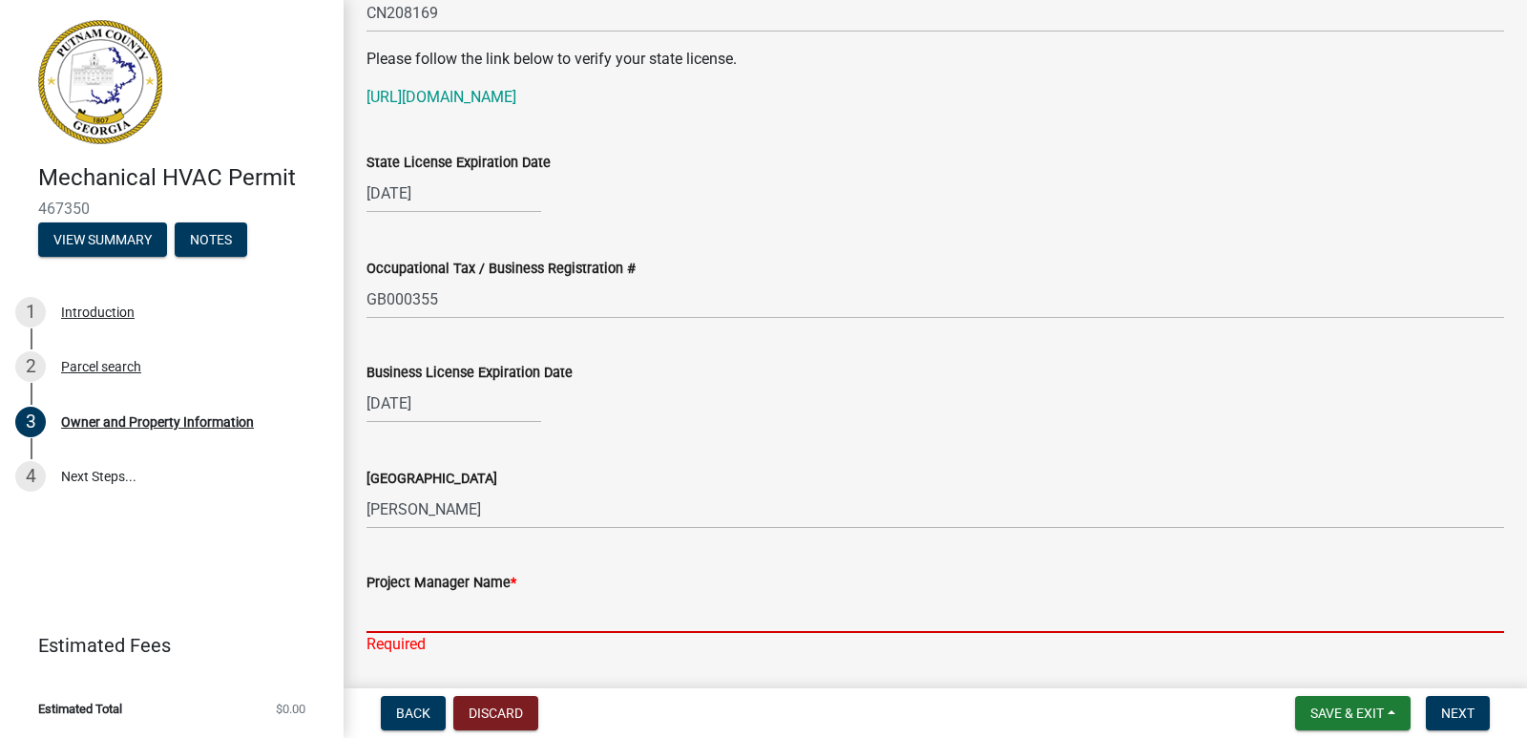
click at [399, 616] on input "Project Manager Name *" at bounding box center [935, 613] width 1138 height 39
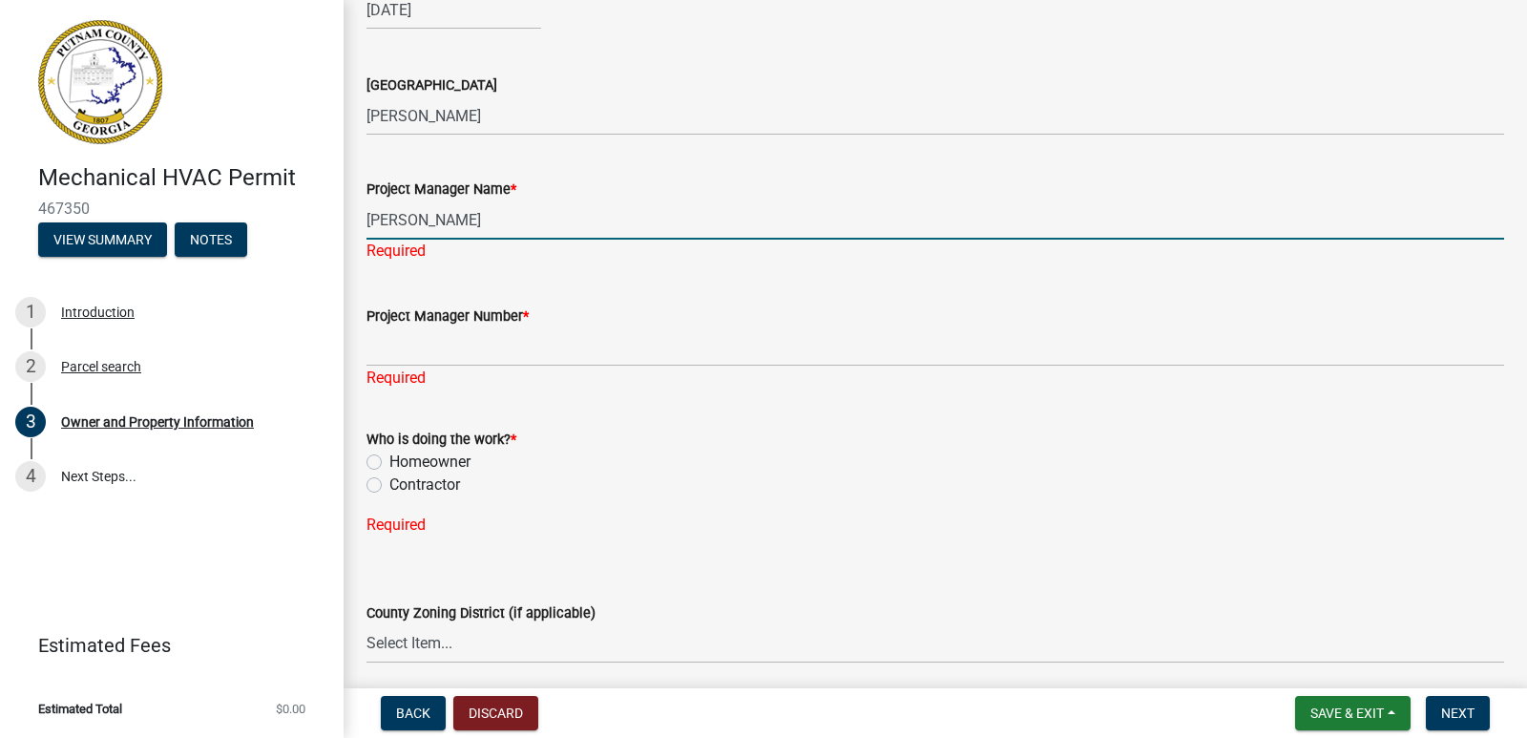
scroll to position [2992, 0]
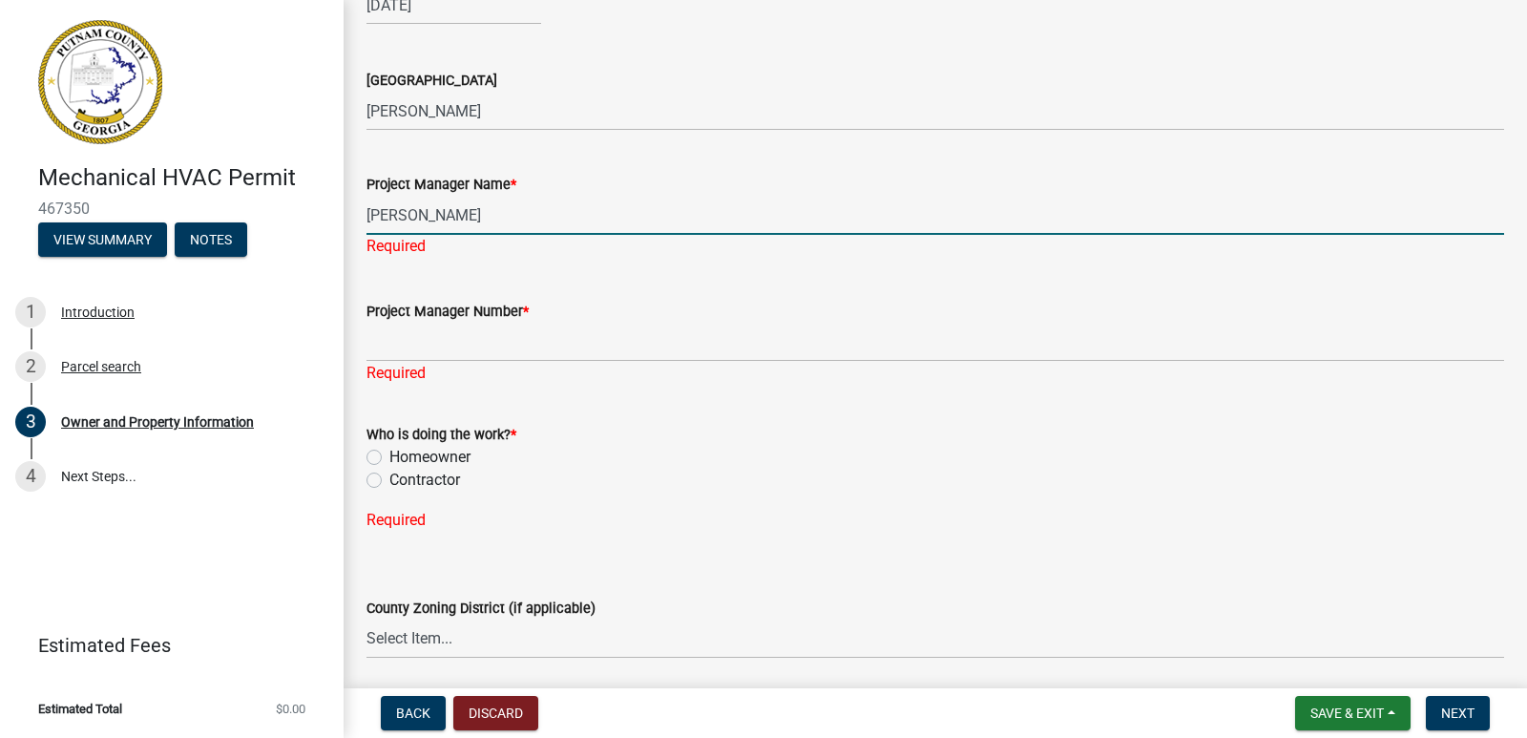
type input "[PERSON_NAME]"
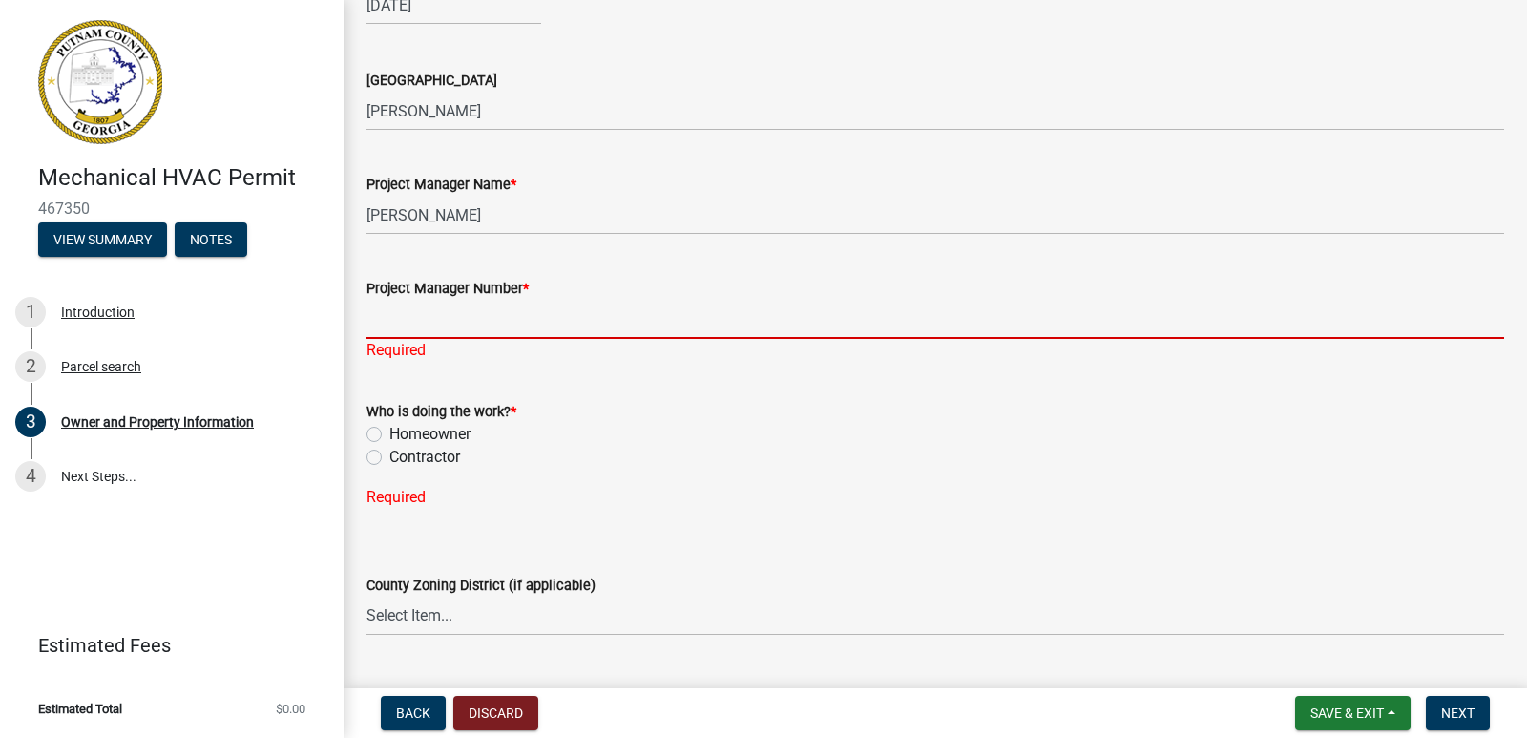
click at [405, 352] on div "Project Manager Number * Required" at bounding box center [935, 306] width 1138 height 112
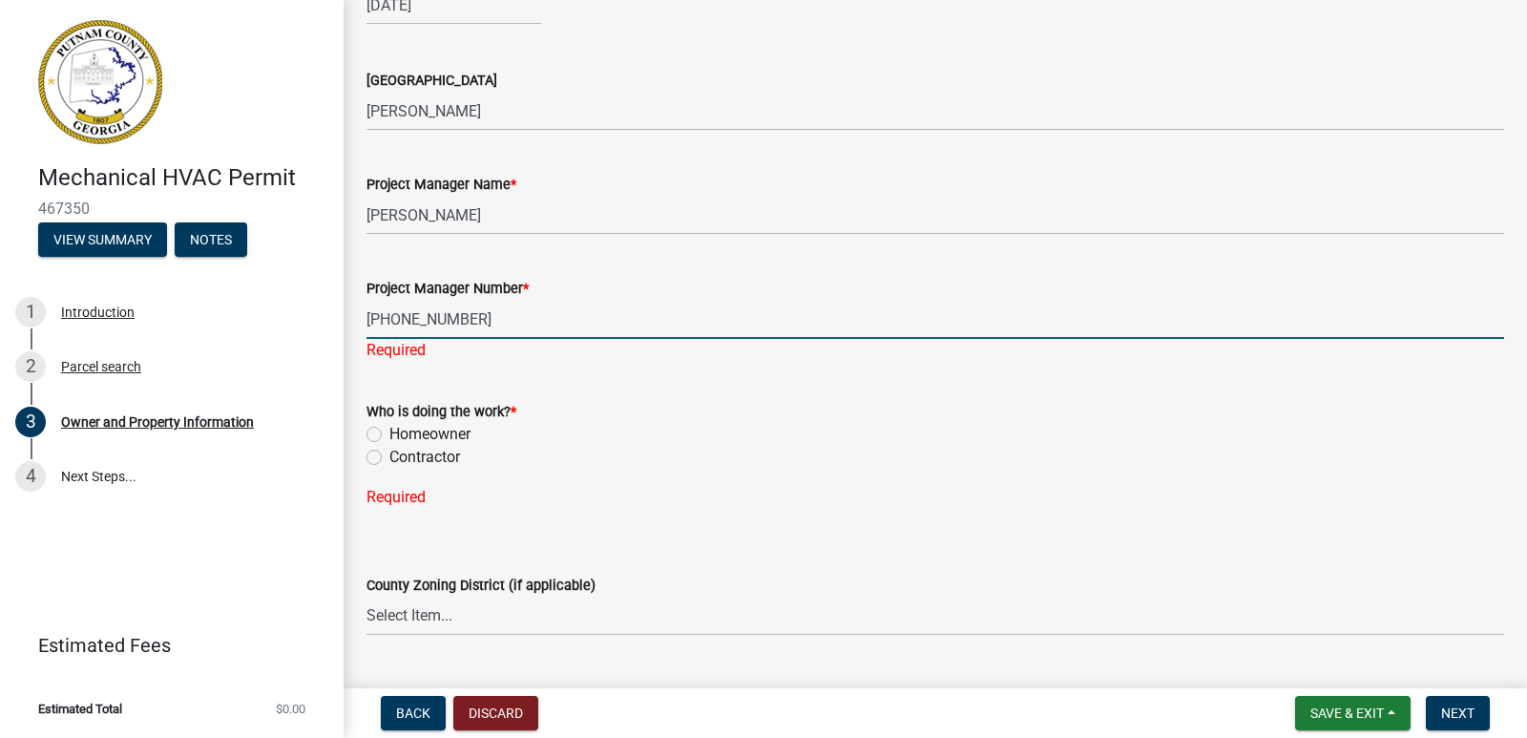
type input "[PHONE_NUMBER]"
click at [372, 455] on div "Who is doing the work? * Homeowner [DEMOGRAPHIC_DATA] Required" at bounding box center [935, 443] width 1138 height 132
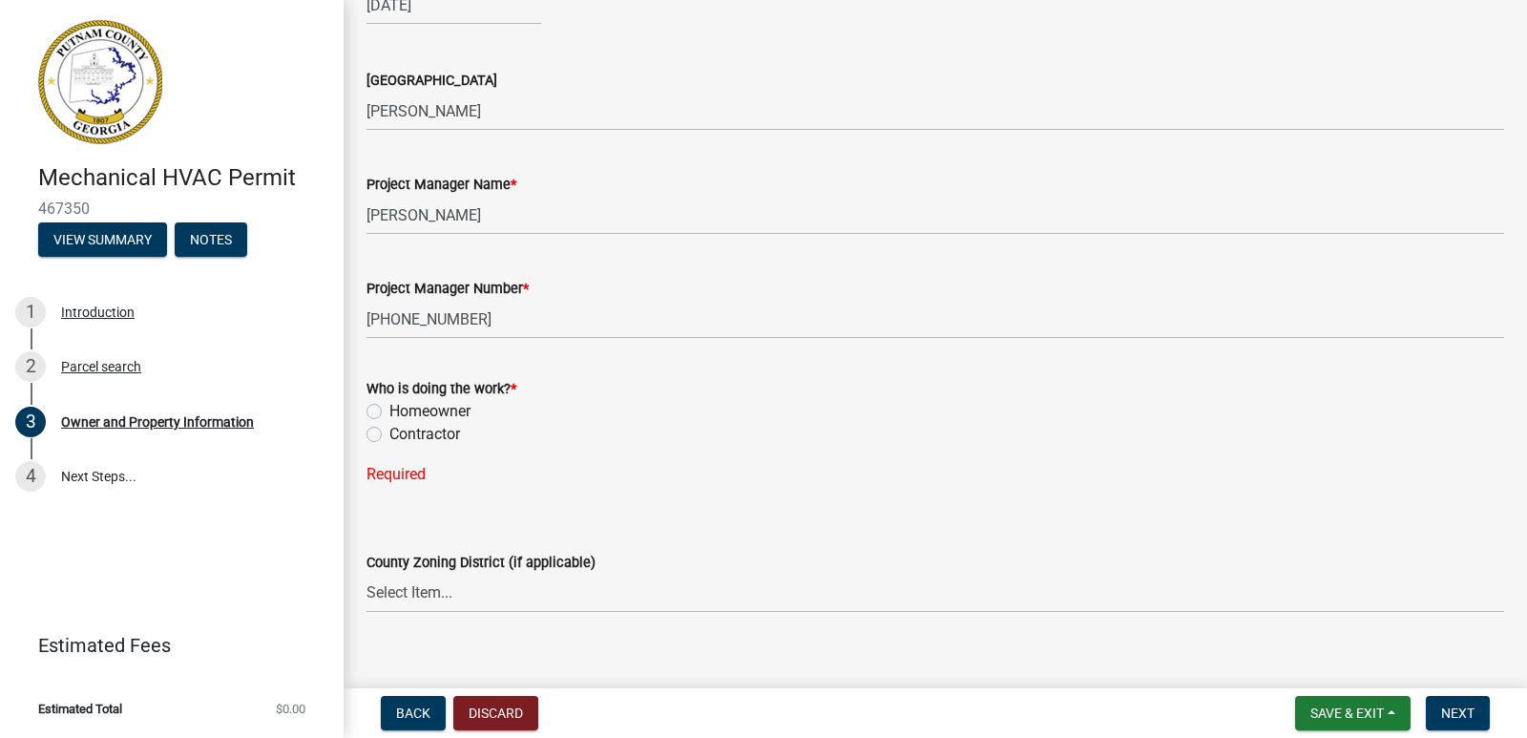
click at [389, 430] on label "Contractor" at bounding box center [424, 434] width 71 height 23
click at [389, 430] on input "Contractor" at bounding box center [395, 429] width 12 height 12
radio input "true"
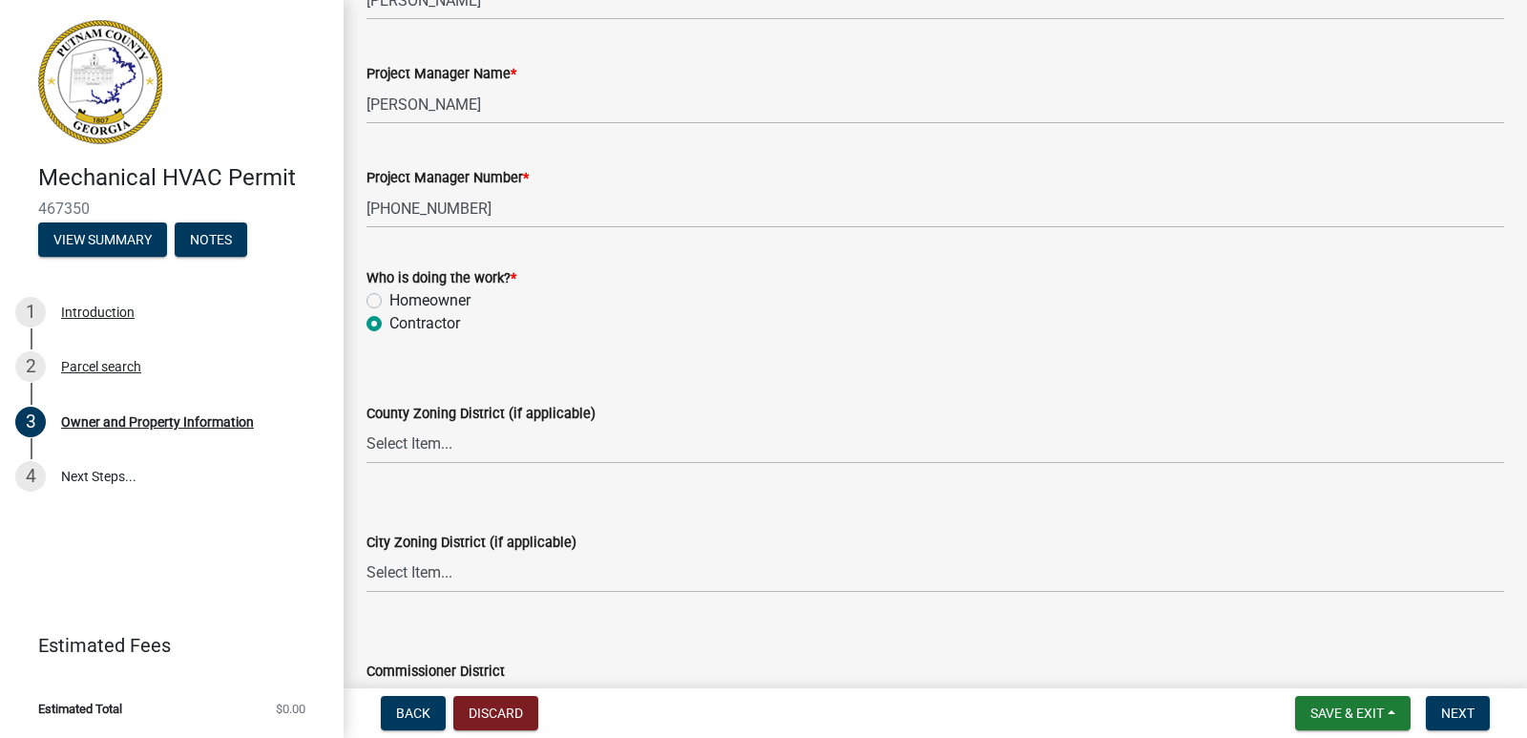
scroll to position [3133, 0]
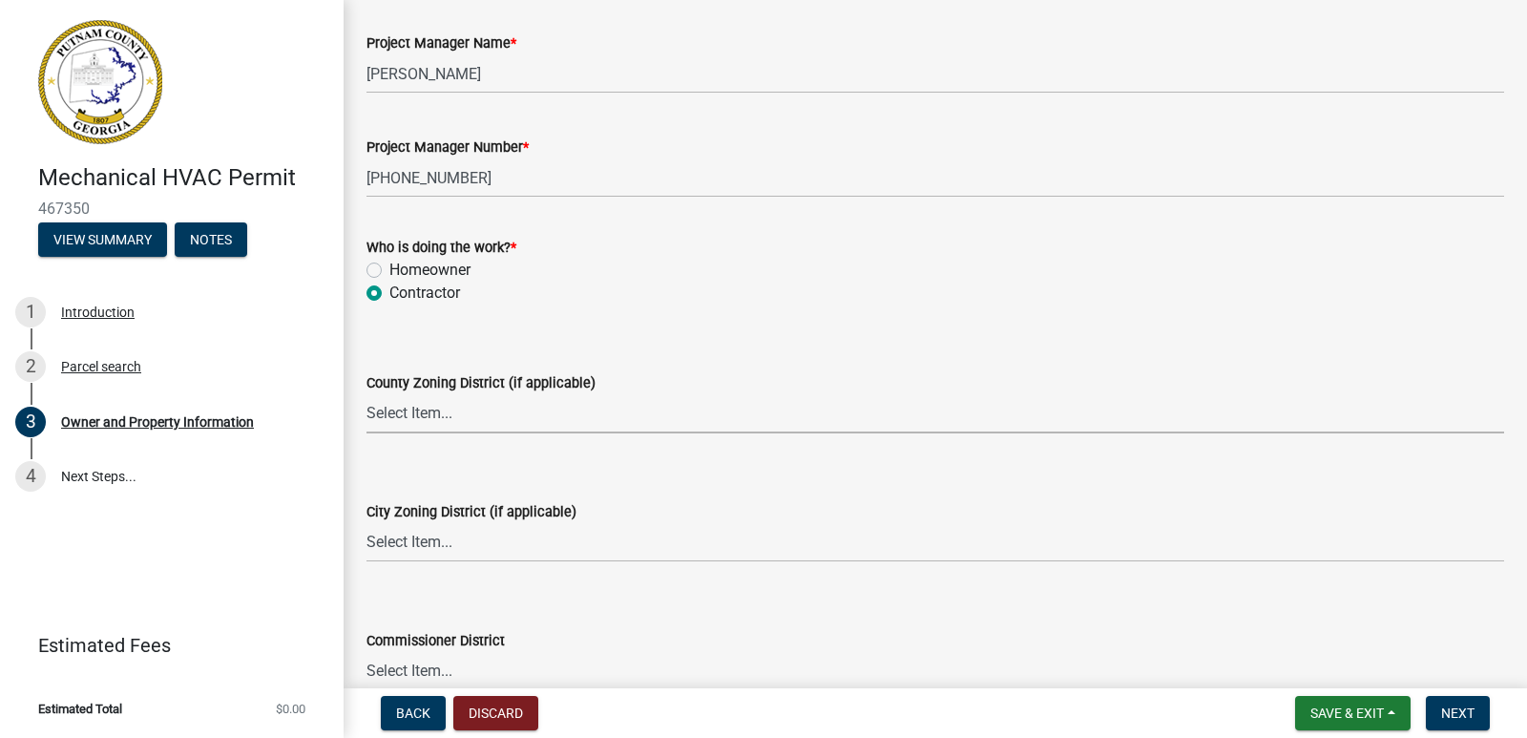
click at [430, 418] on select "Select Item... AG-1 R-1R R-1 R-2 MHP RM-1 RM-3 C-1 C-2 I-M PUD N/A" at bounding box center [935, 413] width 1138 height 39
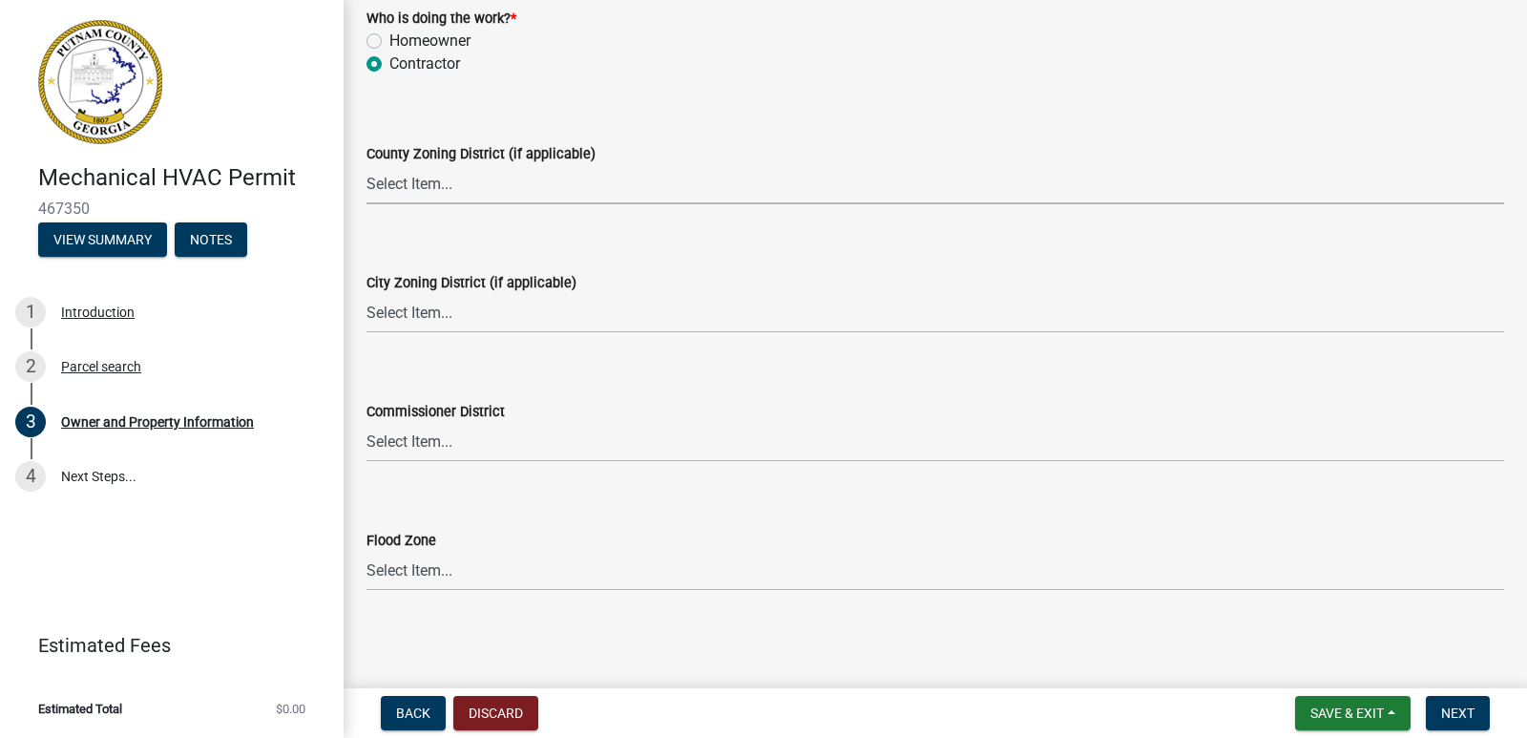
scroll to position [3364, 0]
click at [1447, 703] on button "Next" at bounding box center [1458, 713] width 64 height 34
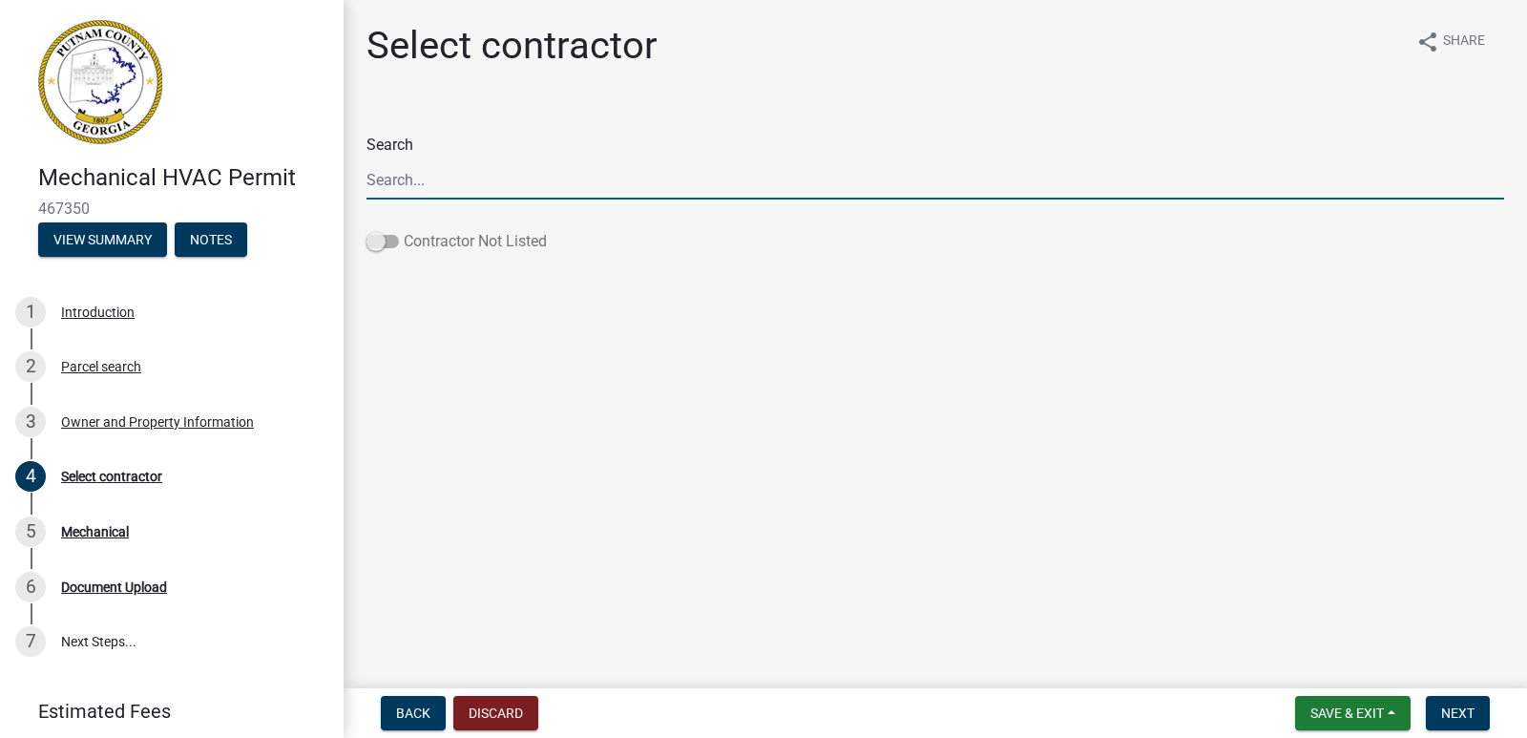
click at [380, 235] on span at bounding box center [382, 241] width 32 height 13
click at [404, 230] on input "Contractor Not Listed" at bounding box center [404, 230] width 0 height 0
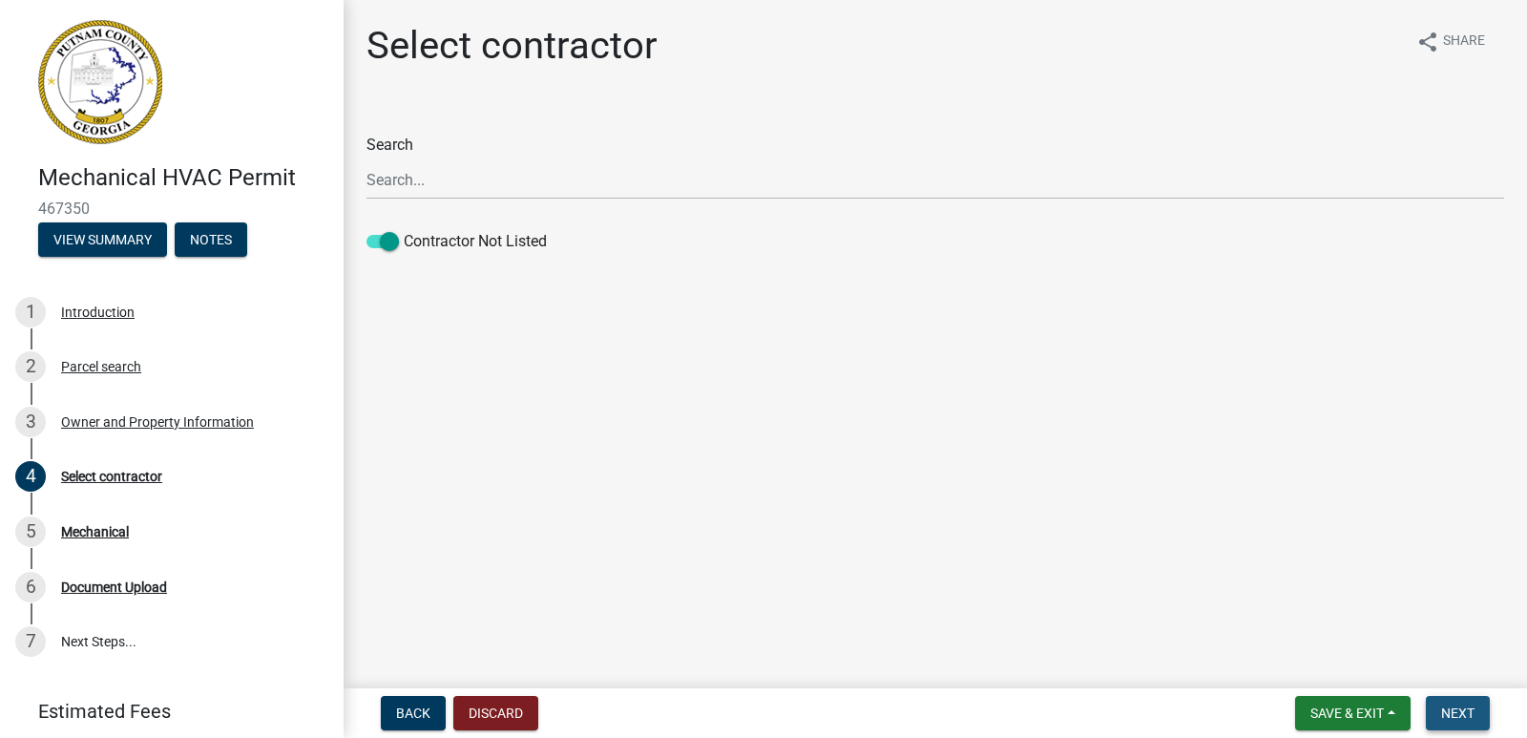
click at [1463, 705] on span "Next" at bounding box center [1457, 712] width 33 height 15
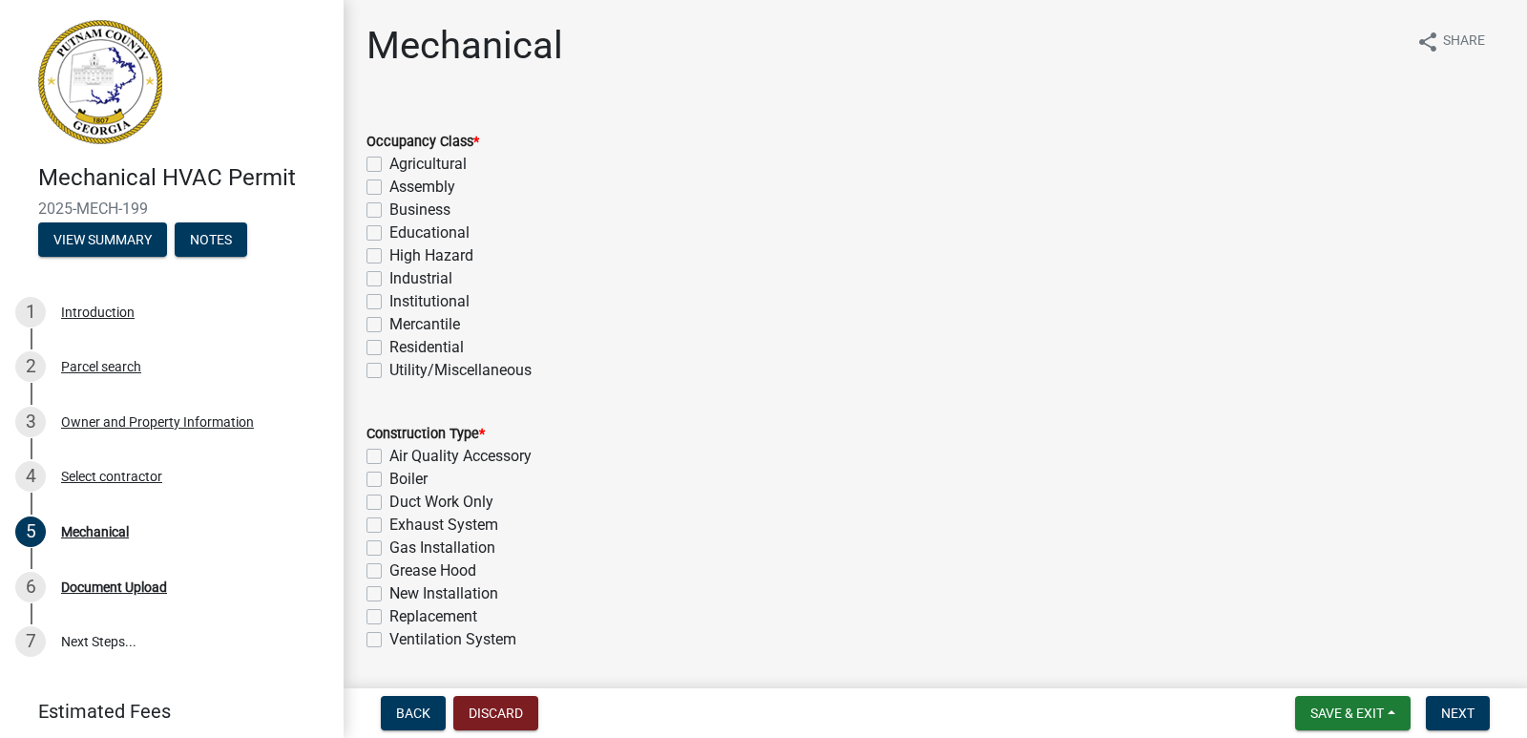
click at [389, 345] on label "Residential" at bounding box center [426, 347] width 74 height 23
click at [389, 345] on input "Residential" at bounding box center [395, 342] width 12 height 12
checkbox input "true"
checkbox input "false"
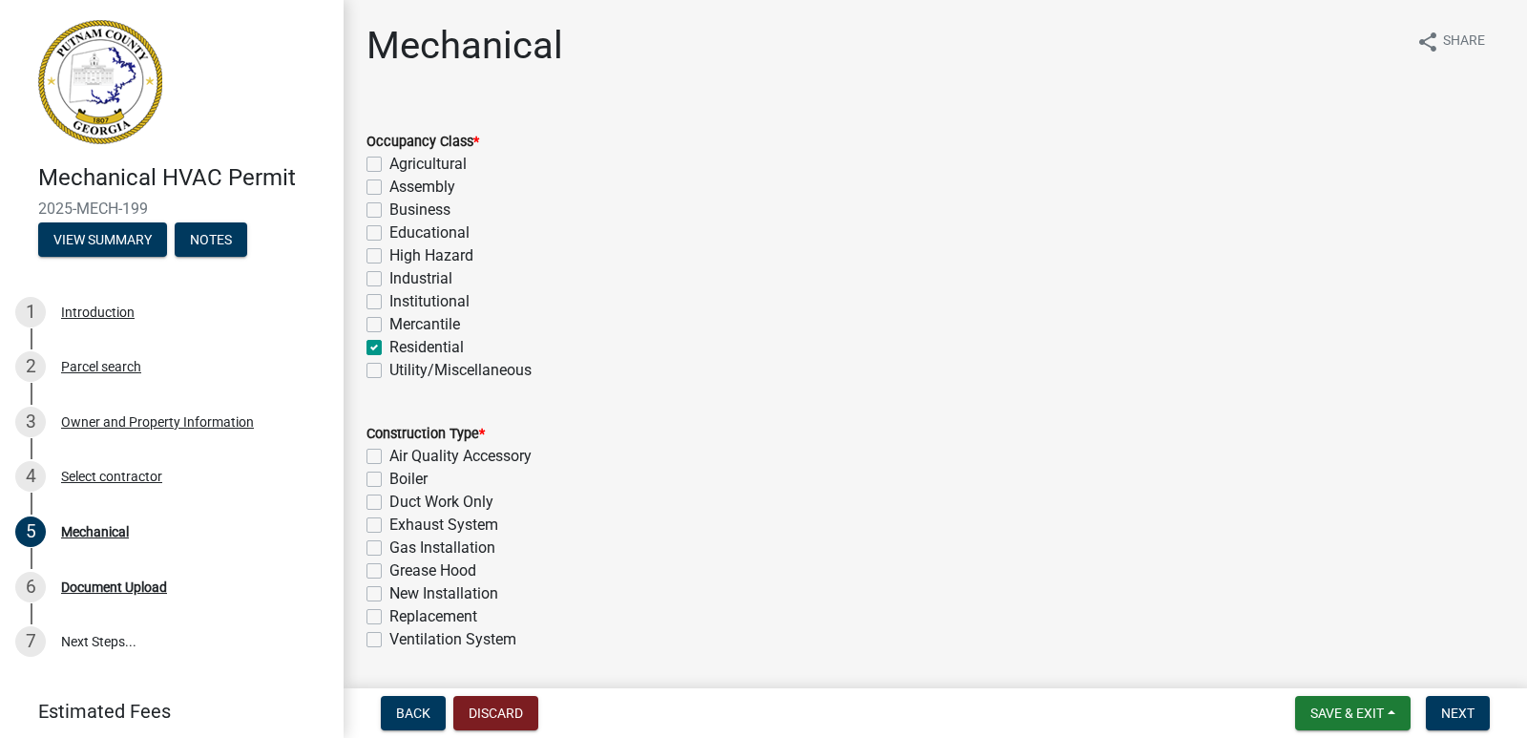
checkbox input "false"
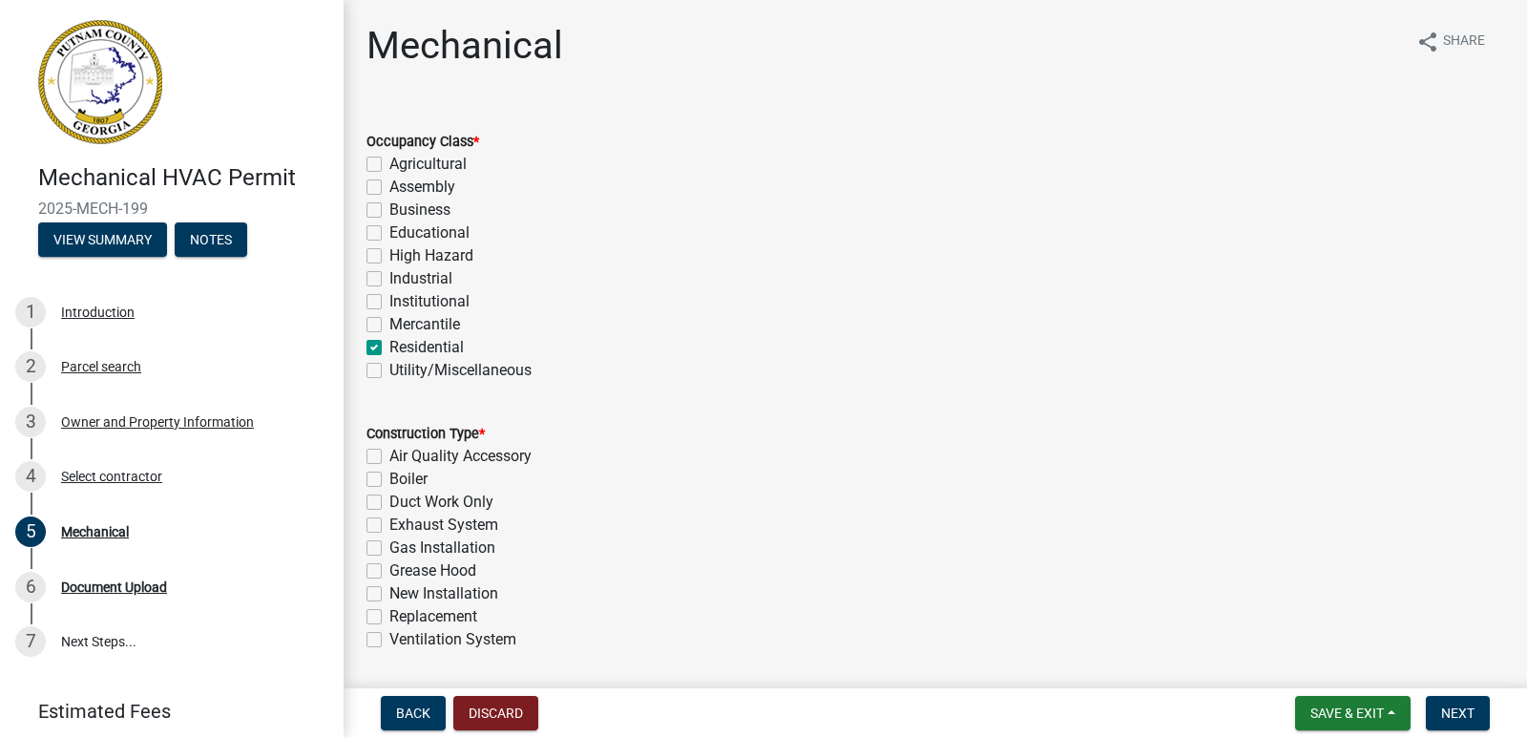
checkbox input "false"
checkbox input "true"
checkbox input "false"
click at [389, 592] on label "New Installation" at bounding box center [443, 593] width 109 height 23
click at [389, 592] on input "New Installation" at bounding box center [395, 588] width 12 height 12
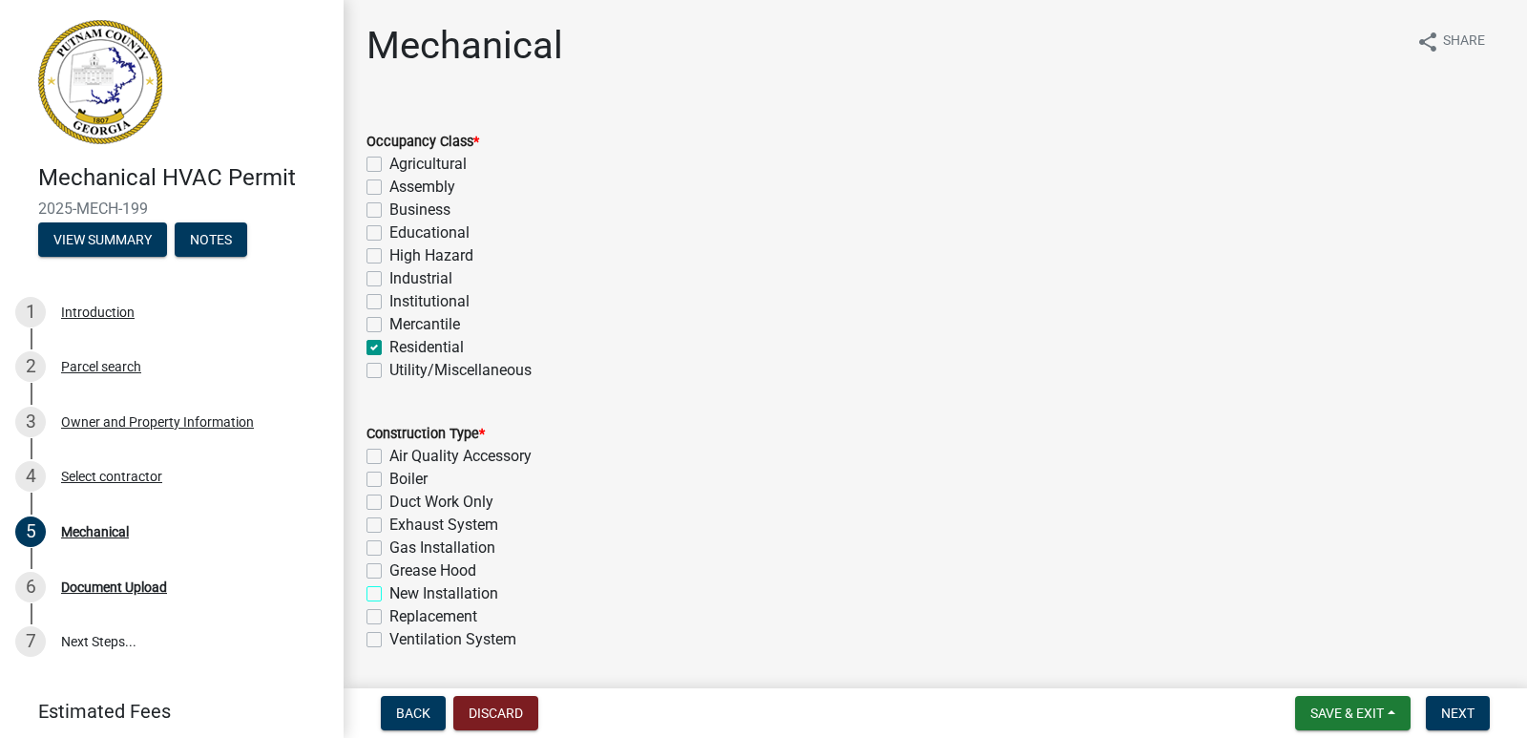
checkbox input "true"
checkbox input "false"
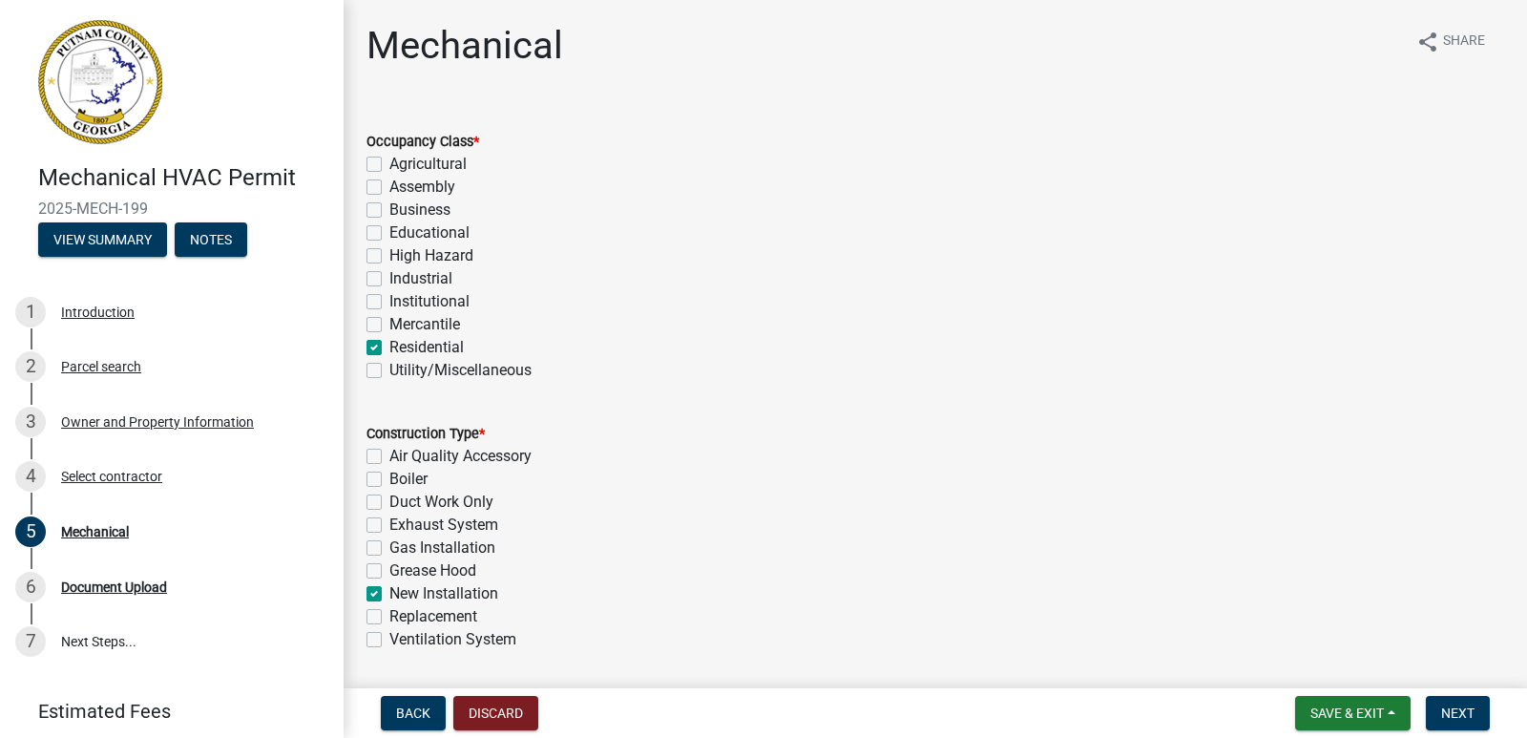
checkbox input "false"
checkbox input "true"
checkbox input "false"
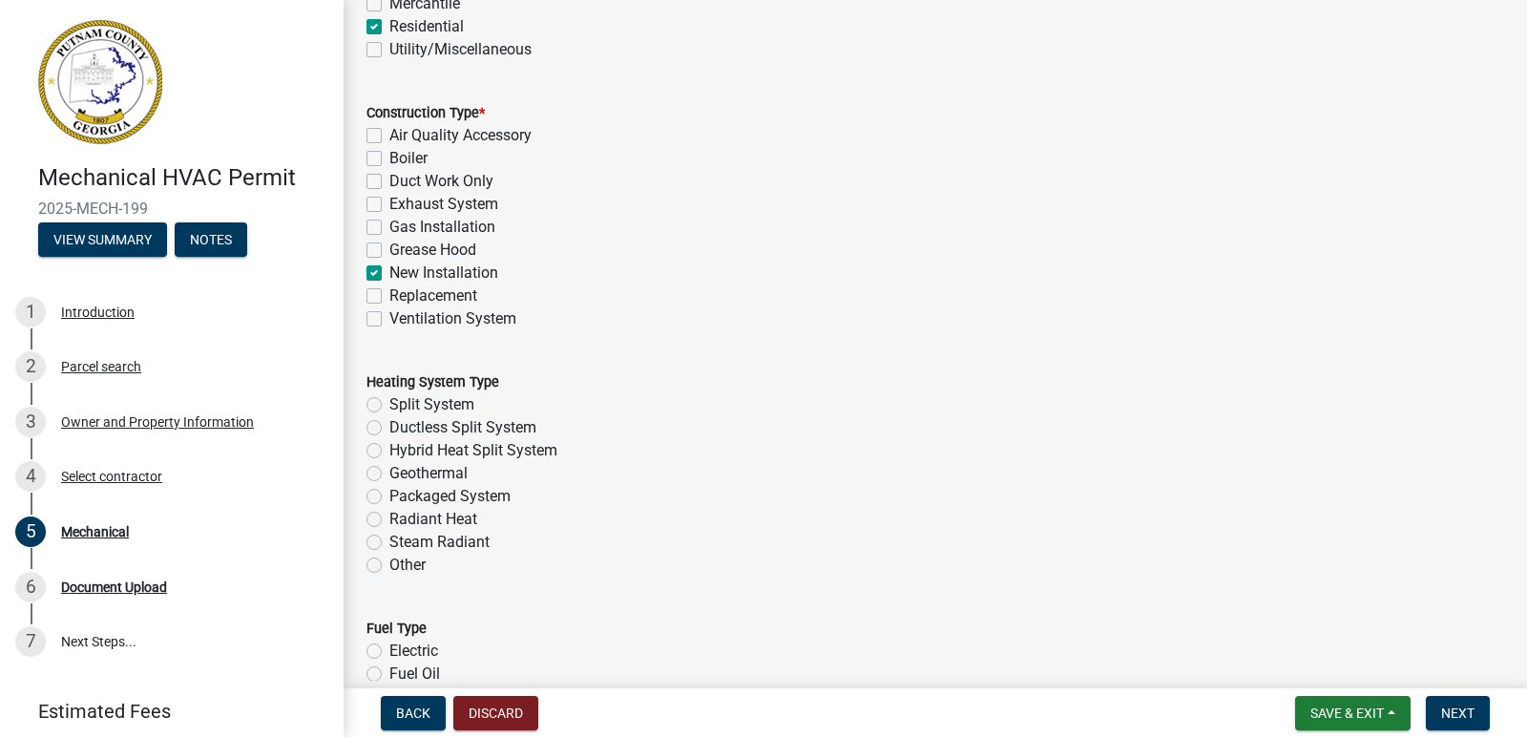
scroll to position [356, 0]
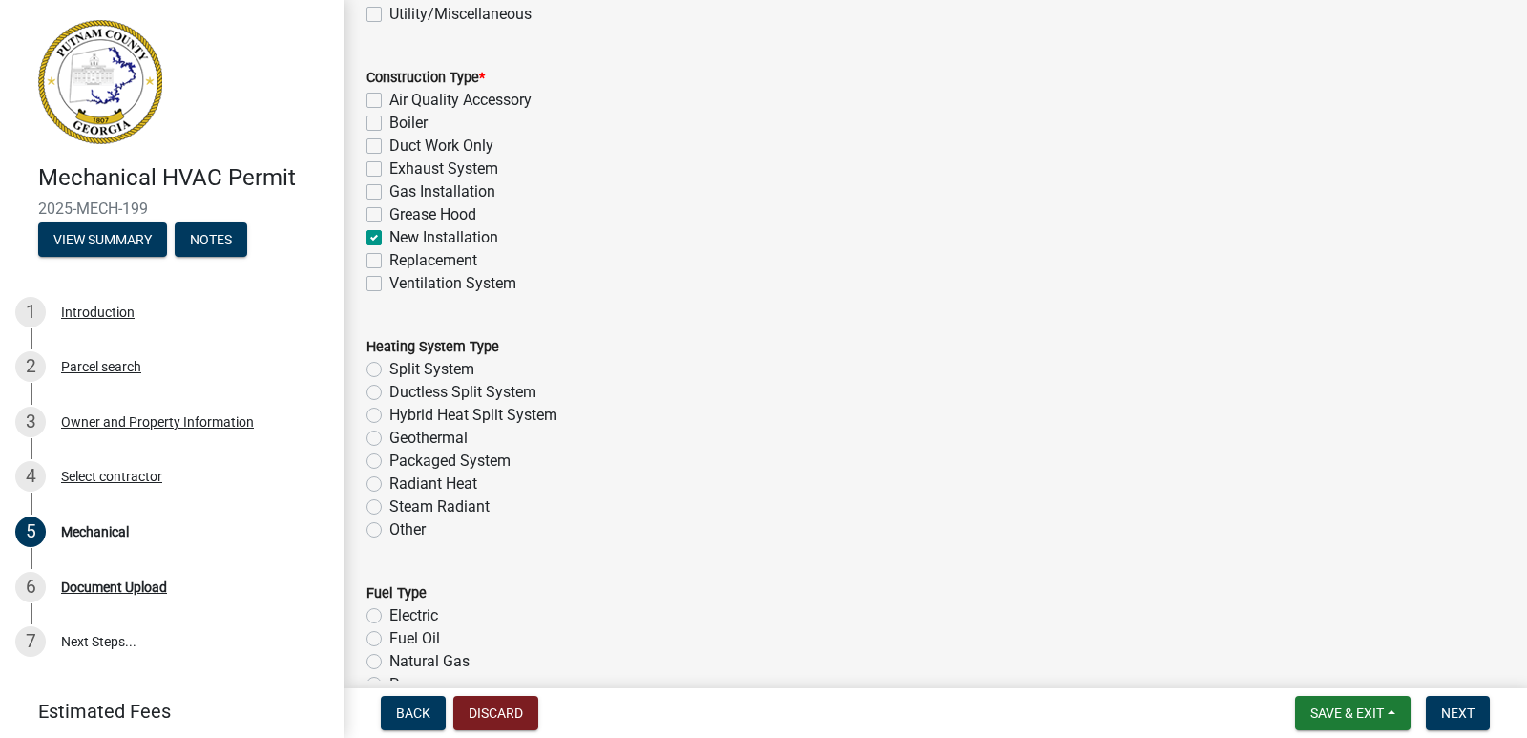
click at [389, 369] on label "Split System" at bounding box center [431, 369] width 85 height 23
click at [389, 369] on input "Split System" at bounding box center [395, 364] width 12 height 12
radio input "true"
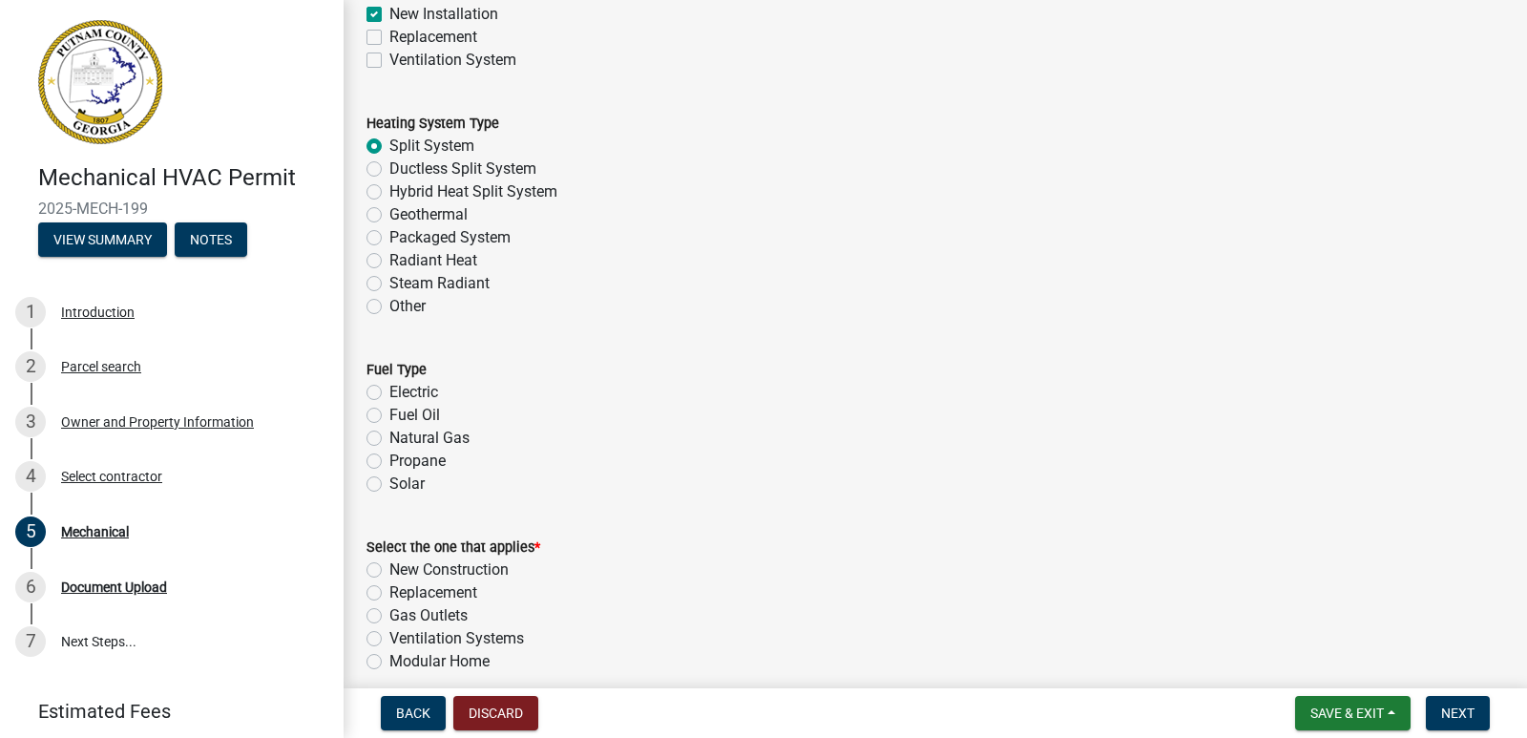
scroll to position [647, 0]
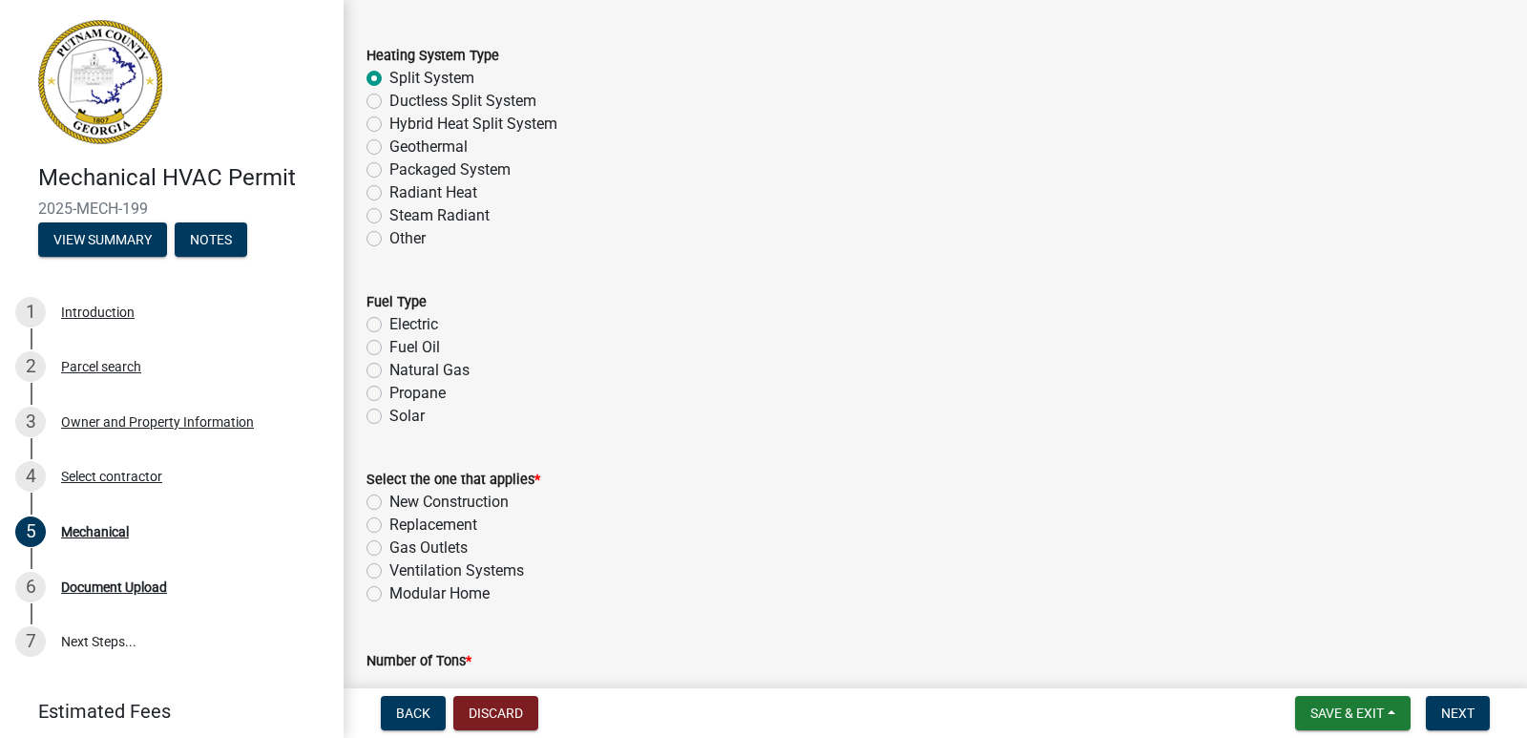
click at [389, 324] on label "Electric" at bounding box center [413, 324] width 49 height 23
click at [389, 324] on input "Electric" at bounding box center [395, 319] width 12 height 12
radio input "true"
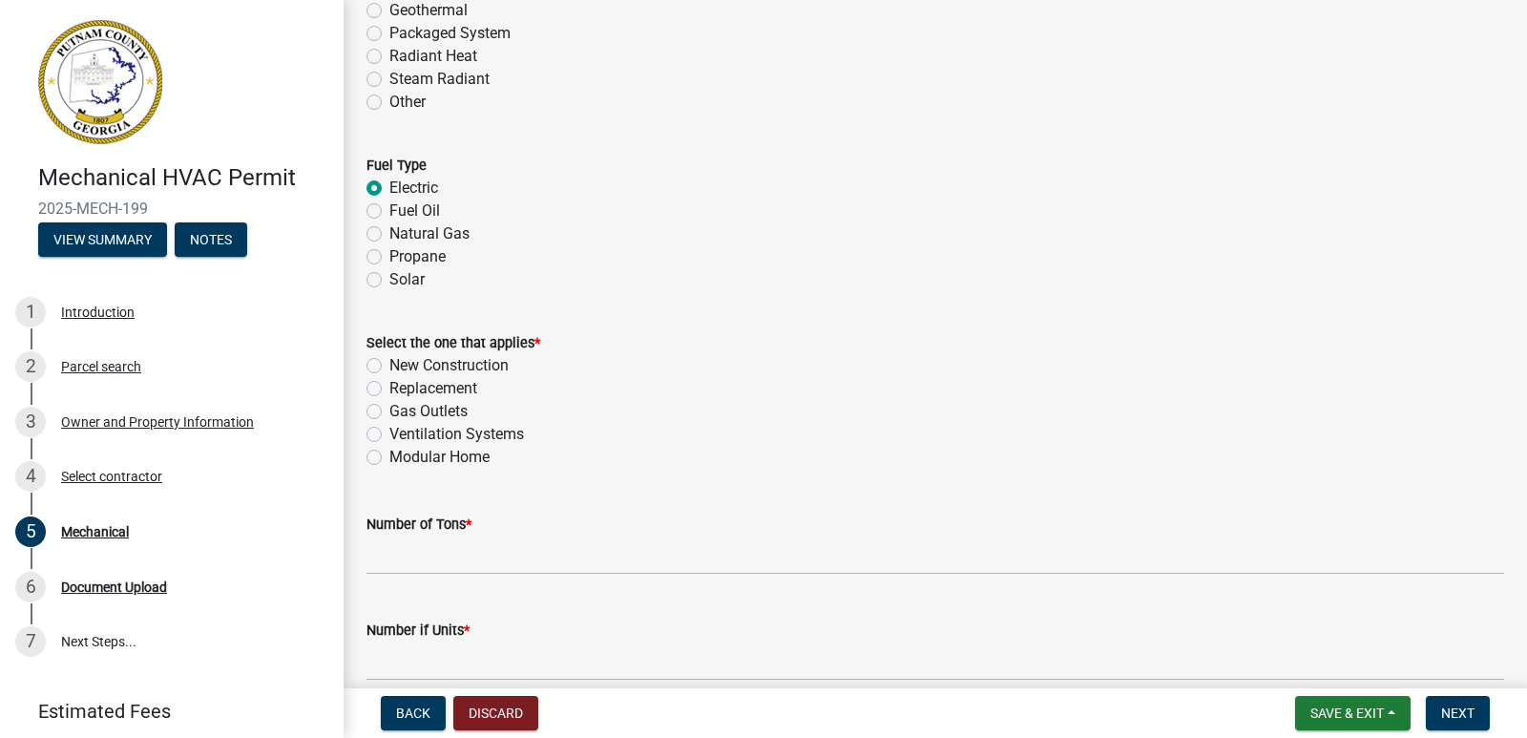
scroll to position [784, 0]
click at [389, 364] on label "New Construction" at bounding box center [448, 364] width 119 height 23
click at [389, 364] on input "New Construction" at bounding box center [395, 359] width 12 height 12
radio input "true"
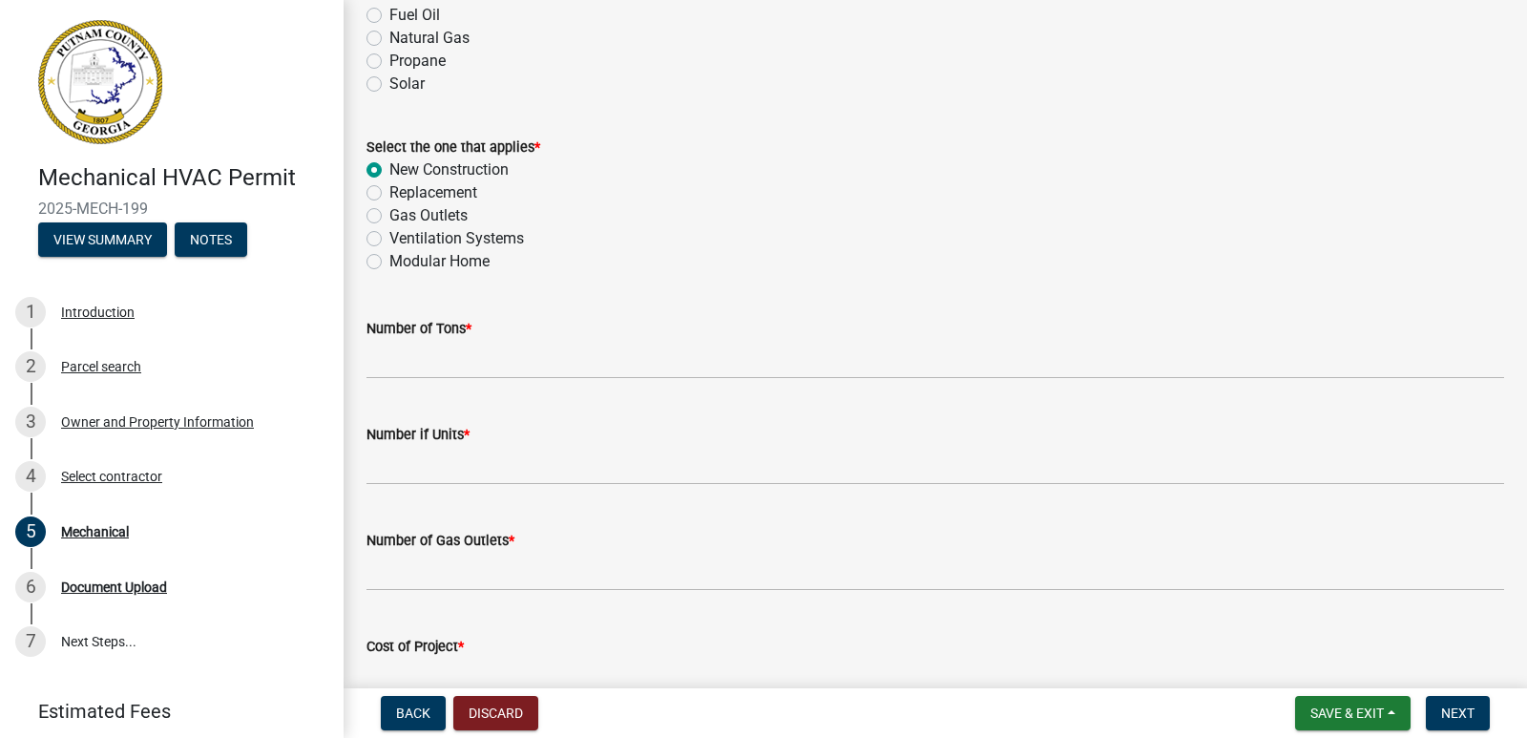
scroll to position [980, 0]
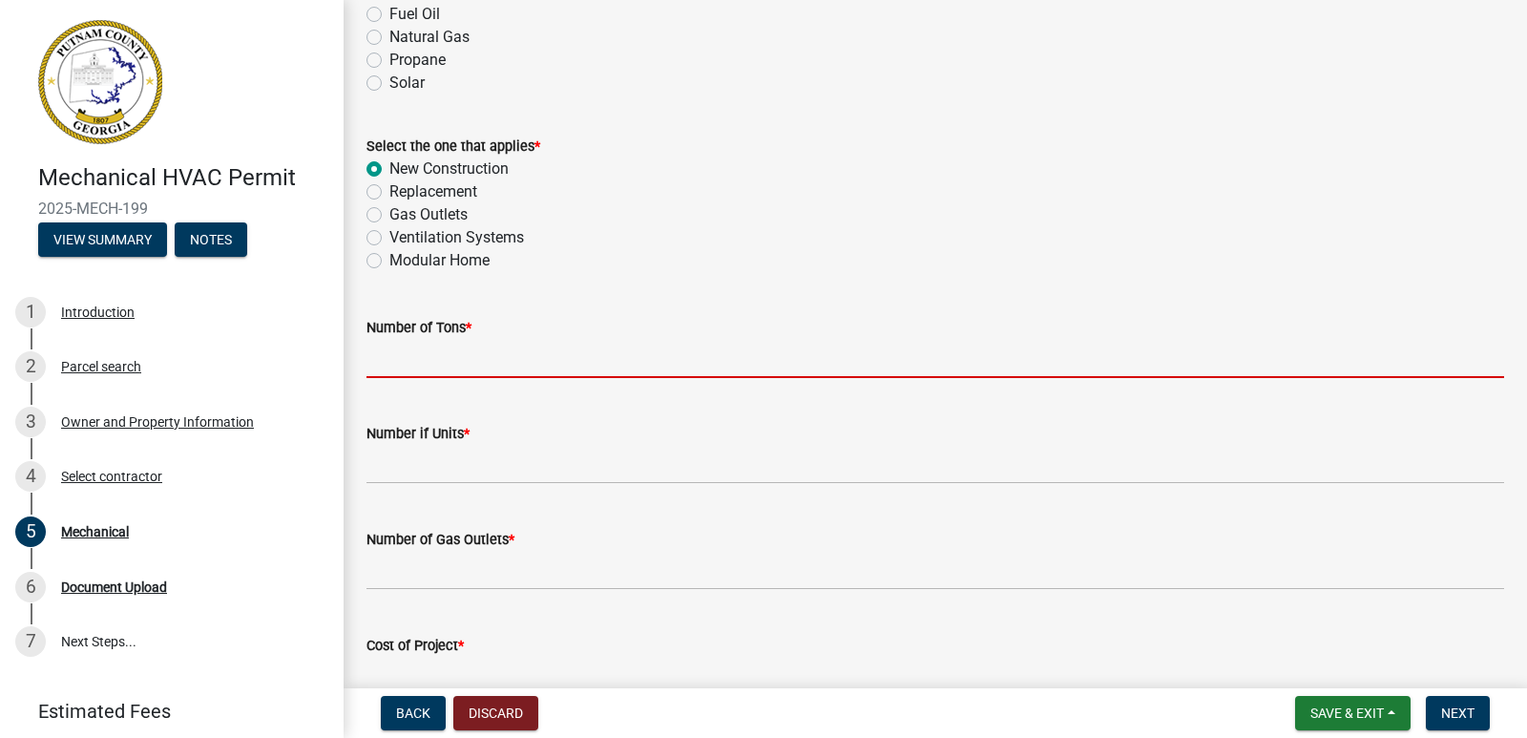
click at [387, 362] on input "text" at bounding box center [935, 358] width 1138 height 39
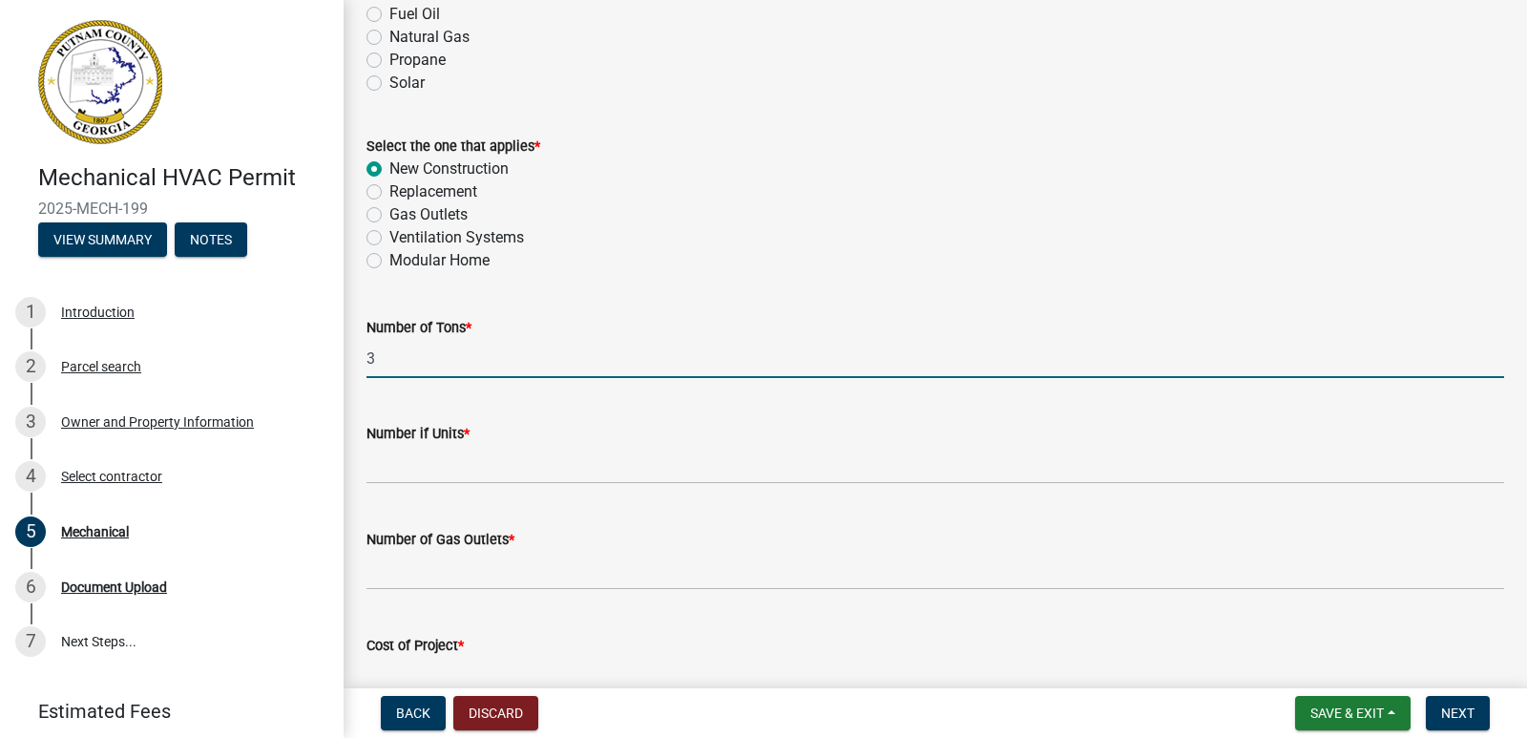
type input "3"
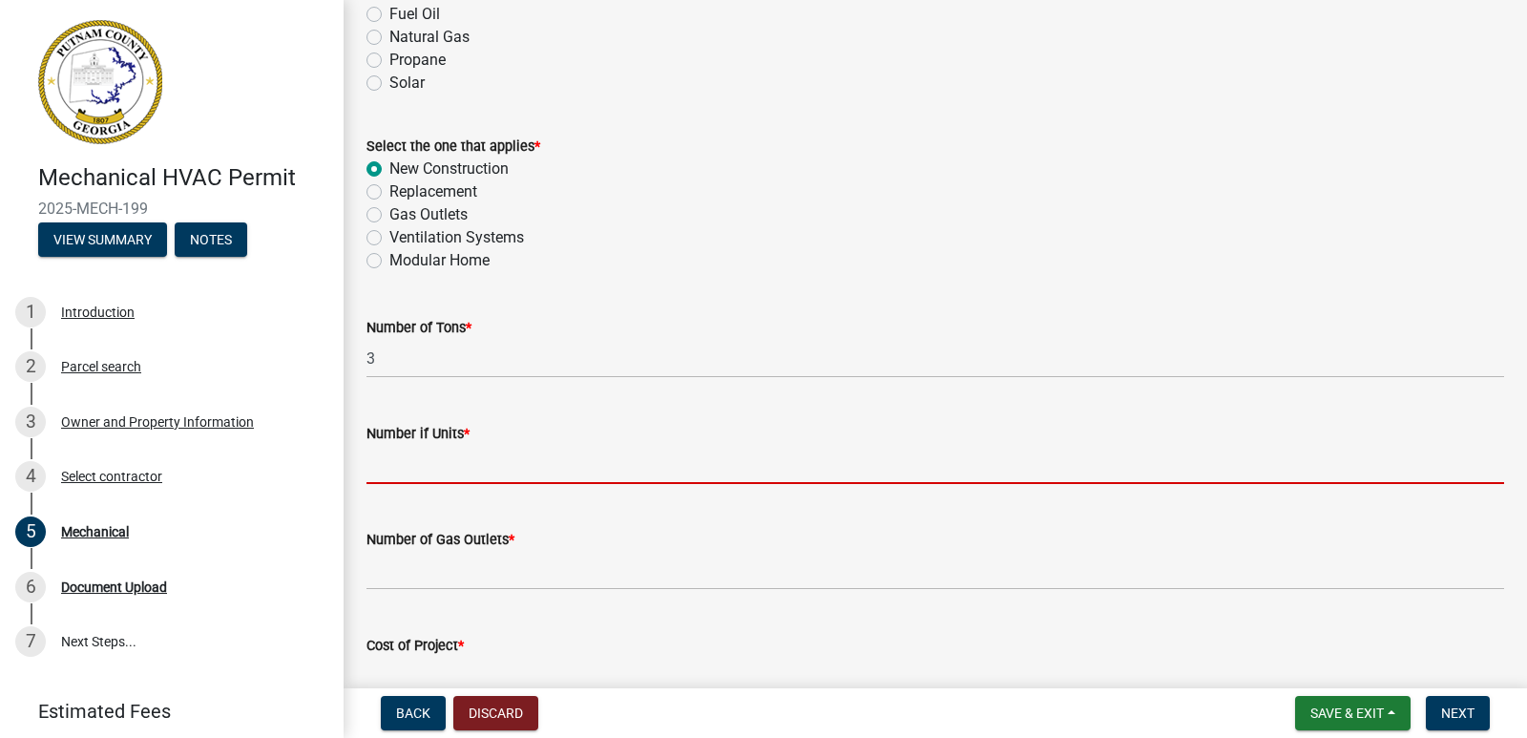
click at [408, 476] on input "text" at bounding box center [935, 464] width 1138 height 39
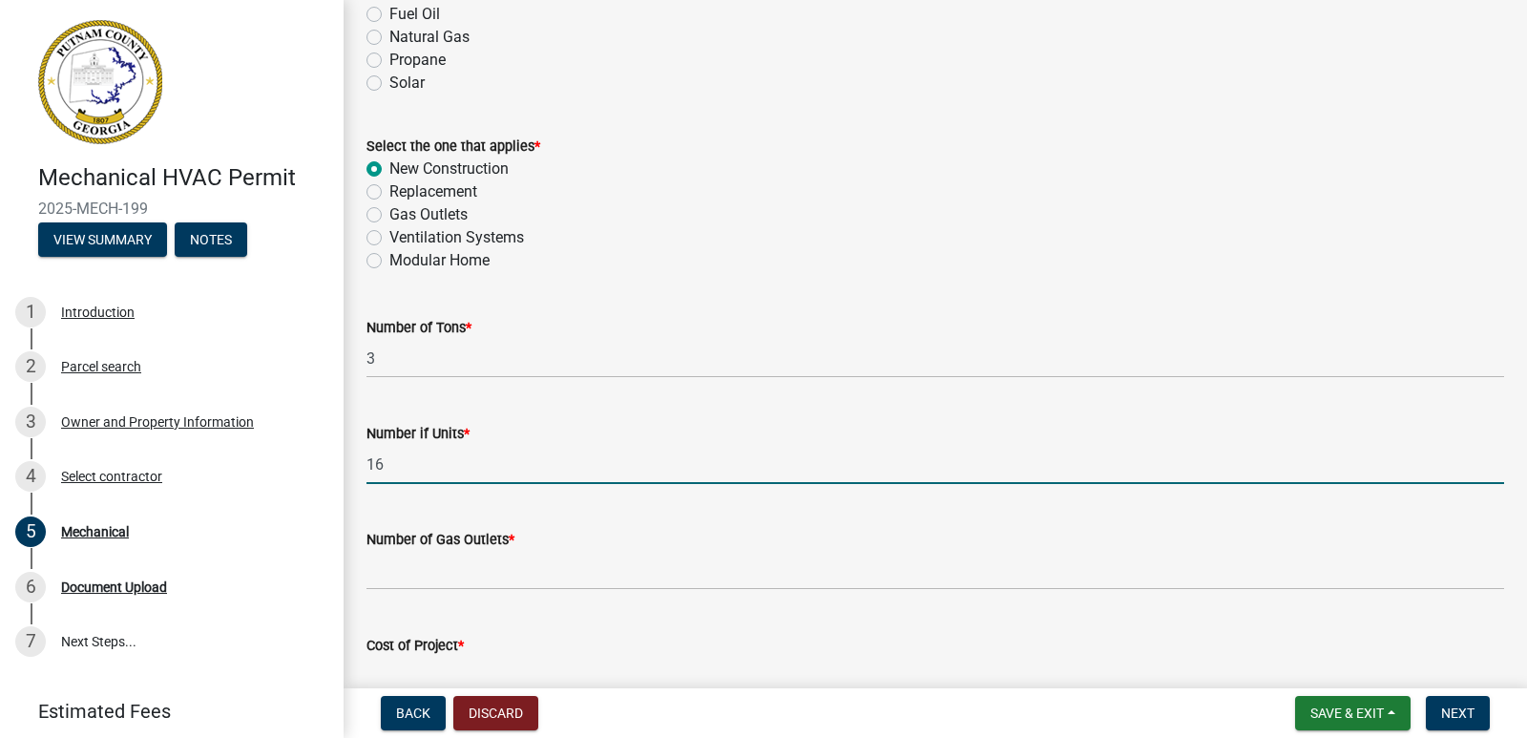
type input "1"
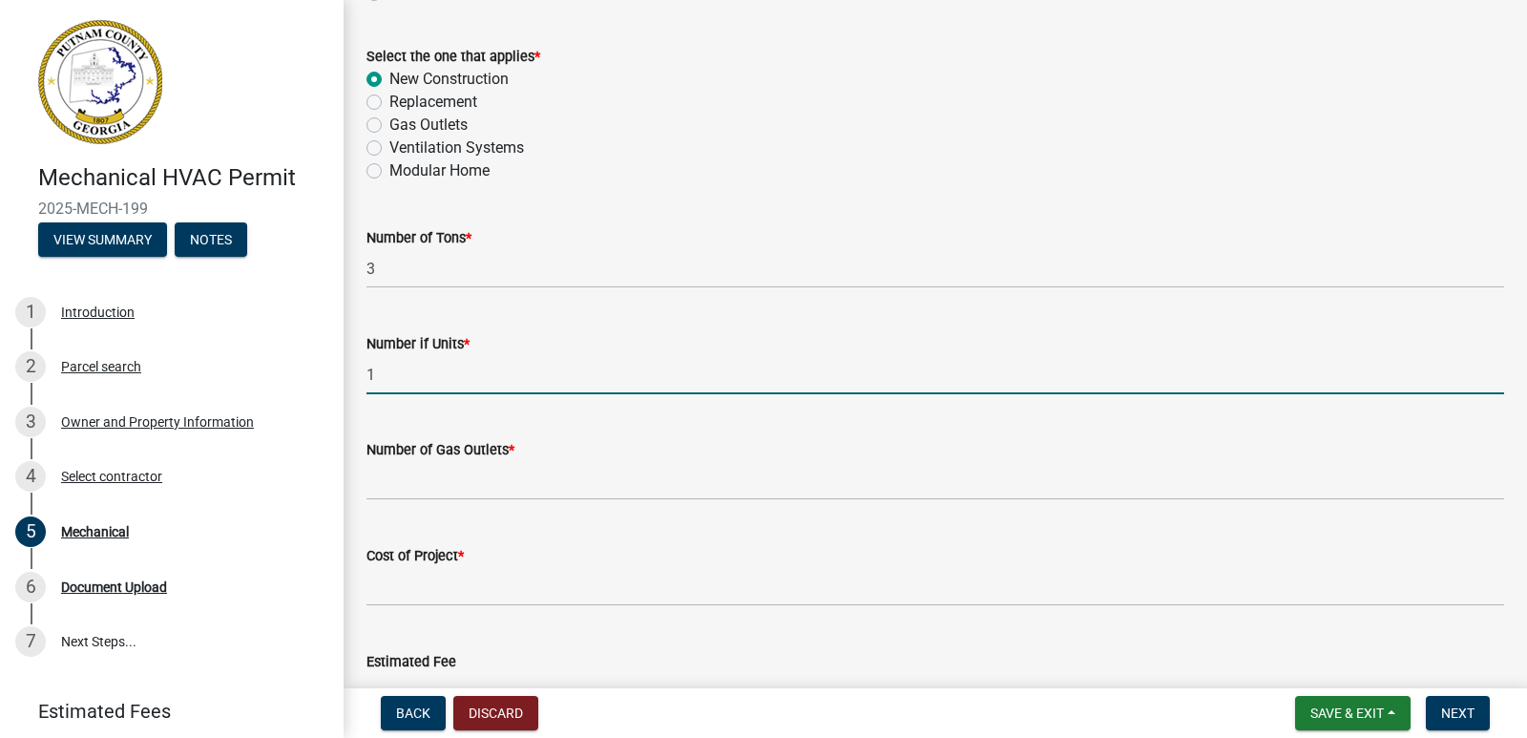
scroll to position [1071, 0]
type input "1"
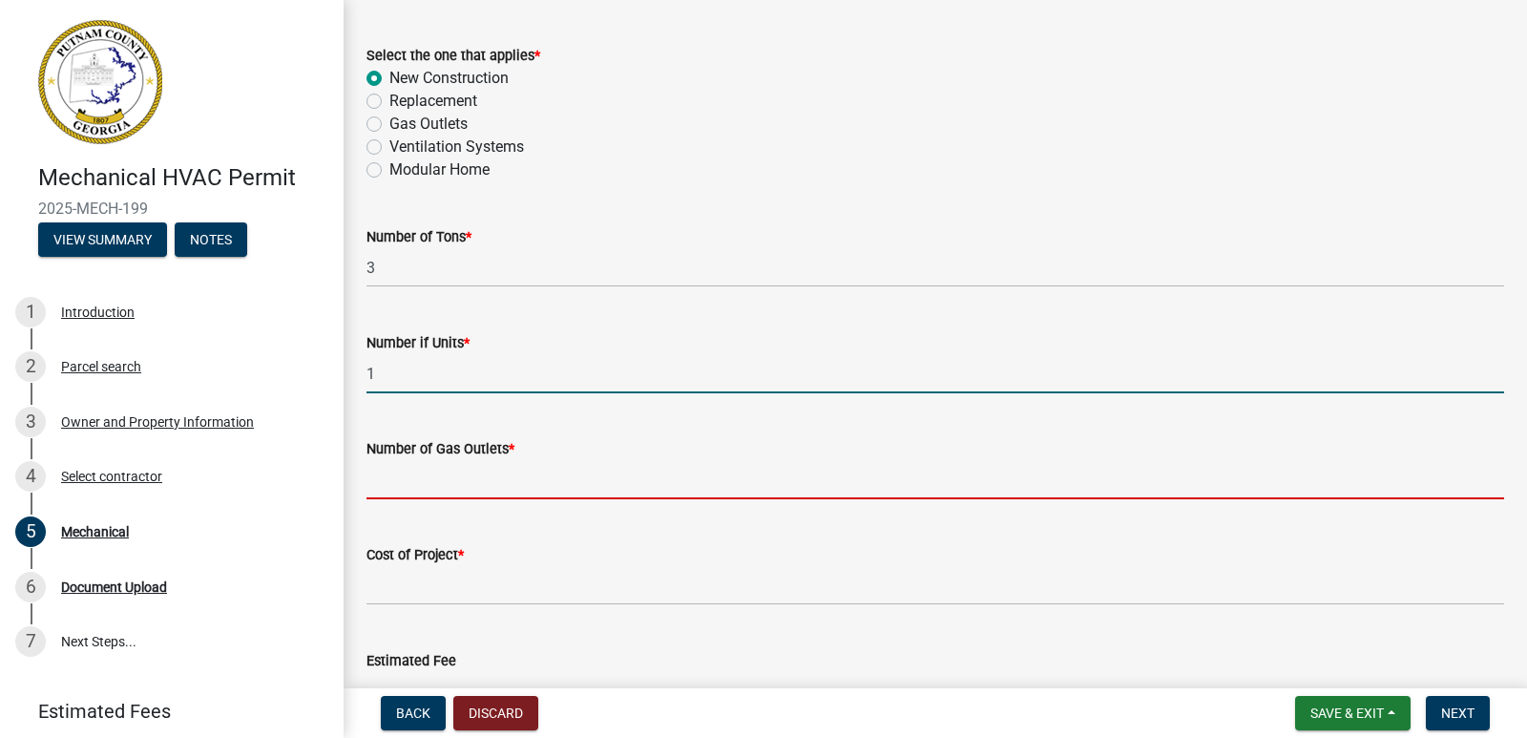
click at [376, 477] on input "text" at bounding box center [935, 479] width 1138 height 39
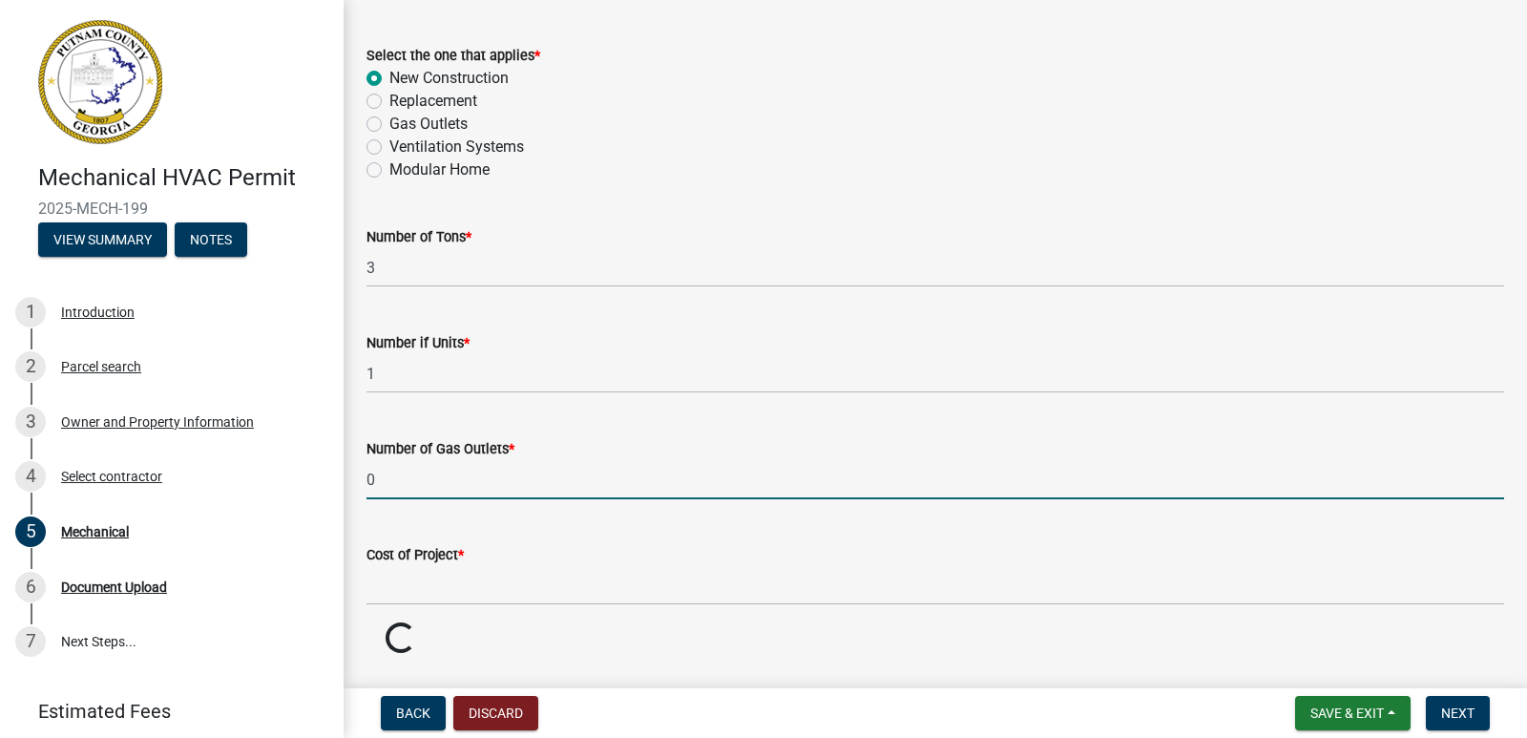
type input "0"
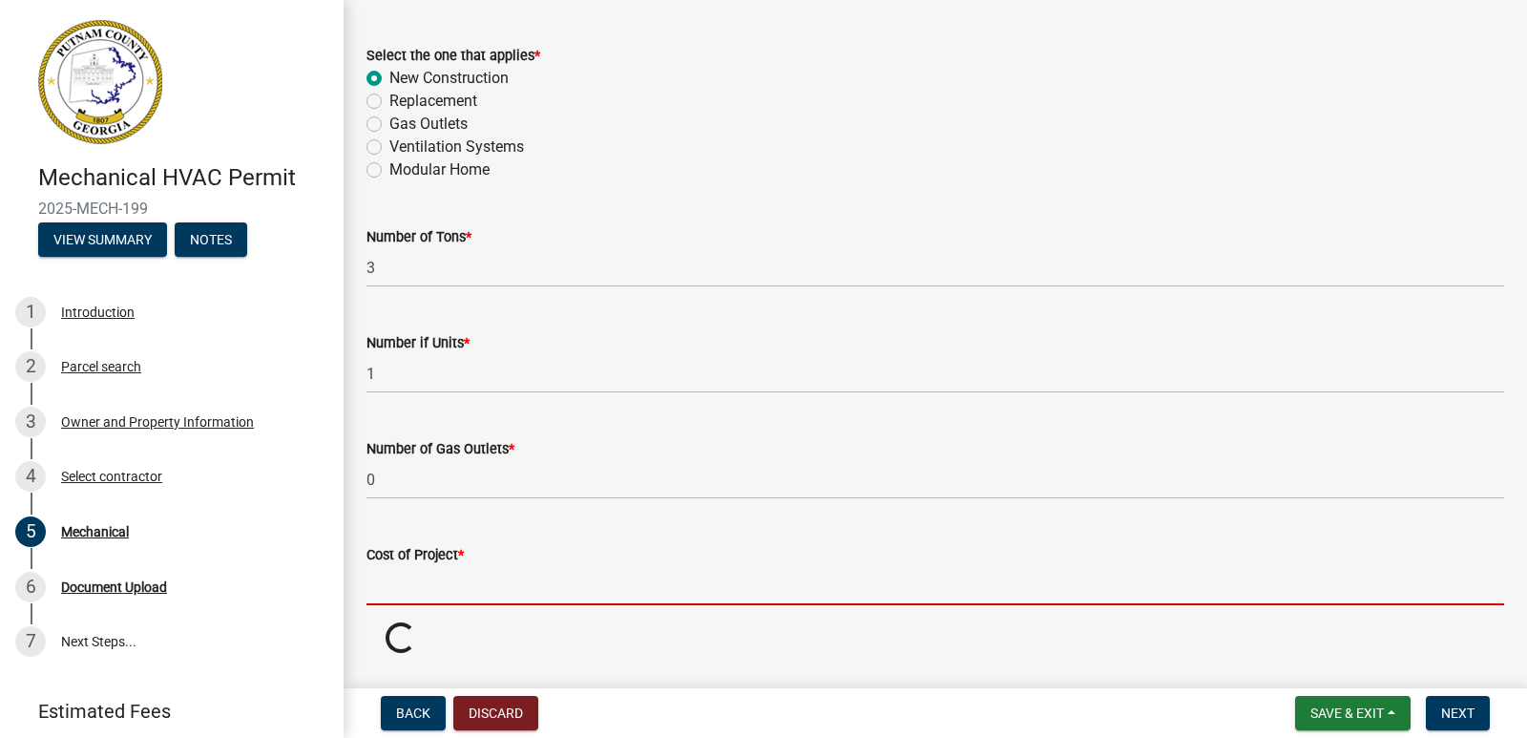
click at [397, 597] on input "text" at bounding box center [935, 585] width 1138 height 39
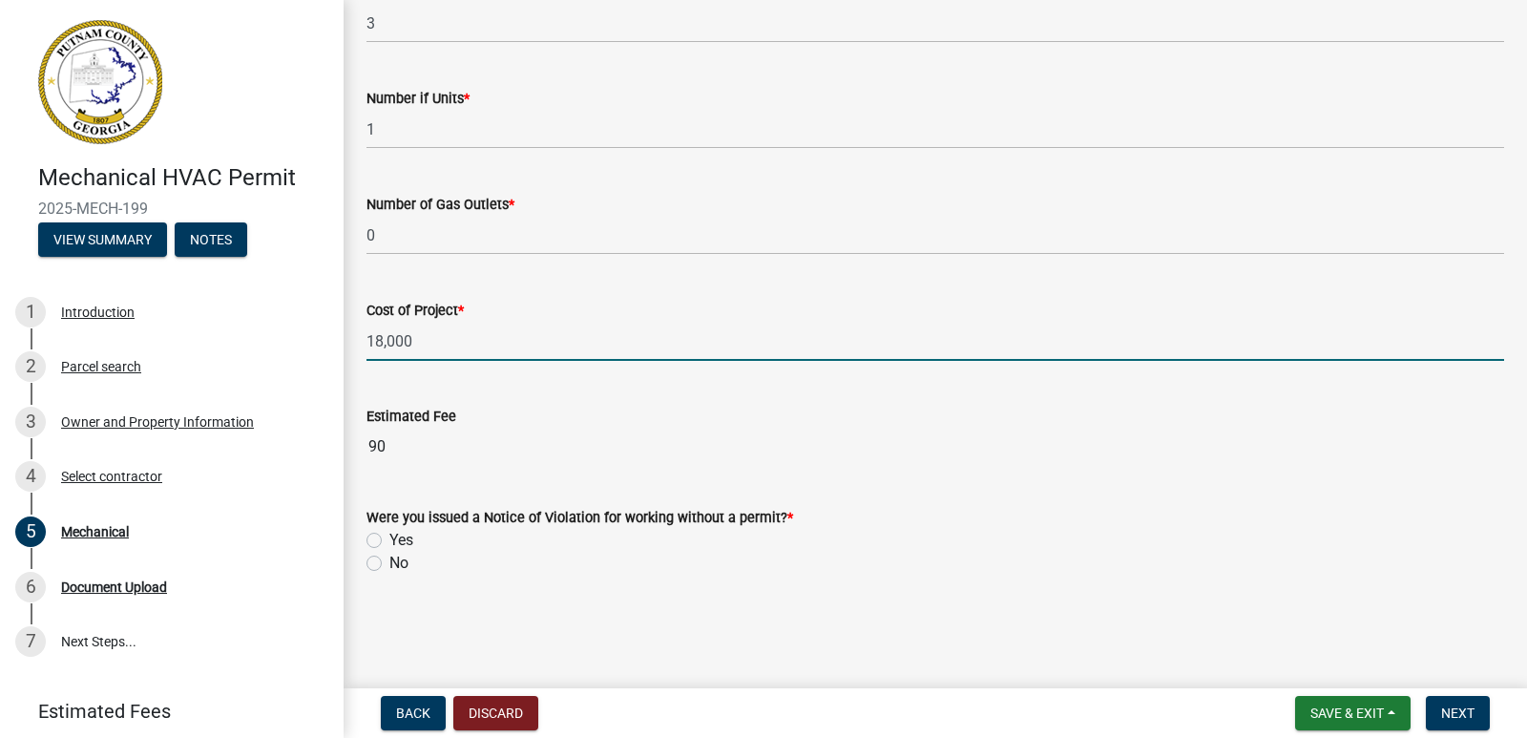
scroll to position [1316, 0]
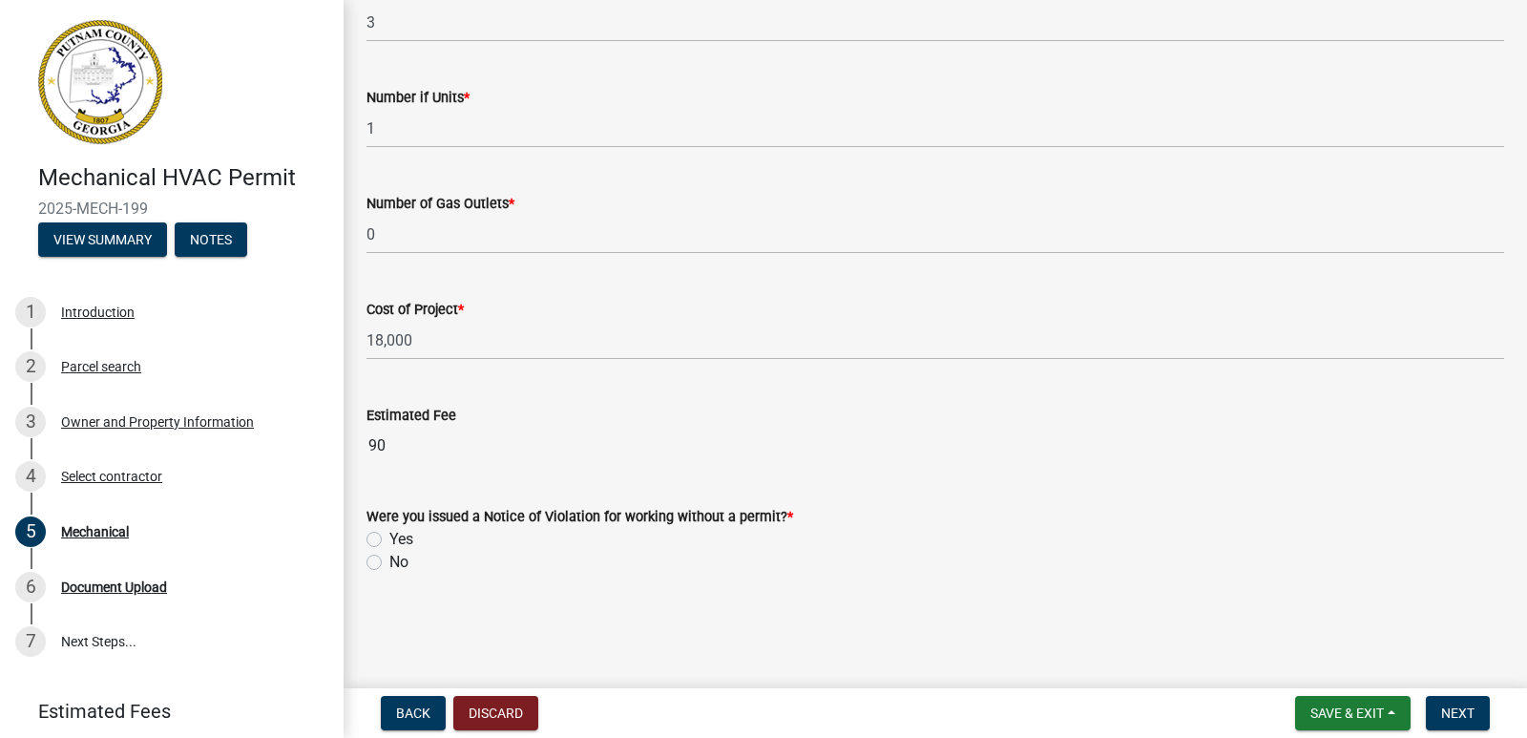
type input "18000"
click at [389, 563] on label "No" at bounding box center [398, 562] width 19 height 23
click at [389, 563] on input "No" at bounding box center [395, 557] width 12 height 12
radio input "true"
click at [1458, 706] on span "Next" at bounding box center [1457, 712] width 33 height 15
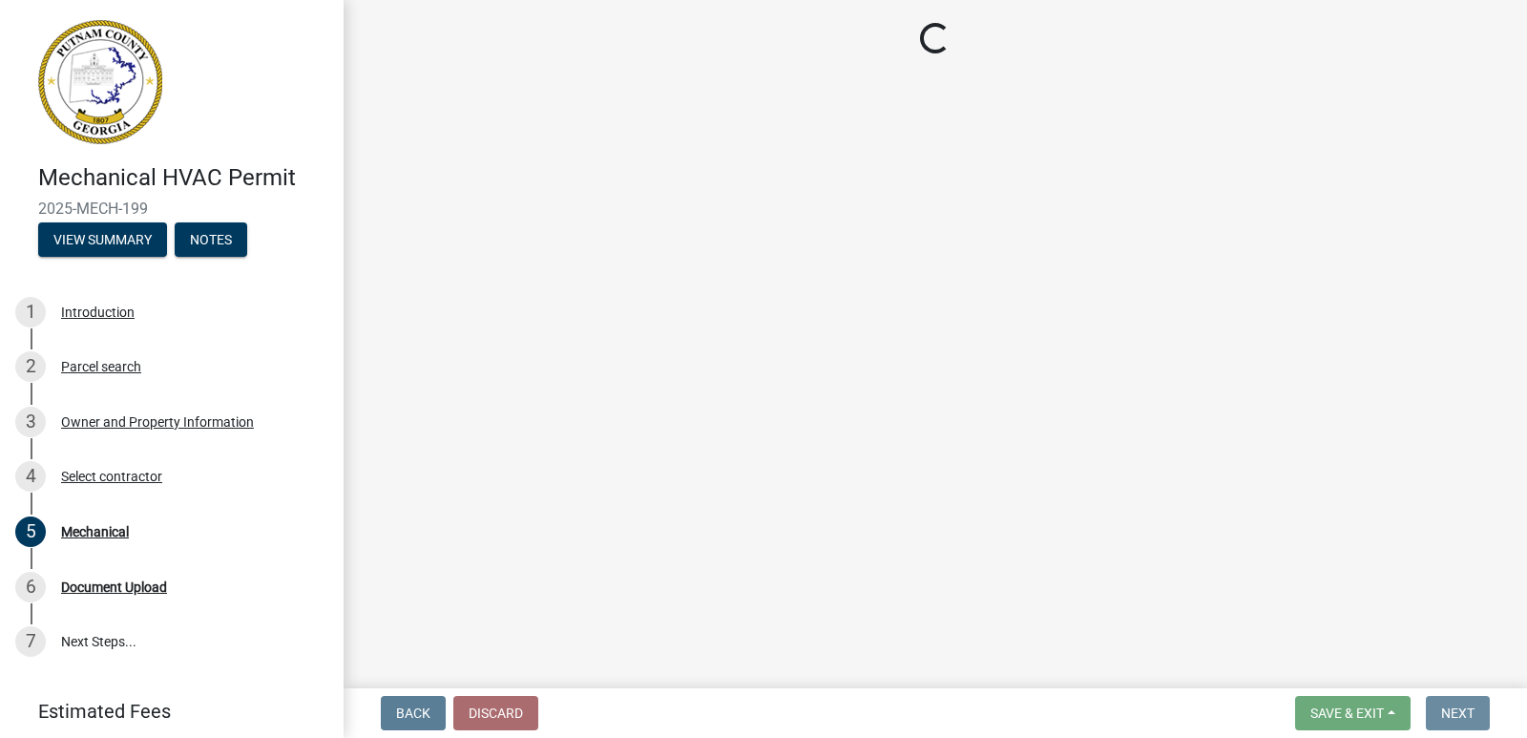
scroll to position [0, 0]
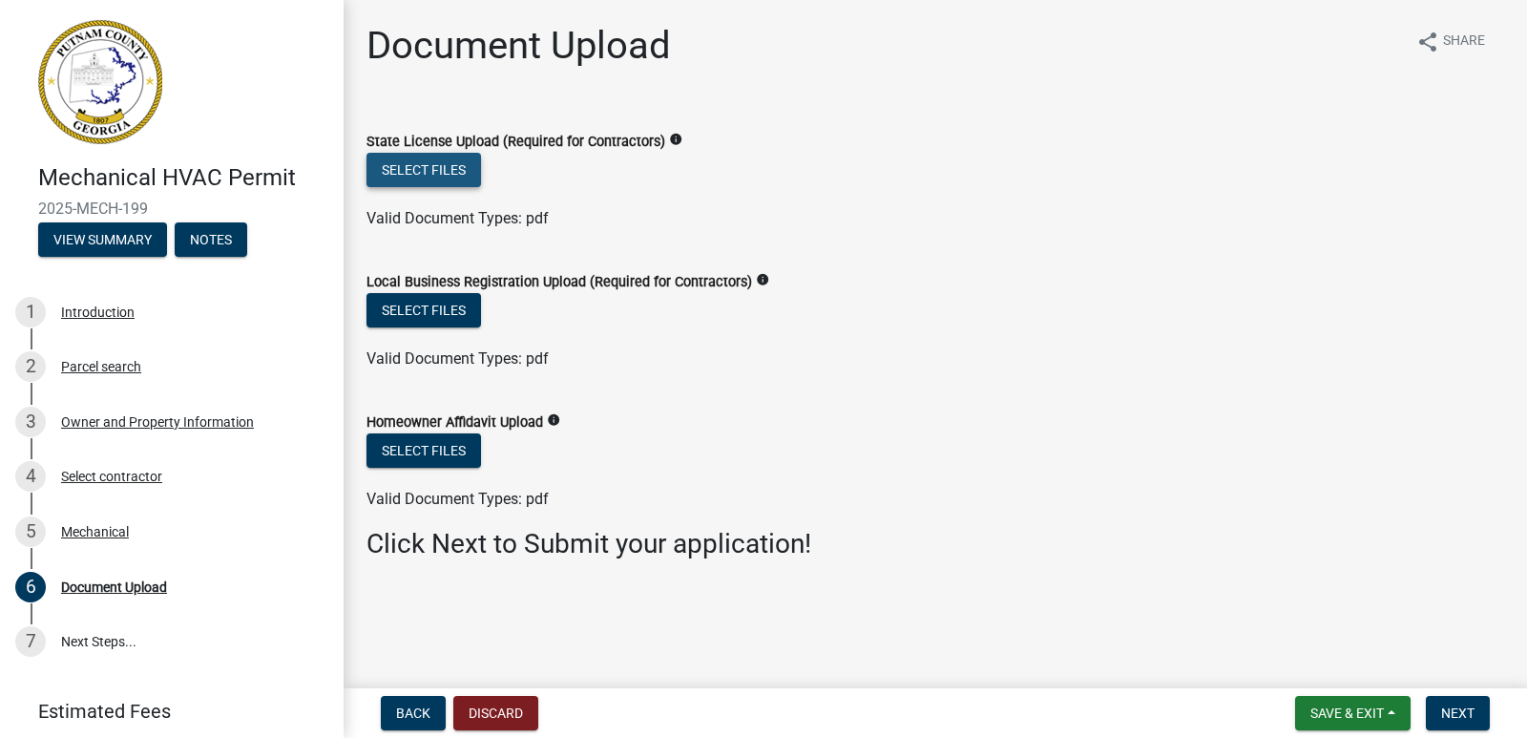
click at [429, 170] on button "Select files" at bounding box center [423, 170] width 115 height 34
click at [438, 441] on button "Select files" at bounding box center [423, 450] width 115 height 34
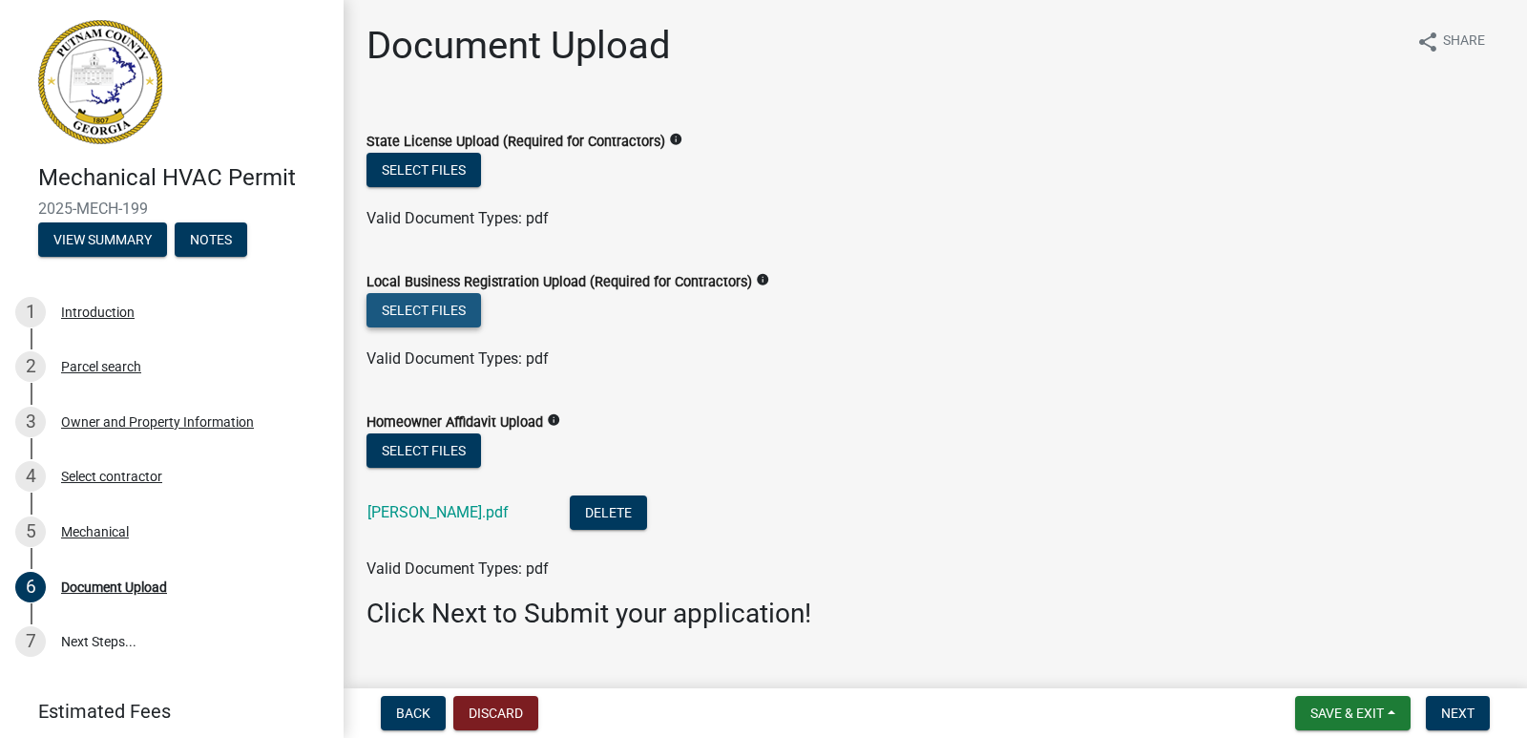
click at [451, 309] on button "Select files" at bounding box center [423, 310] width 115 height 34
click at [450, 176] on button "Select files" at bounding box center [423, 170] width 115 height 34
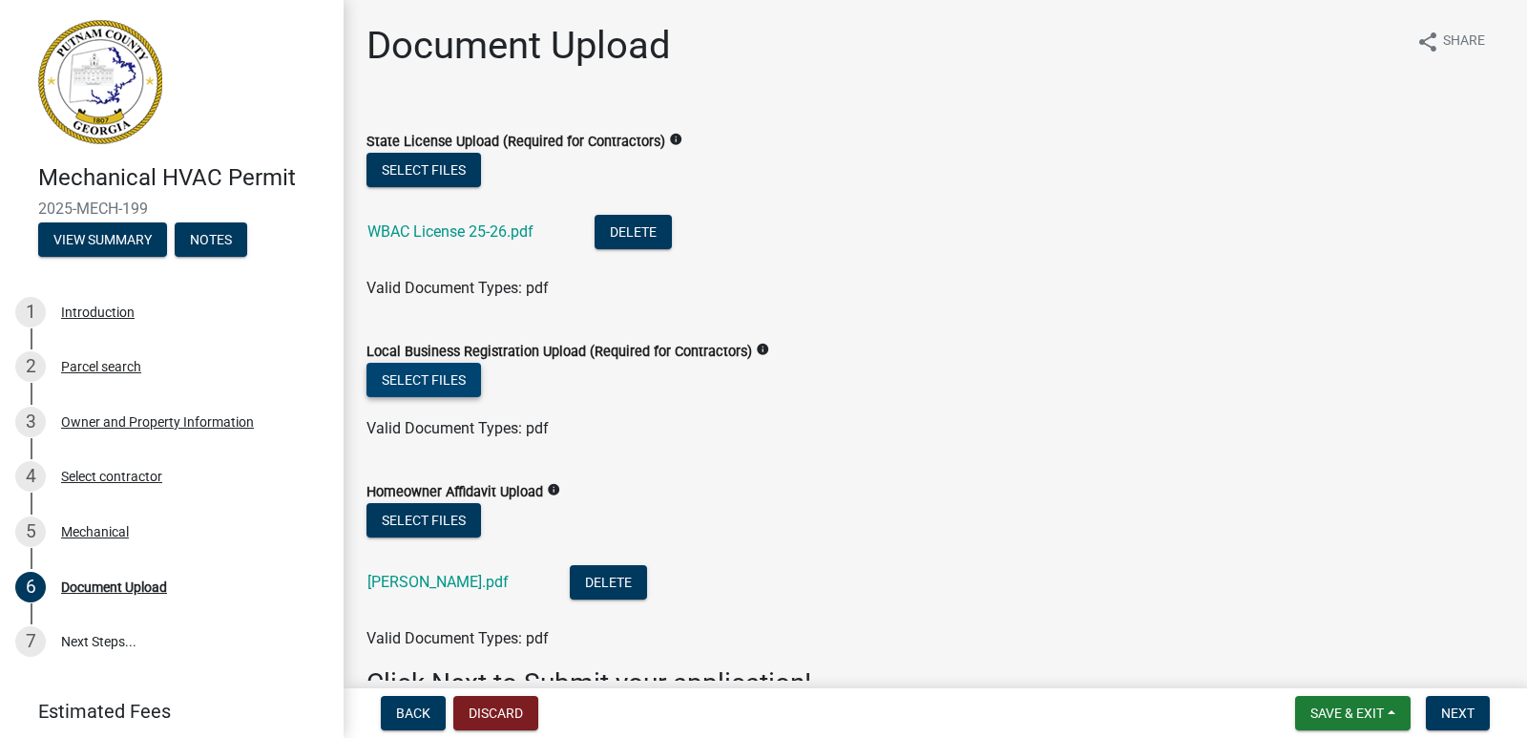
click at [450, 354] on label "Local Business Registration Upload (Required for Contractors)" at bounding box center [559, 351] width 386 height 13
click at [450, 369] on button "Select files" at bounding box center [423, 380] width 115 height 34
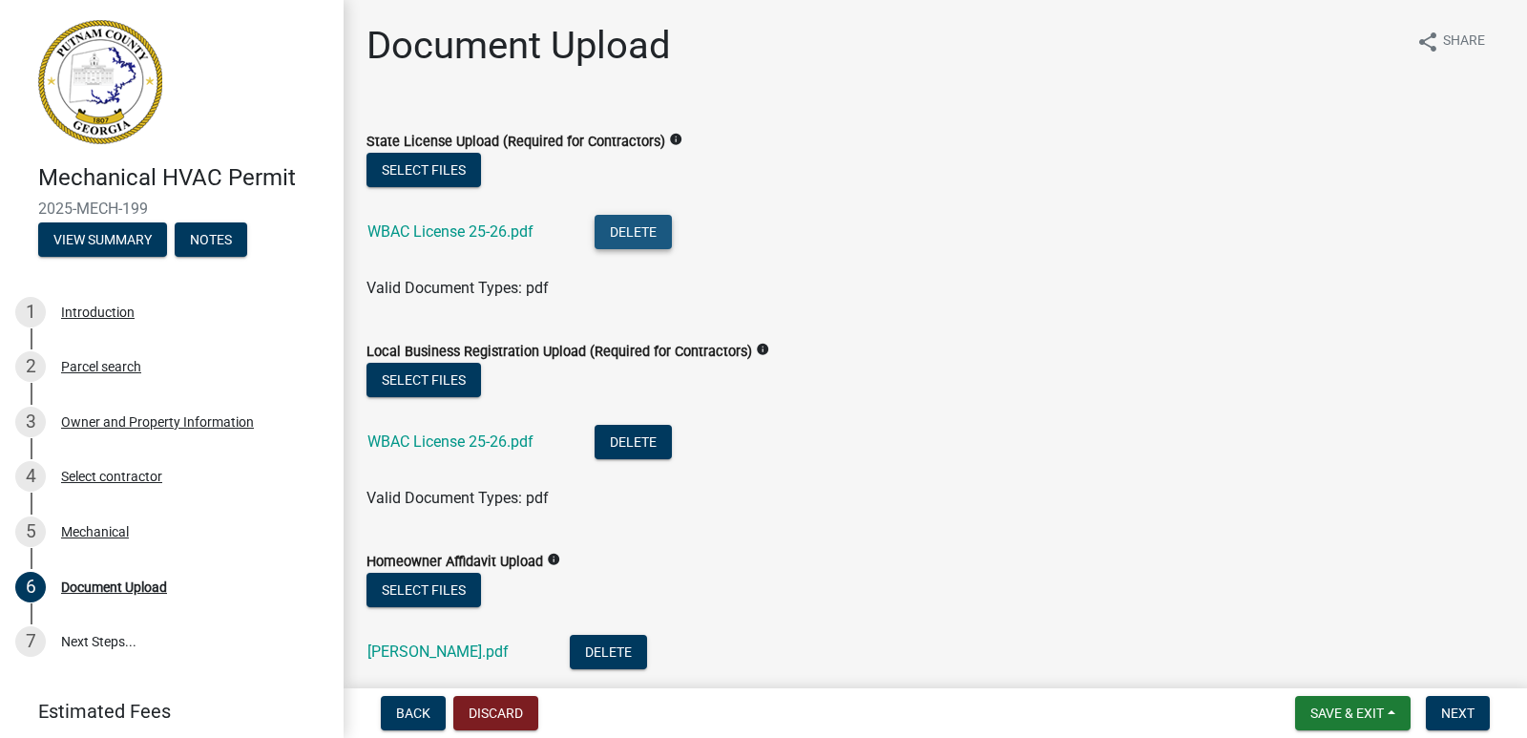
click at [631, 229] on button "Delete" at bounding box center [633, 232] width 77 height 34
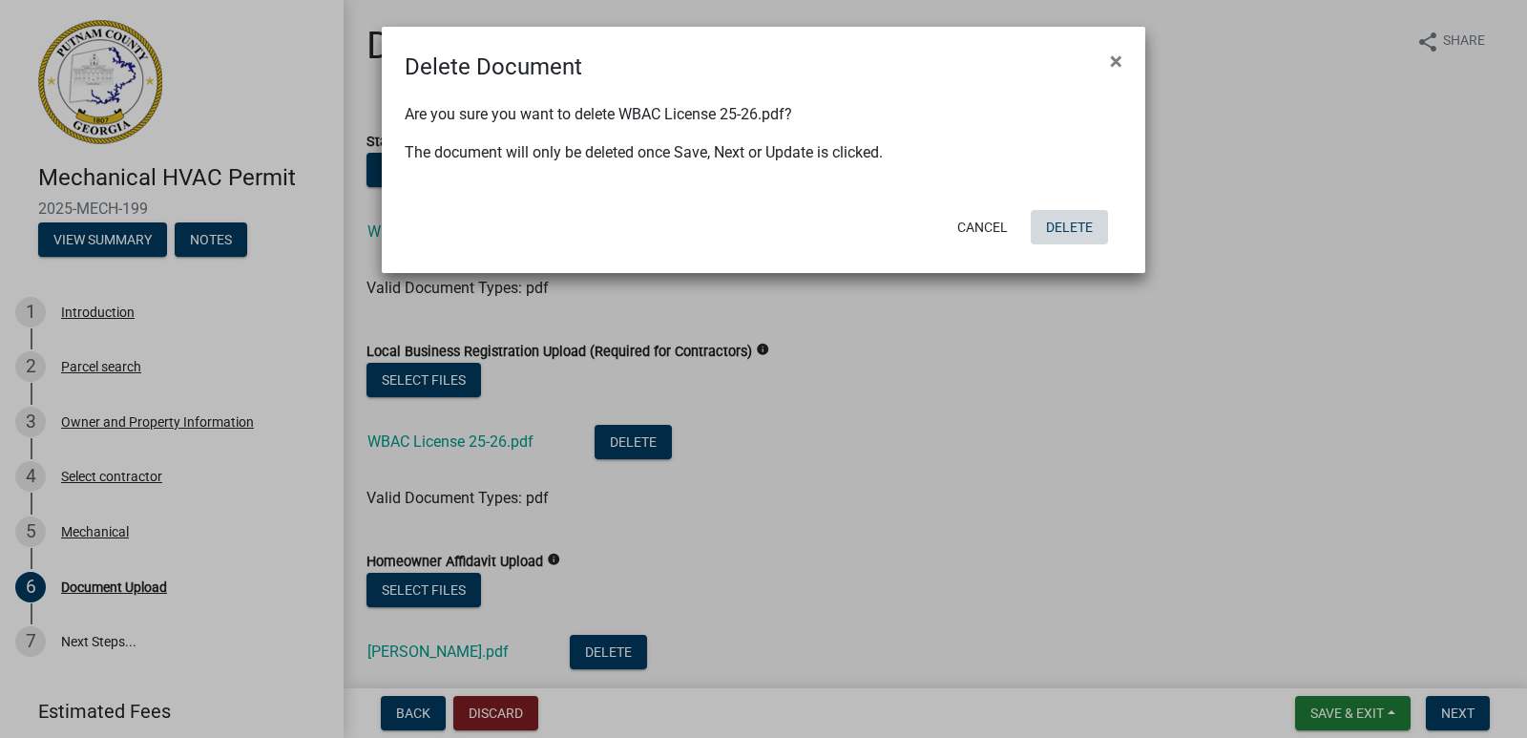
click at [1057, 231] on button "Delete" at bounding box center [1069, 227] width 77 height 34
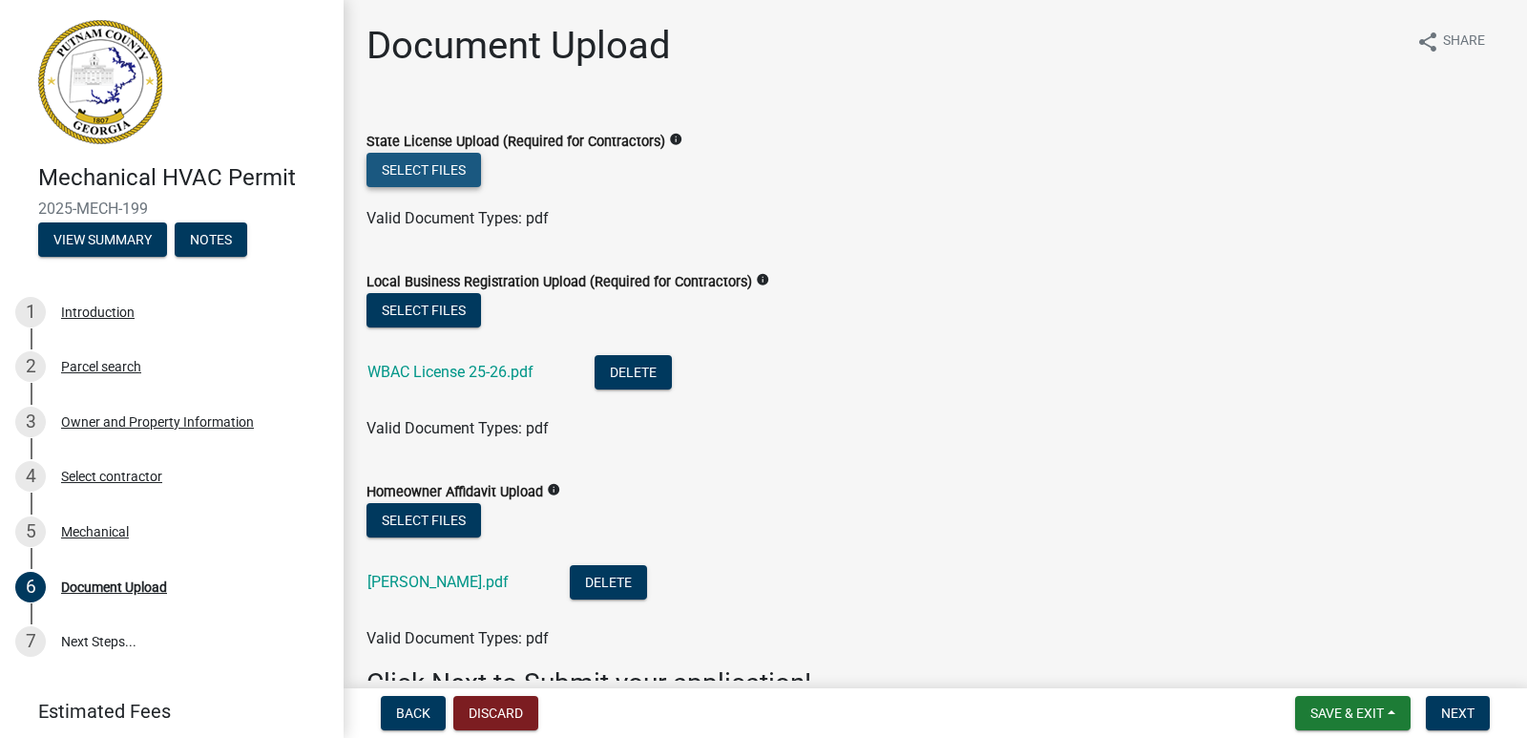
click at [434, 162] on button "Select files" at bounding box center [423, 170] width 115 height 34
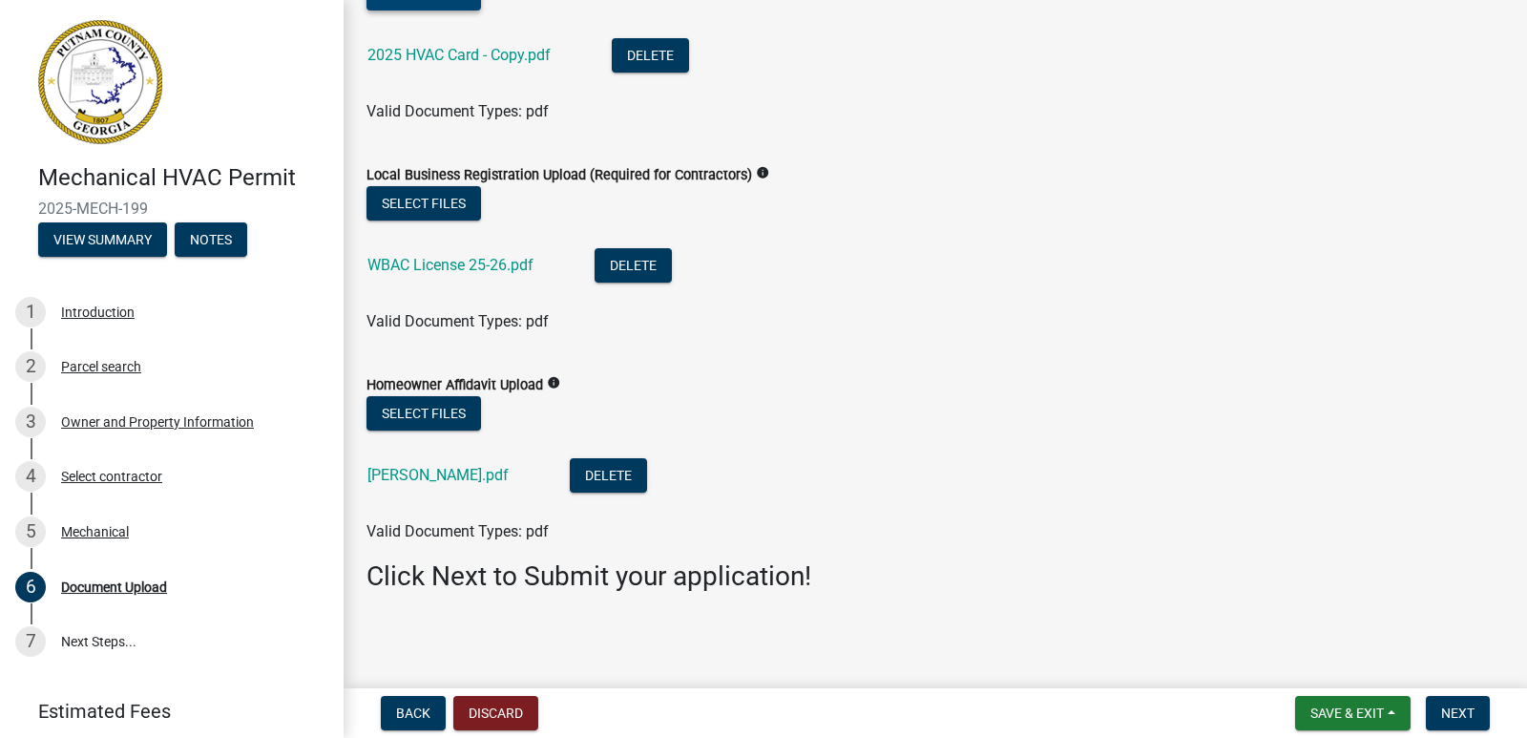
scroll to position [178, 0]
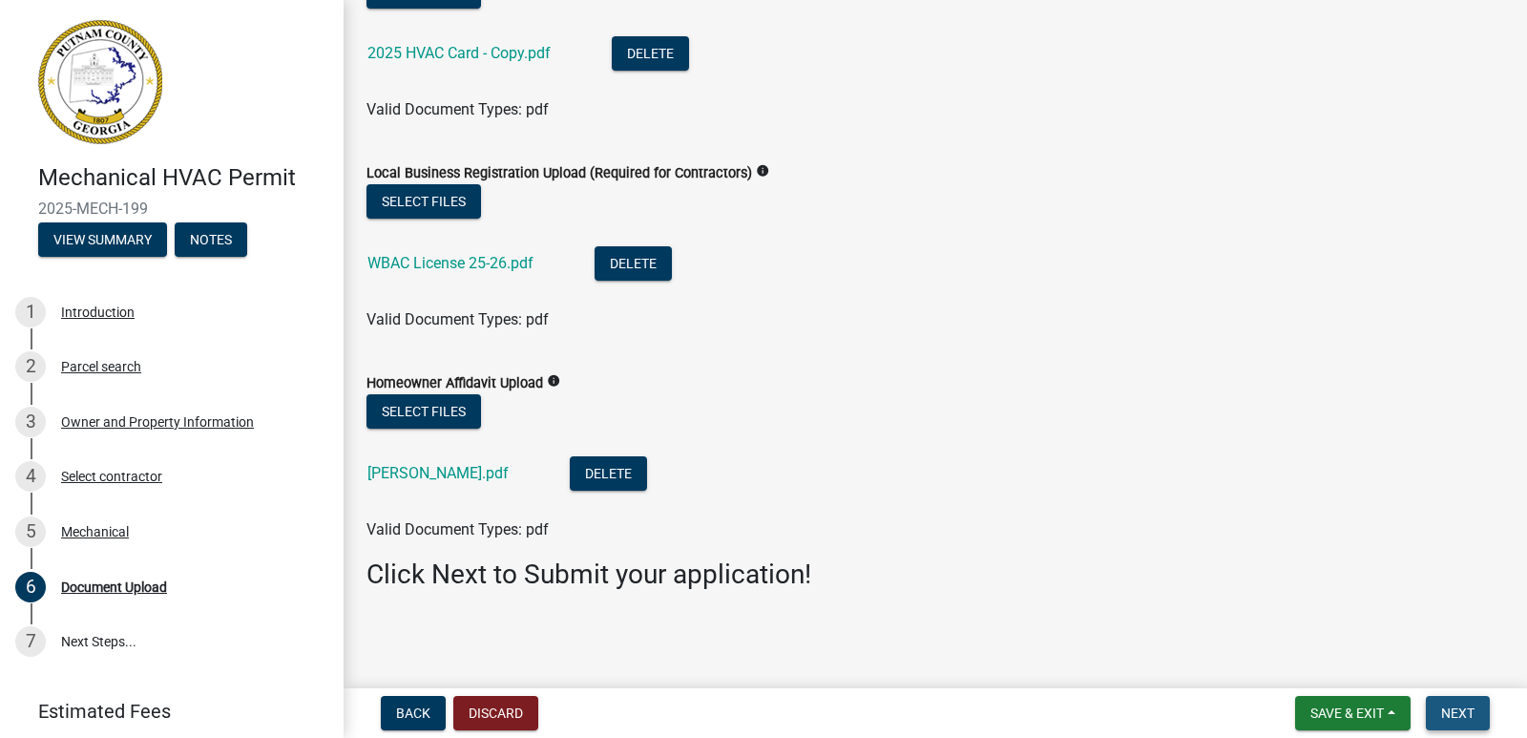
click at [1459, 706] on span "Next" at bounding box center [1457, 712] width 33 height 15
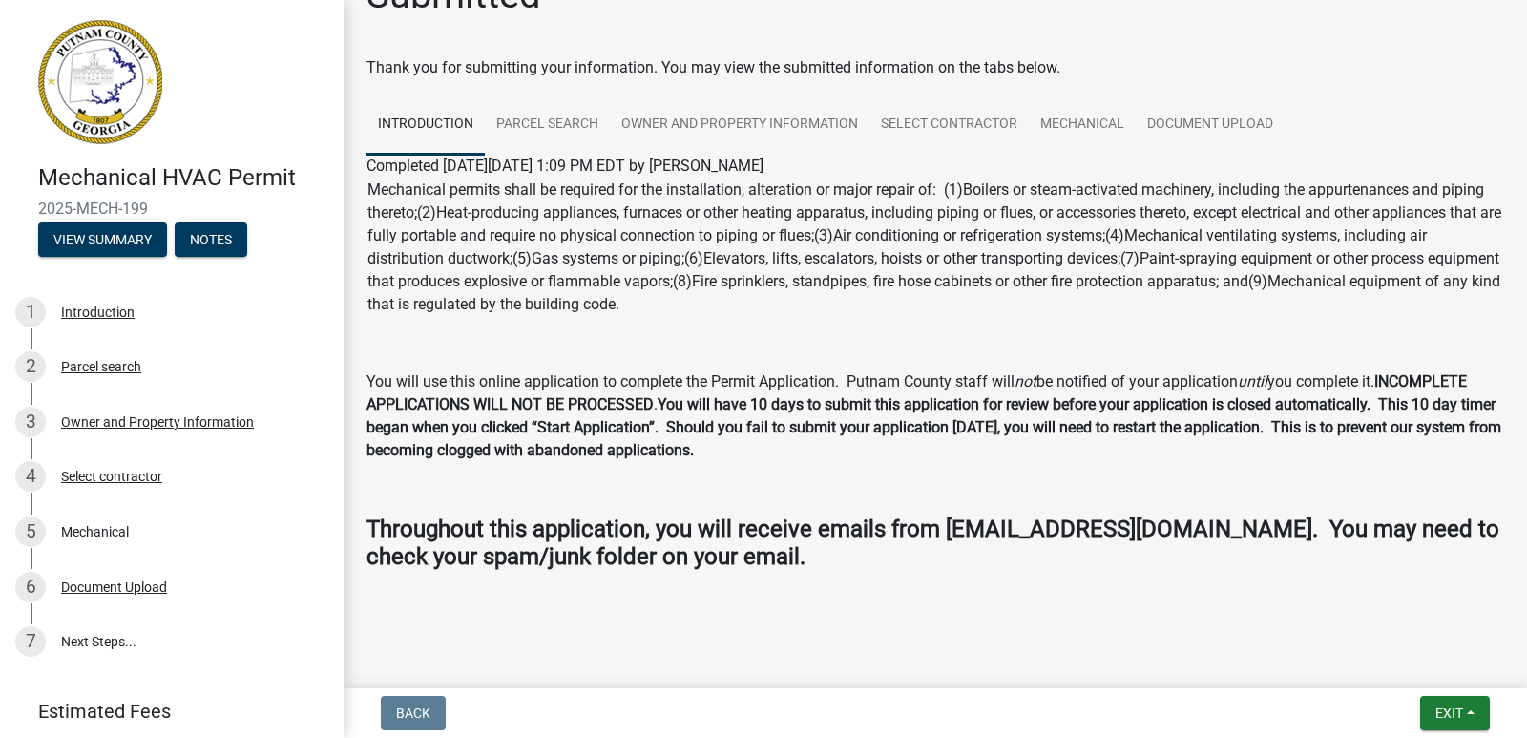
scroll to position [53, 0]
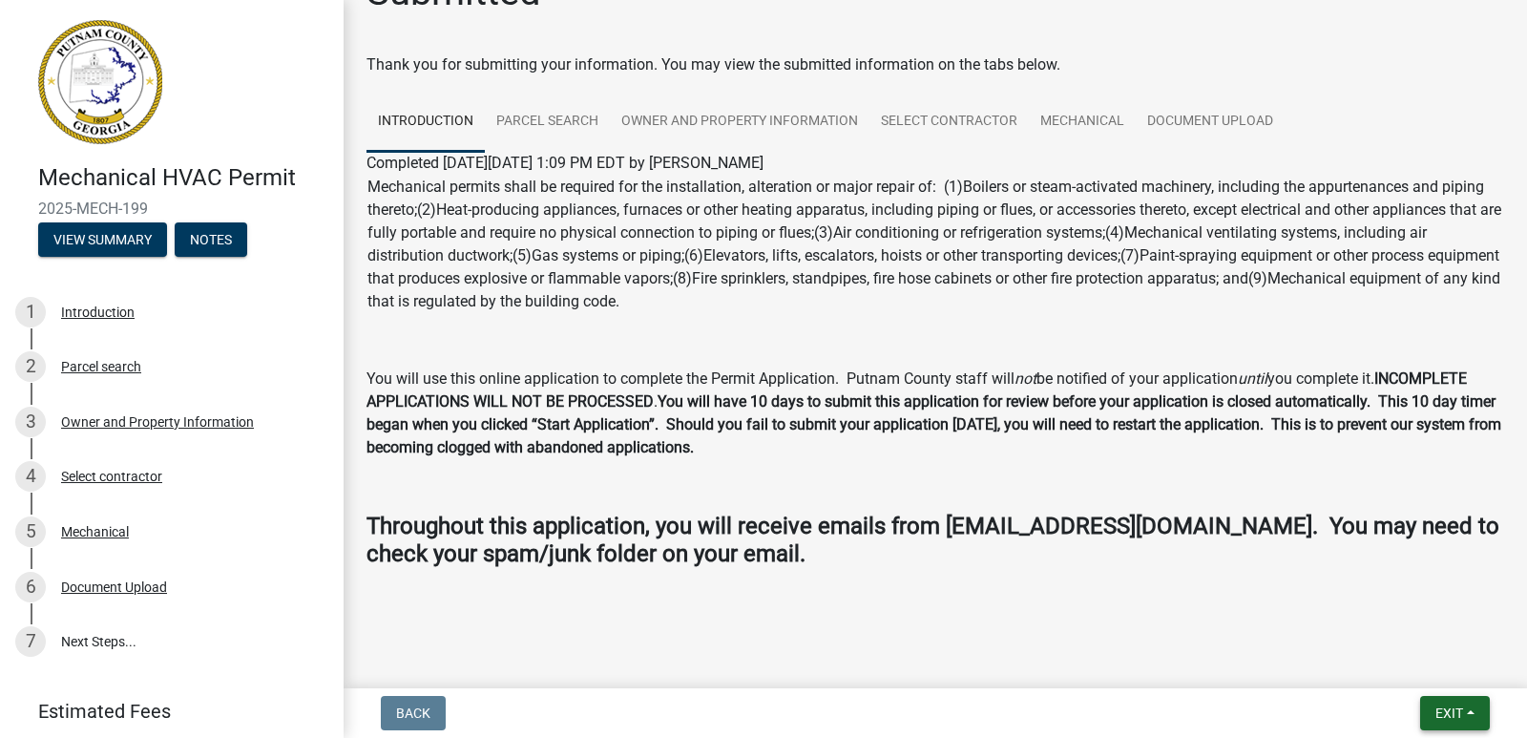
click at [1447, 708] on span "Exit" at bounding box center [1449, 712] width 28 height 15
click at [1409, 661] on button "Save & Exit" at bounding box center [1413, 663] width 153 height 46
